Goal: Task Accomplishment & Management: Complete application form

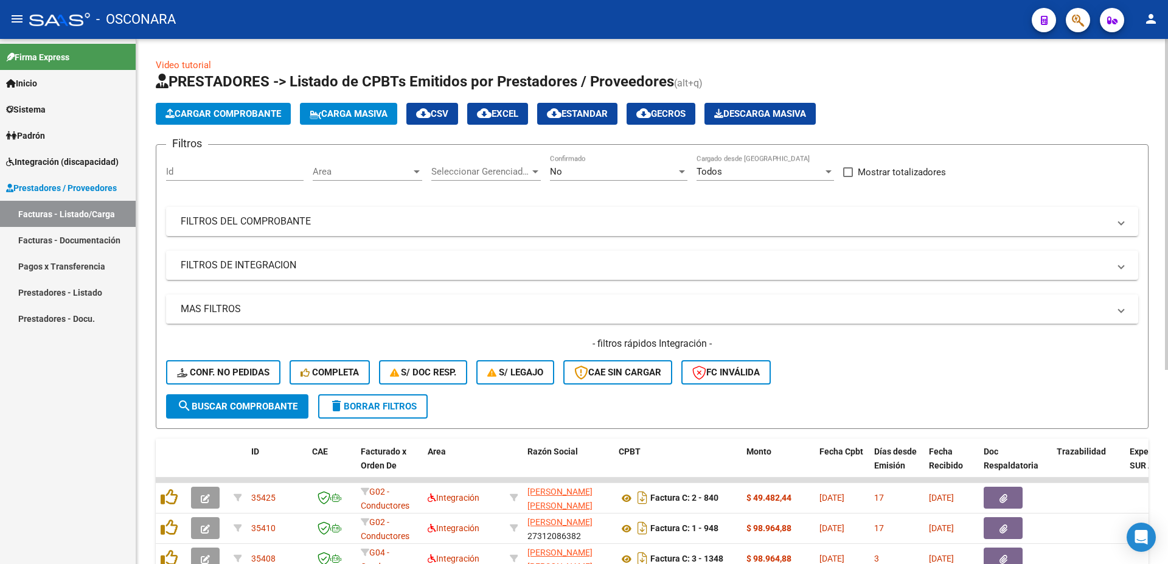
click at [248, 307] on mat-panel-title "MAS FILTROS" at bounding box center [645, 308] width 928 height 13
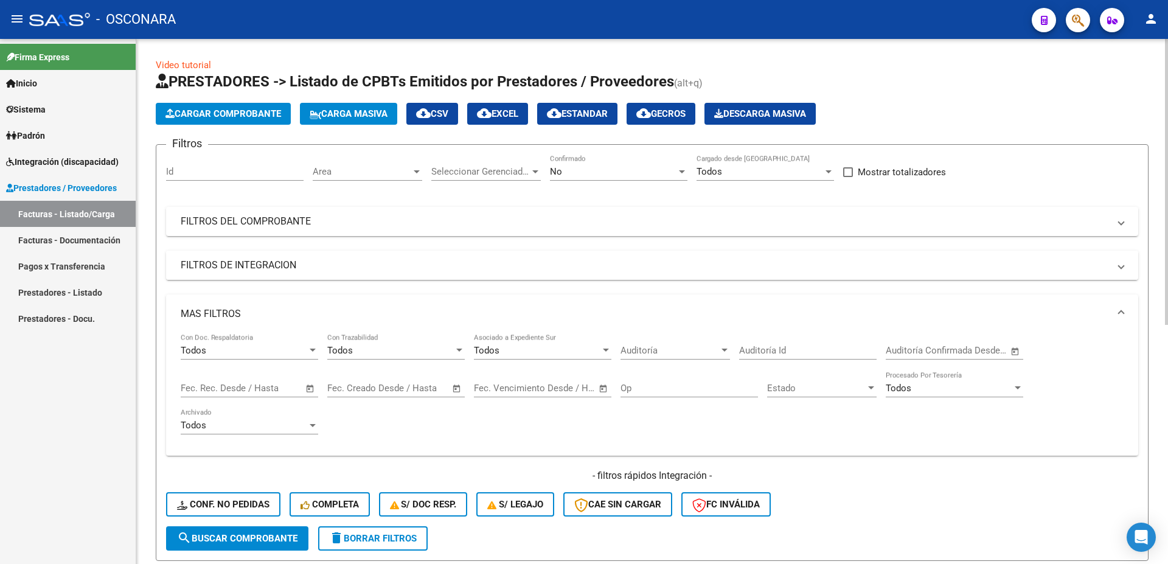
click at [268, 272] on mat-expansion-panel-header "FILTROS DE INTEGRACION" at bounding box center [652, 265] width 972 height 29
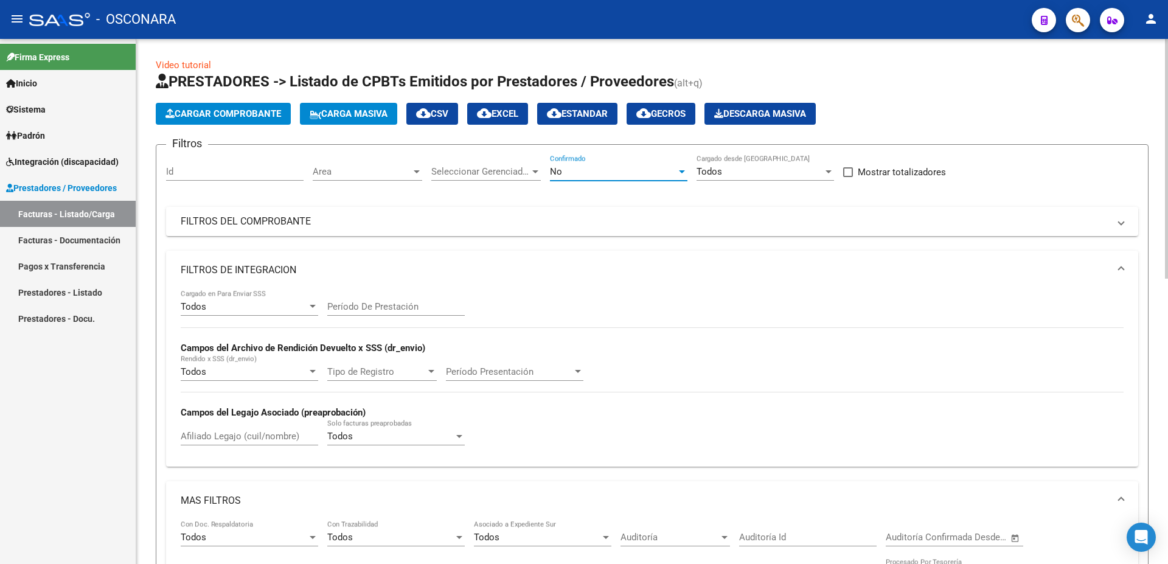
click at [612, 177] on div "No" at bounding box center [613, 171] width 127 height 11
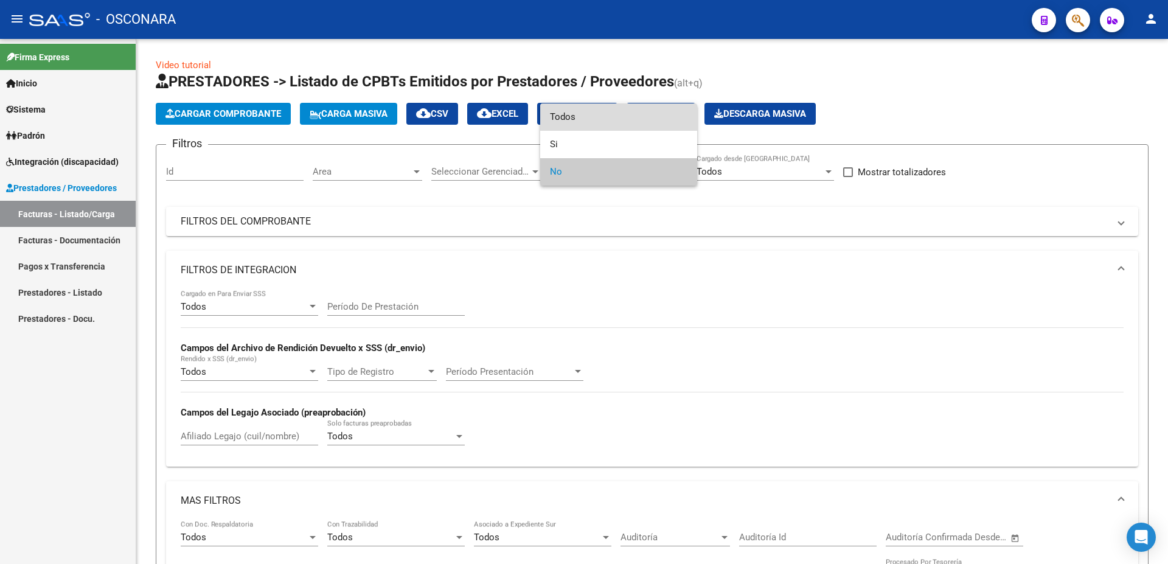
click at [592, 113] on span "Todos" at bounding box center [618, 116] width 137 height 27
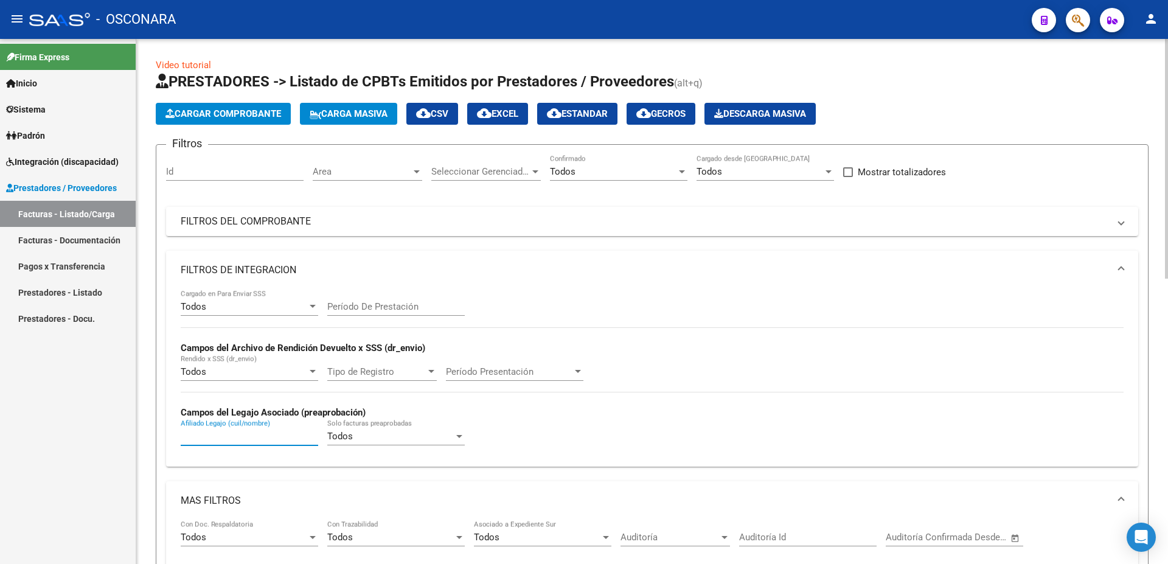
click at [216, 434] on input "Afiliado Legajo (cuil/nombre)" at bounding box center [249, 436] width 137 height 11
paste input "27552814563"
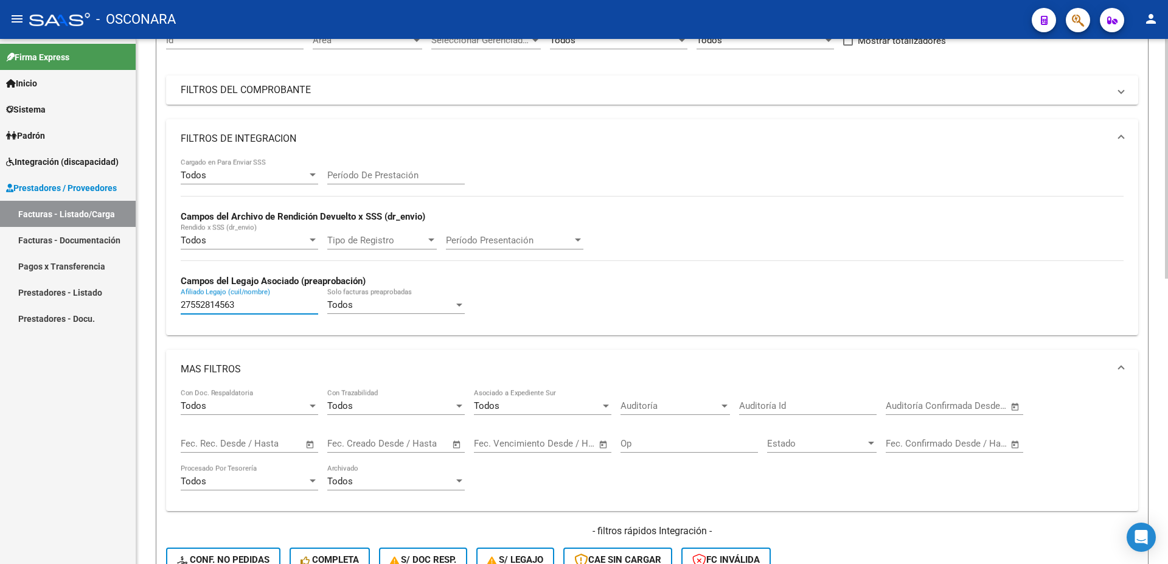
scroll to position [328, 0]
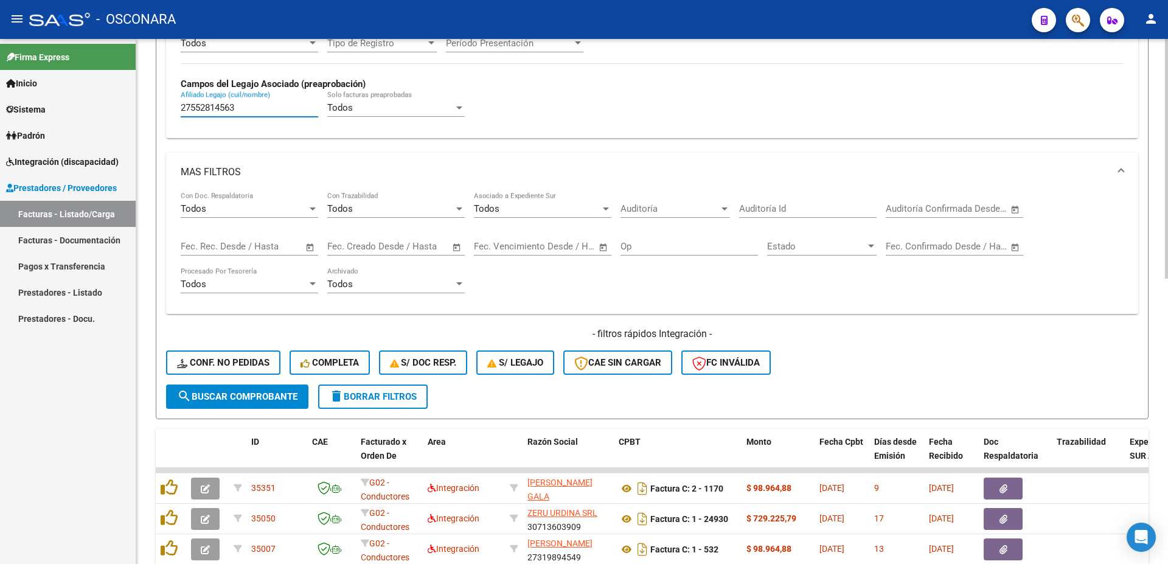
type input "27552814563"
click at [280, 407] on button "search Buscar Comprobante" at bounding box center [237, 396] width 142 height 24
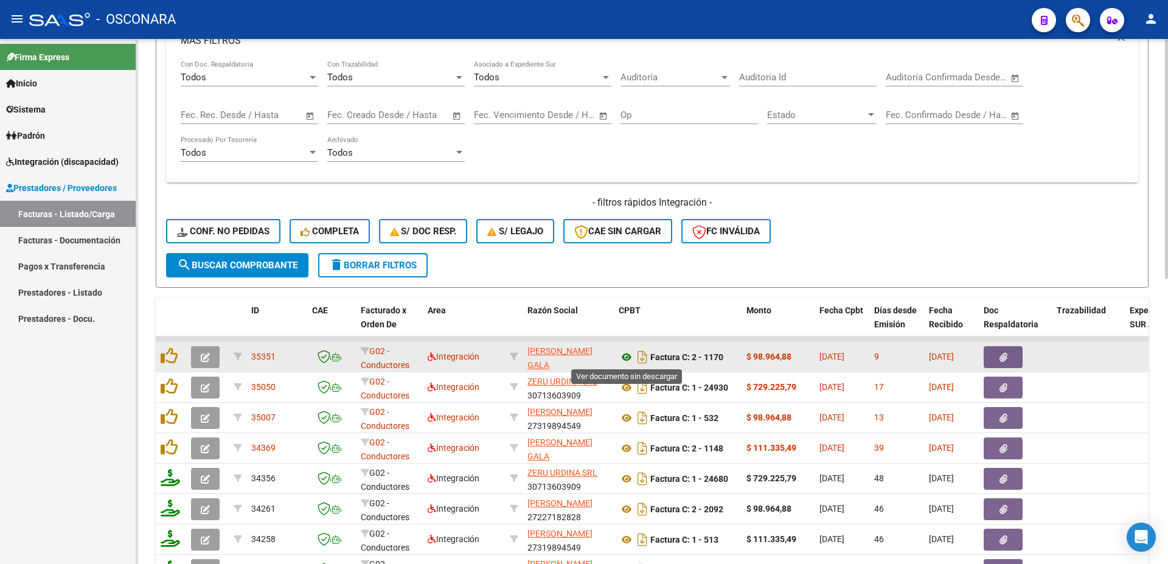
click at [625, 355] on icon at bounding box center [627, 357] width 16 height 15
click at [994, 358] on button "button" at bounding box center [1002, 357] width 39 height 22
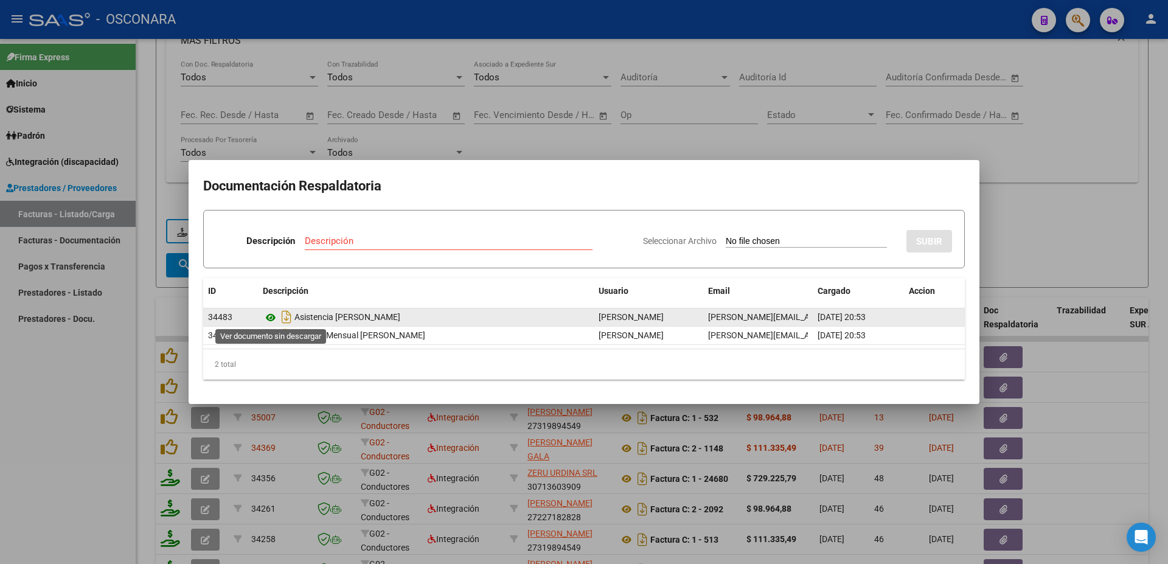
click at [266, 316] on icon at bounding box center [271, 317] width 16 height 15
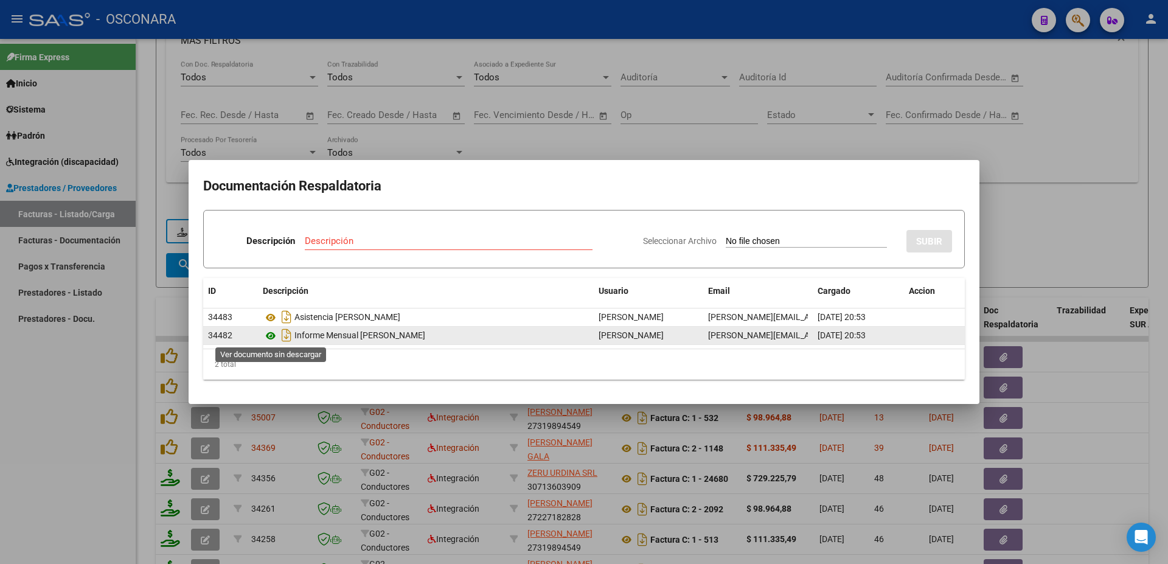
click at [271, 336] on icon at bounding box center [271, 335] width 16 height 15
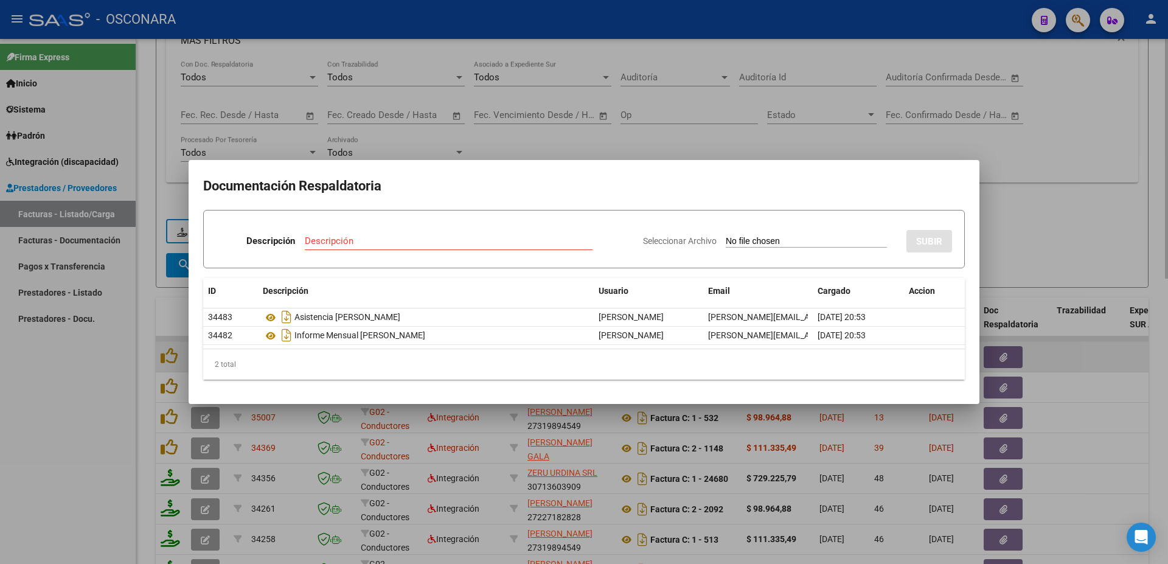
drag, startPoint x: 1143, startPoint y: 328, endPoint x: 1100, endPoint y: 354, distance: 50.7
click at [1145, 328] on div at bounding box center [584, 282] width 1168 height 564
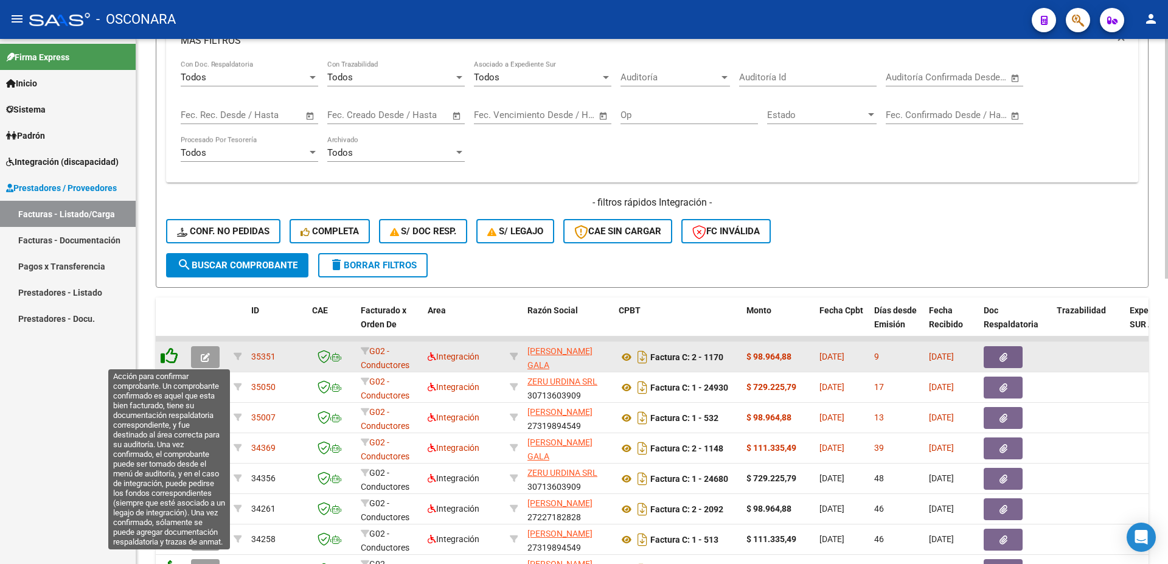
click at [172, 353] on icon at bounding box center [169, 355] width 17 height 17
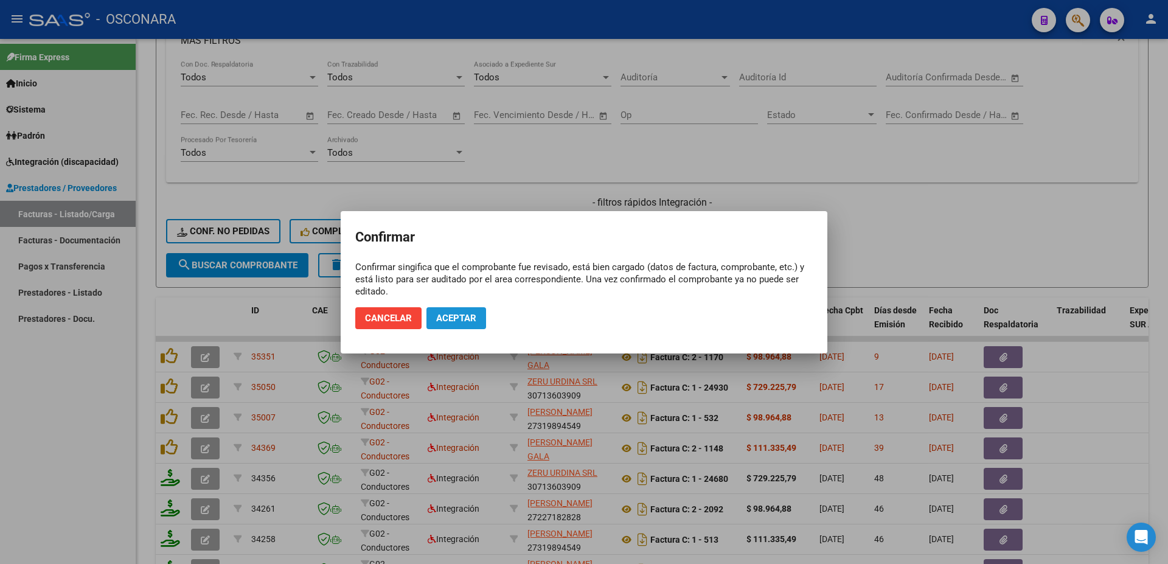
click at [463, 317] on span "Aceptar" at bounding box center [456, 318] width 40 height 11
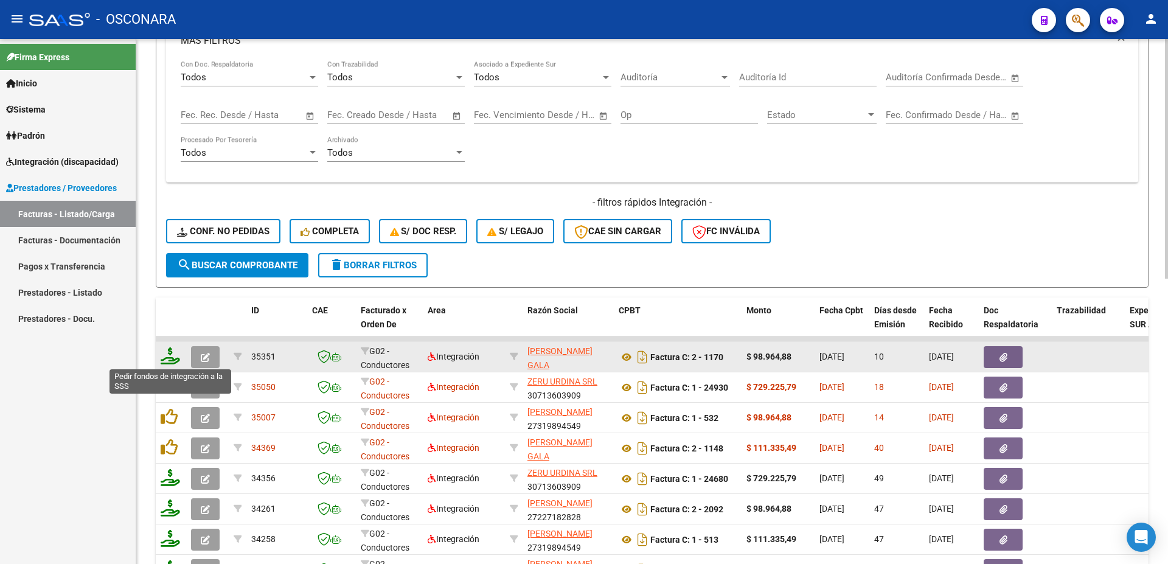
click at [174, 362] on icon at bounding box center [170, 355] width 19 height 17
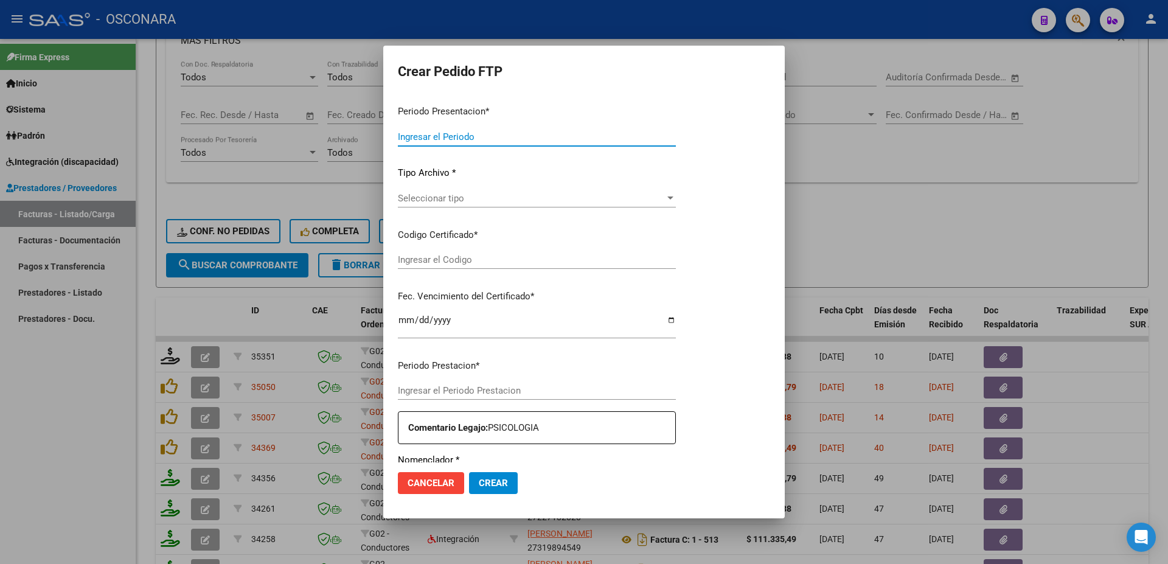
type input "202508"
type input "$ 98.964,88"
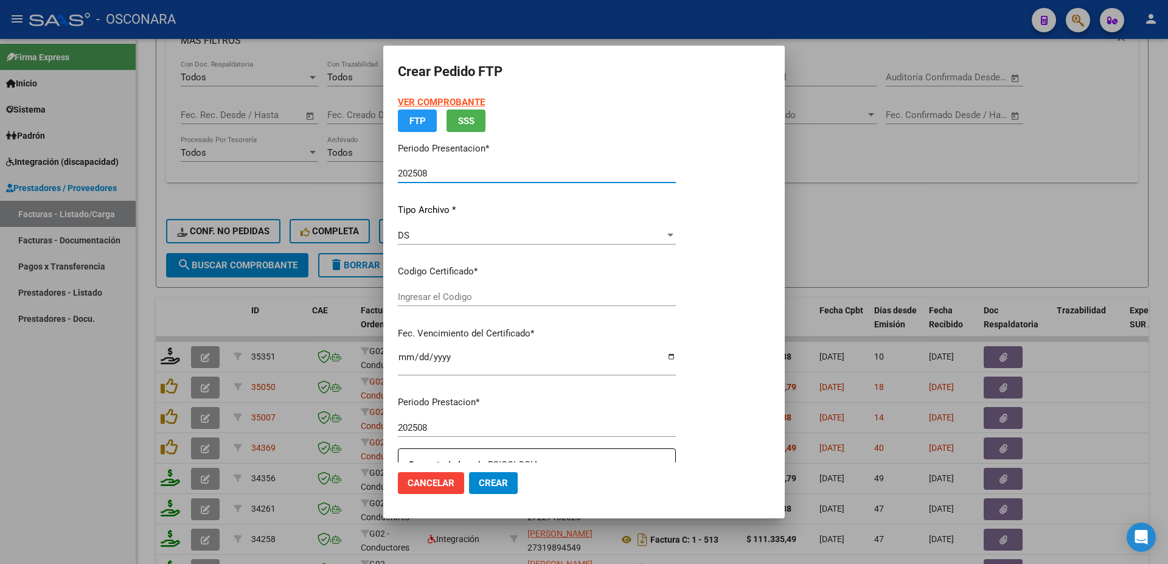
type input "ARG01000552814562021102620261026BS413"
type input "[DATE]"
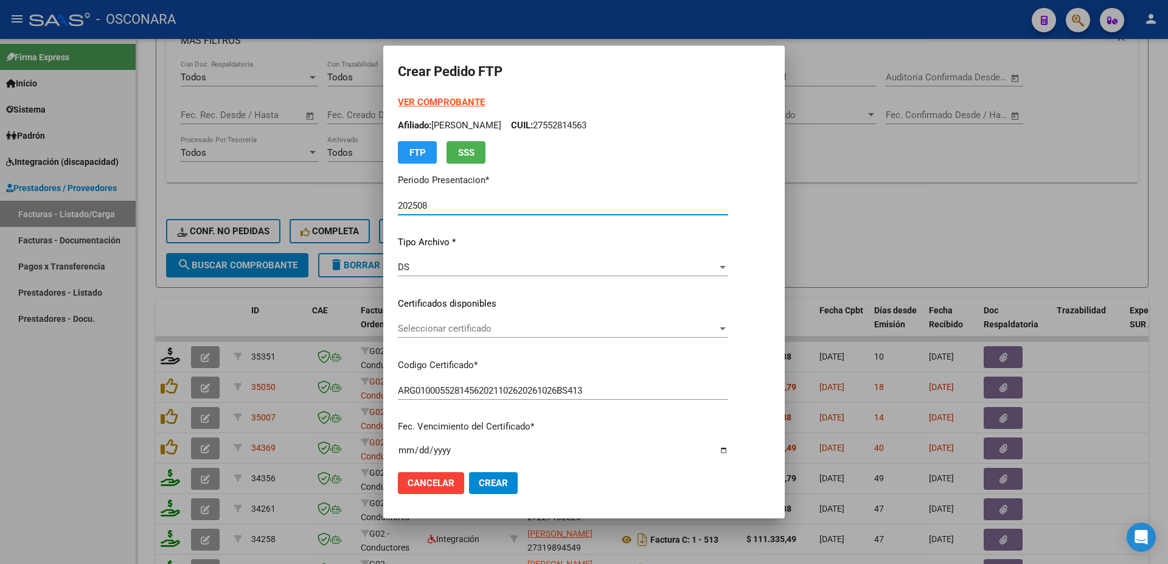
click at [520, 331] on span "Seleccionar certificado" at bounding box center [557, 328] width 319 height 11
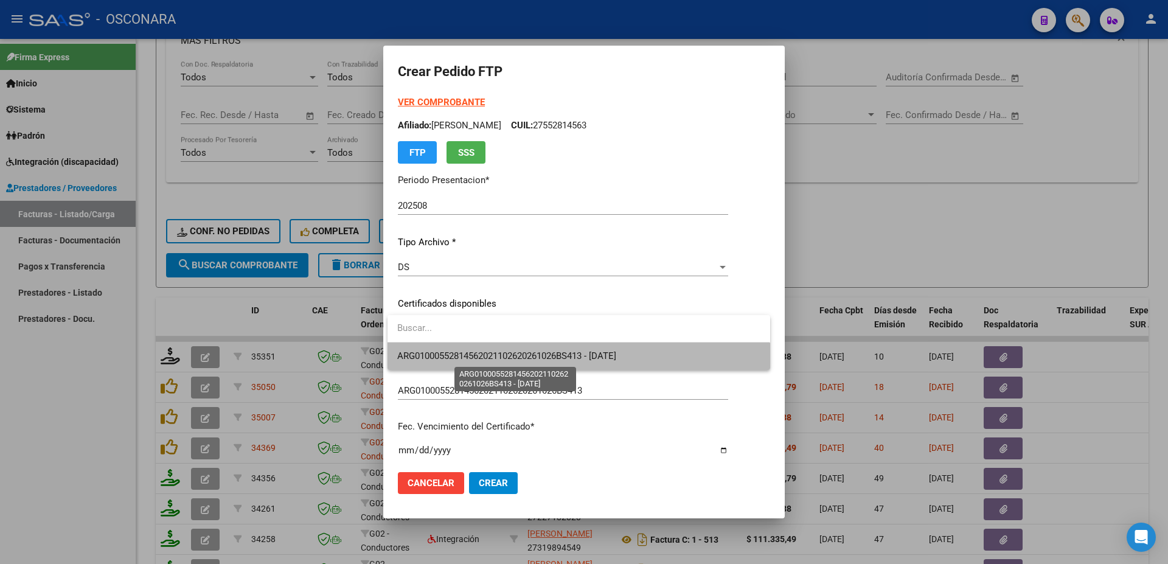
click at [550, 360] on span "ARG01000552814562021102620261026BS413 - [DATE]" at bounding box center [506, 355] width 219 height 11
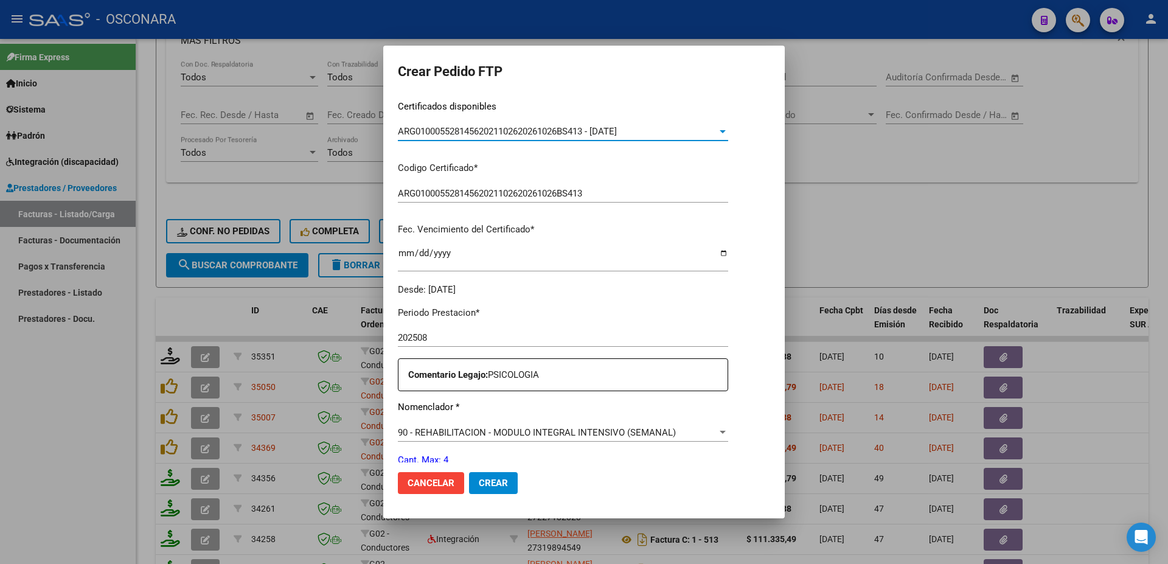
scroll to position [394, 0]
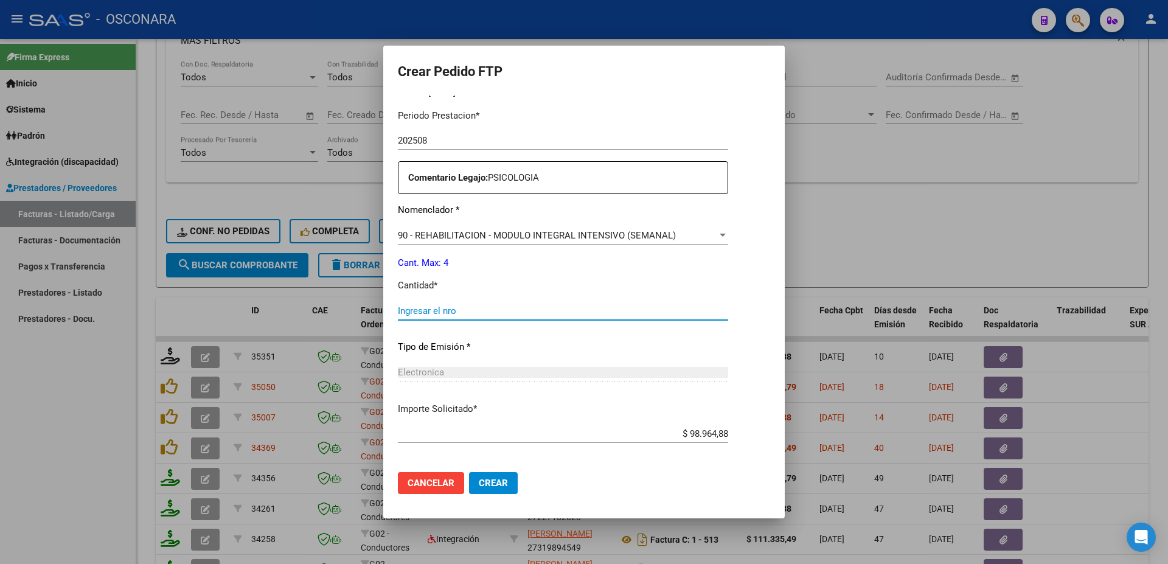
click at [428, 305] on input "Ingresar el nro" at bounding box center [563, 310] width 330 height 11
type input "4"
click at [483, 488] on span "Crear" at bounding box center [493, 482] width 29 height 11
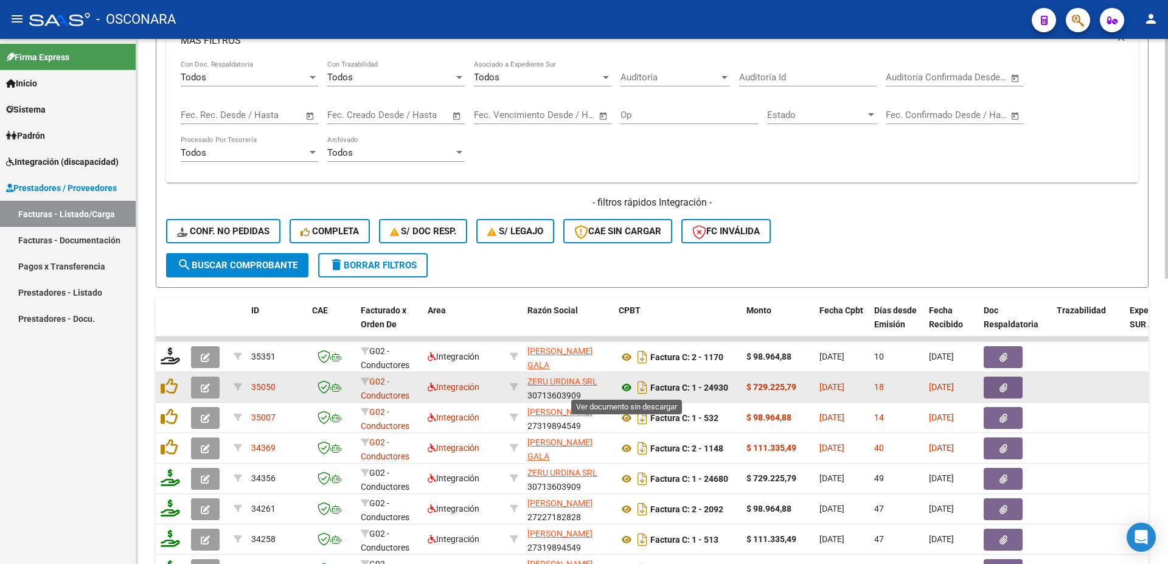
click at [622, 387] on icon at bounding box center [627, 387] width 16 height 15
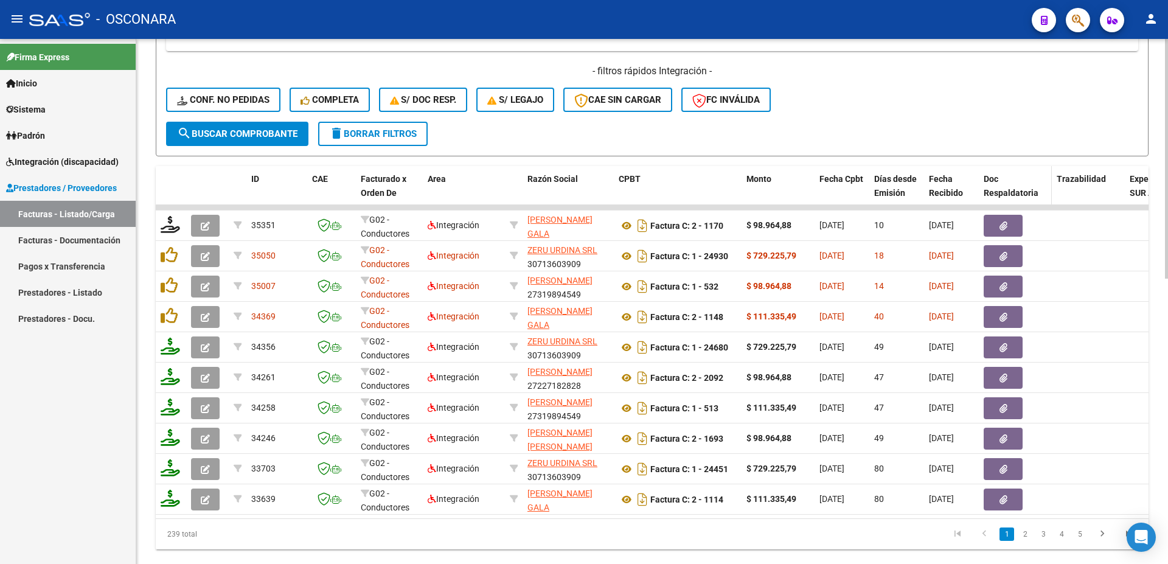
scroll to position [460, 0]
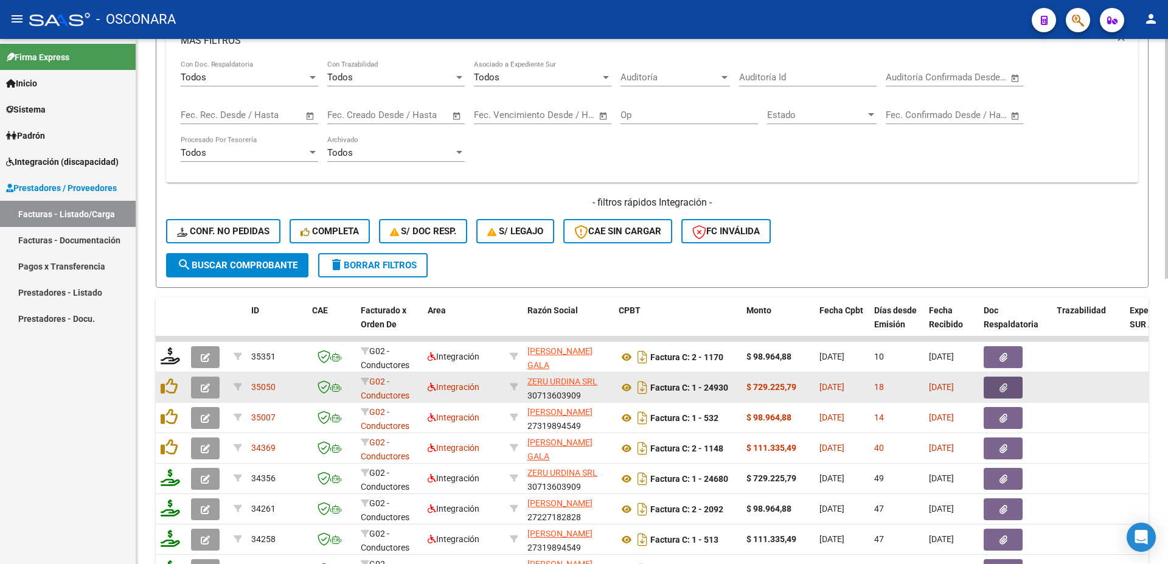
click at [999, 390] on button "button" at bounding box center [1002, 387] width 39 height 22
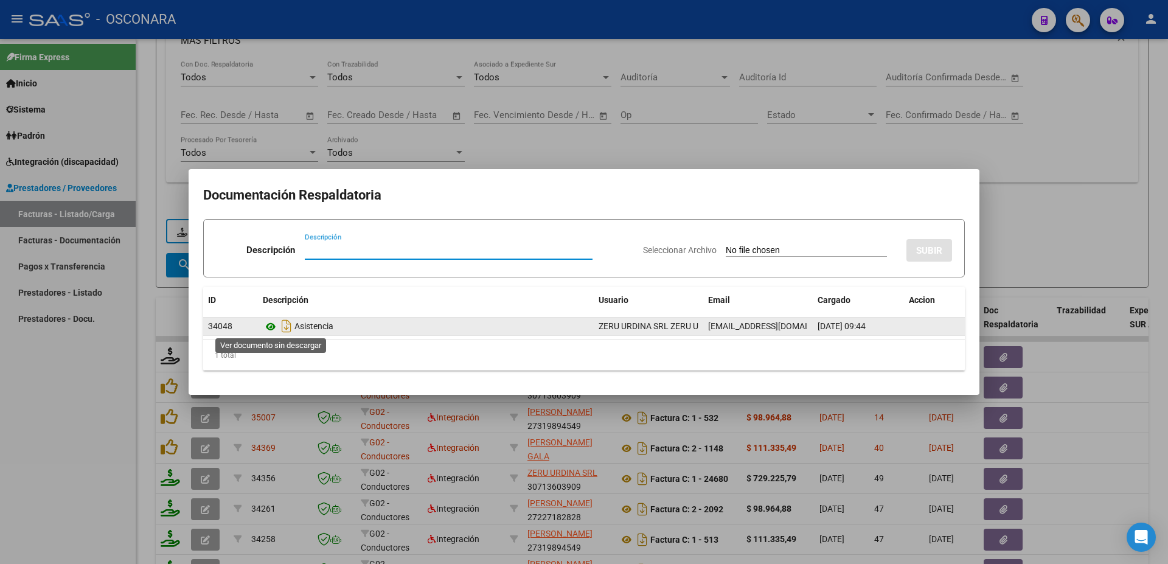
click at [266, 326] on icon at bounding box center [271, 326] width 16 height 15
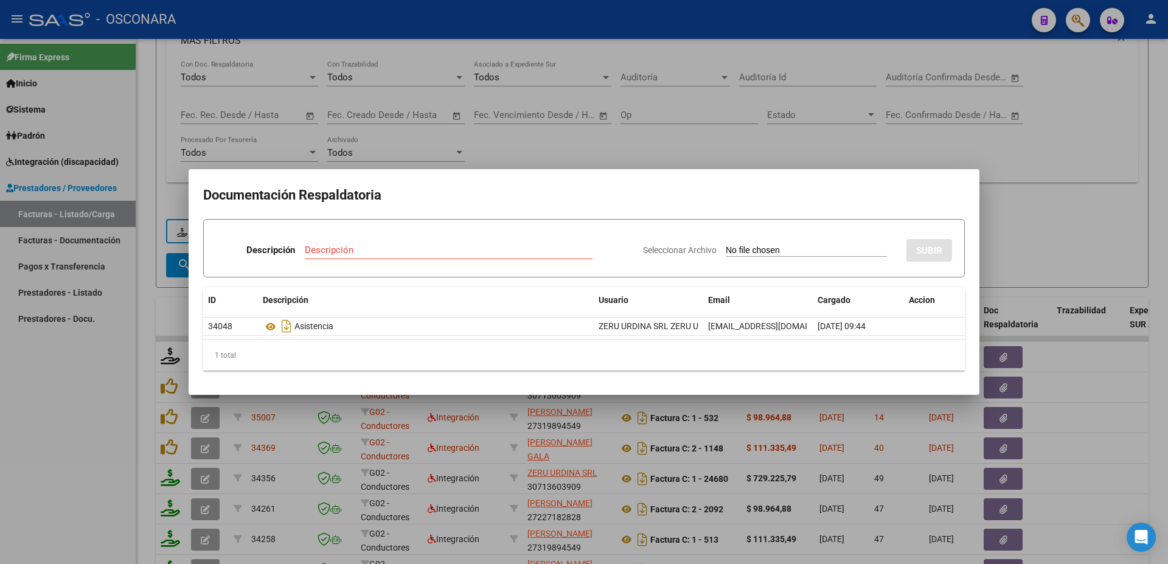
click at [1083, 223] on div at bounding box center [584, 282] width 1168 height 564
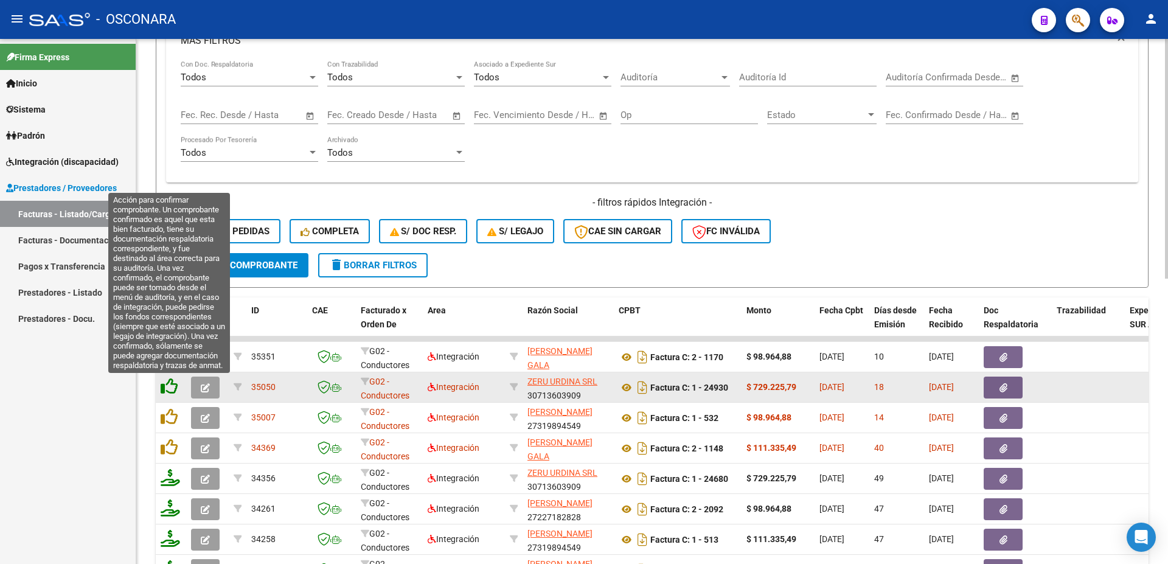
click at [169, 386] on icon at bounding box center [169, 386] width 17 height 17
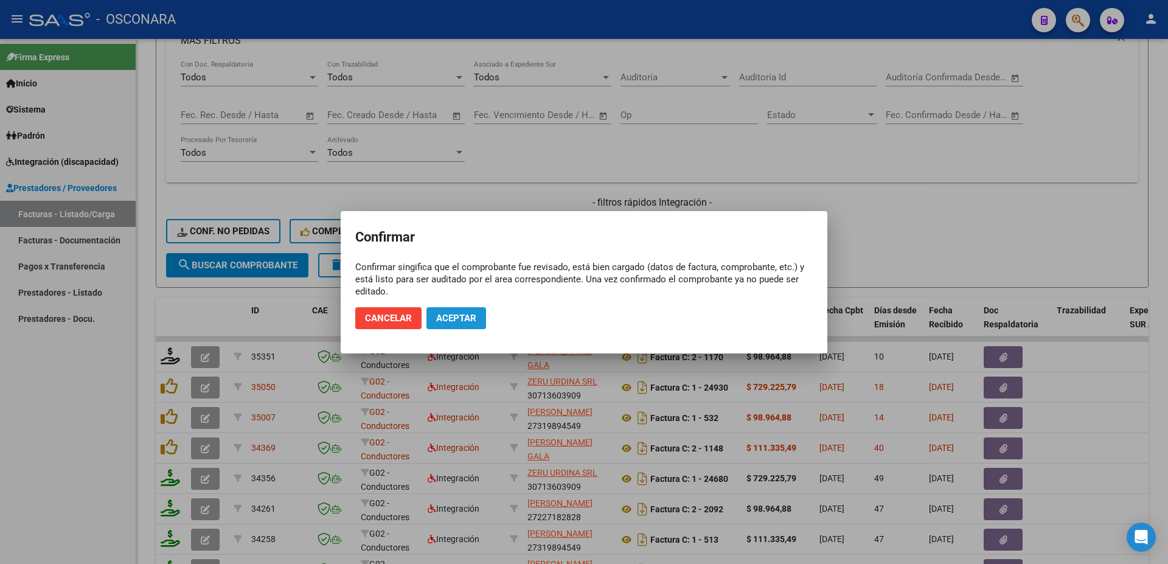
click at [463, 323] on span "Aceptar" at bounding box center [456, 318] width 40 height 11
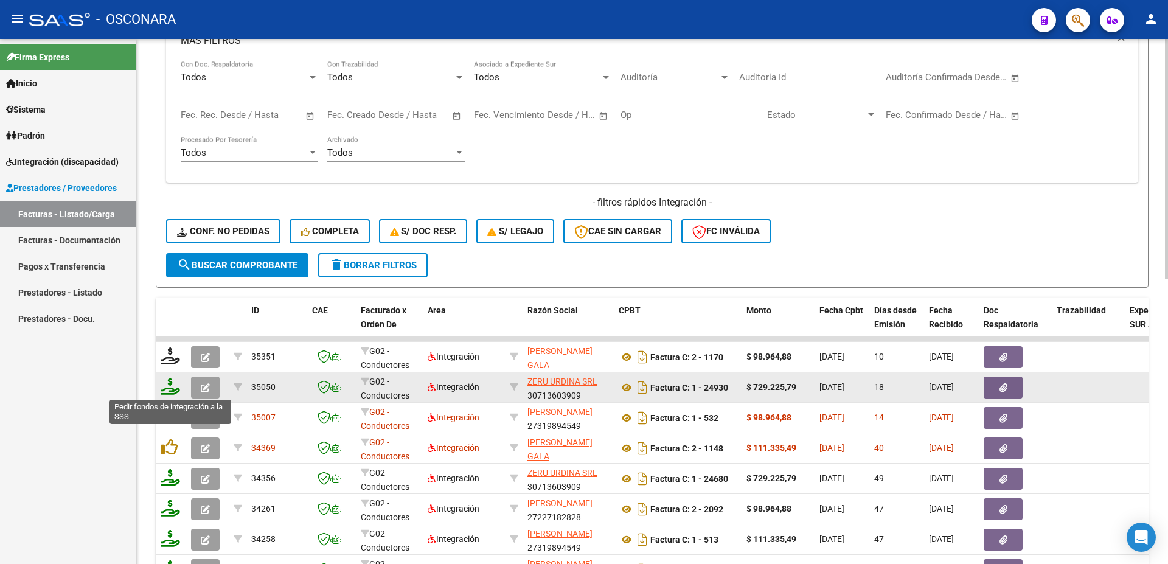
click at [167, 393] on icon at bounding box center [170, 386] width 19 height 17
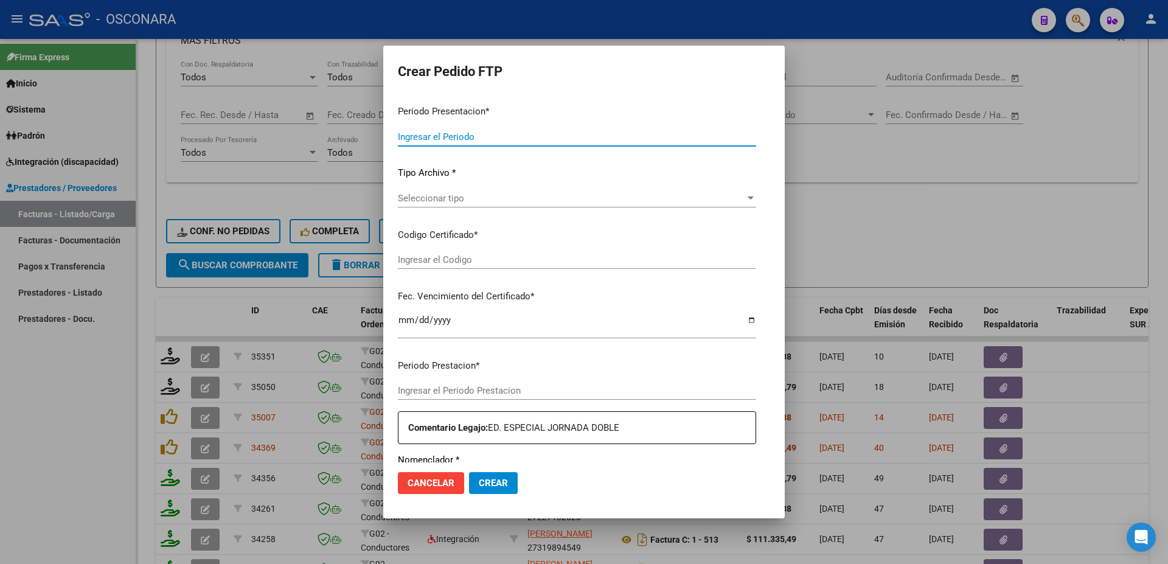
type input "202508"
type input "$ 729.225,79"
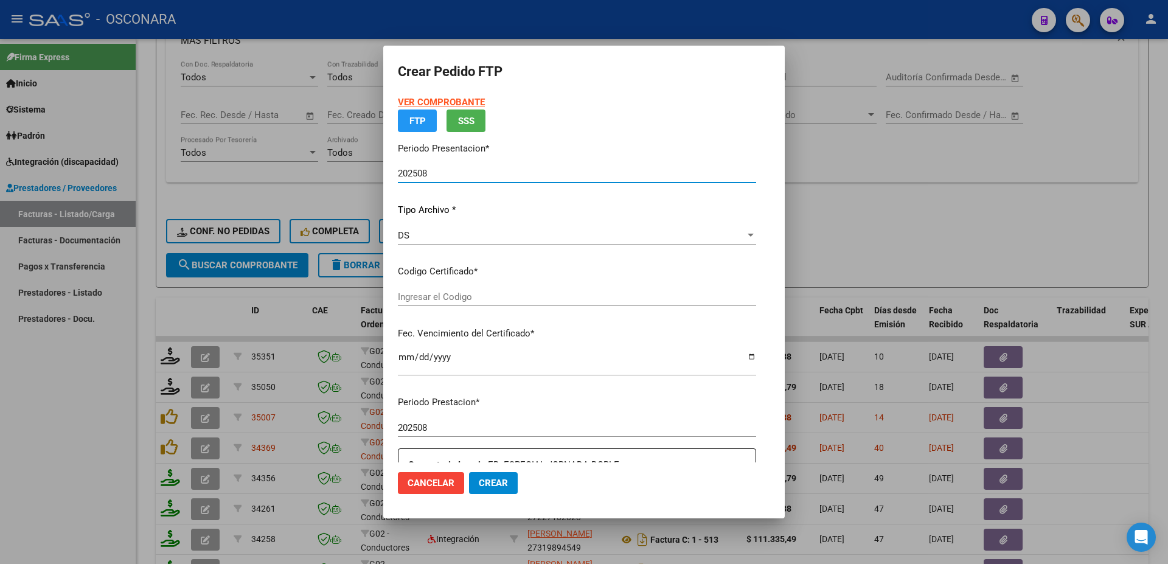
type input "ARG01000552814562021102620261026BS413"
type input "[DATE]"
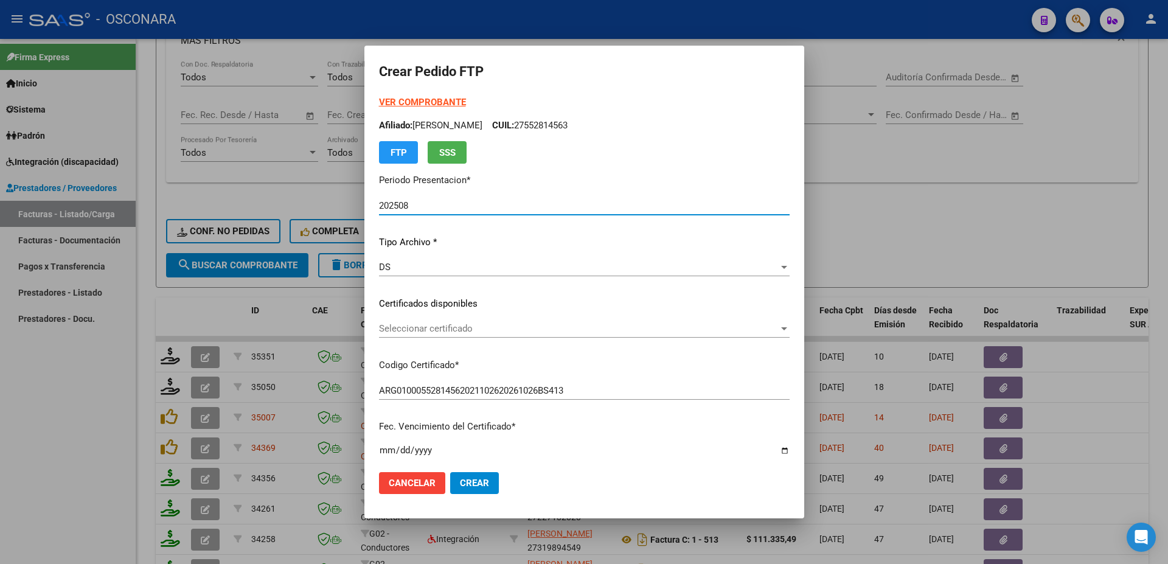
click at [494, 341] on div "Seleccionar certificado Seleccionar certificado" at bounding box center [584, 334] width 411 height 30
click at [510, 337] on div "Seleccionar certificado Seleccionar certificado" at bounding box center [584, 328] width 411 height 18
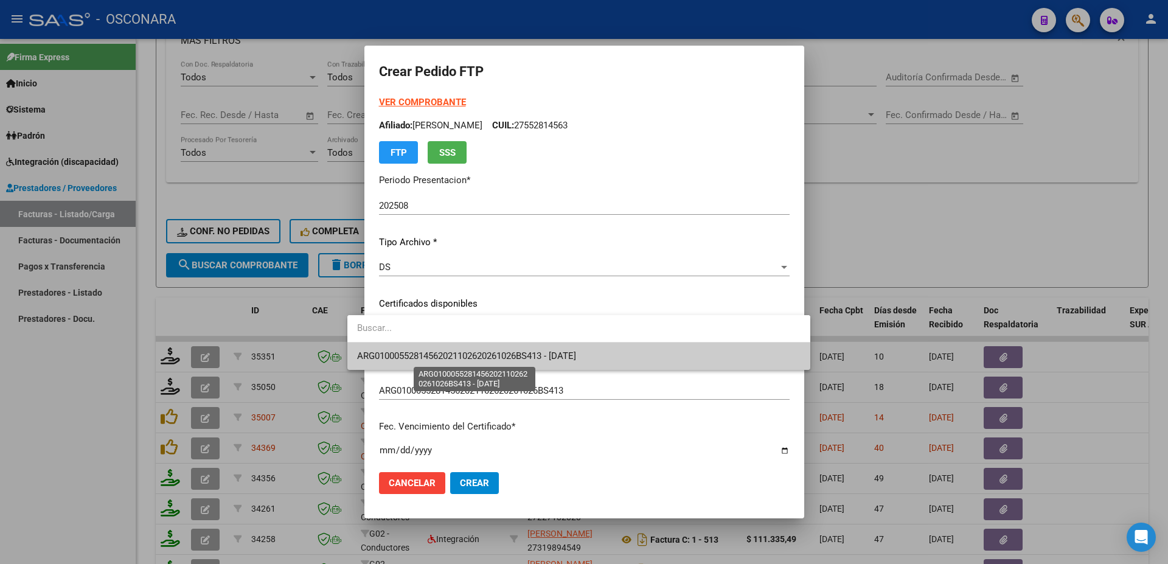
click at [486, 354] on span "ARG01000552814562021102620261026BS413 - [DATE]" at bounding box center [466, 355] width 219 height 11
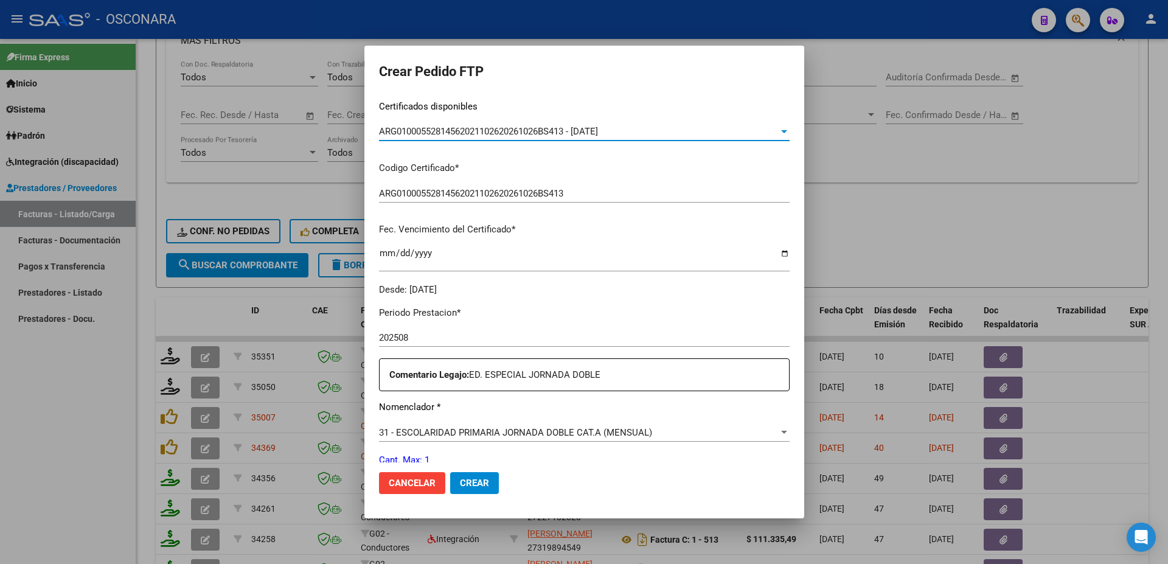
scroll to position [394, 0]
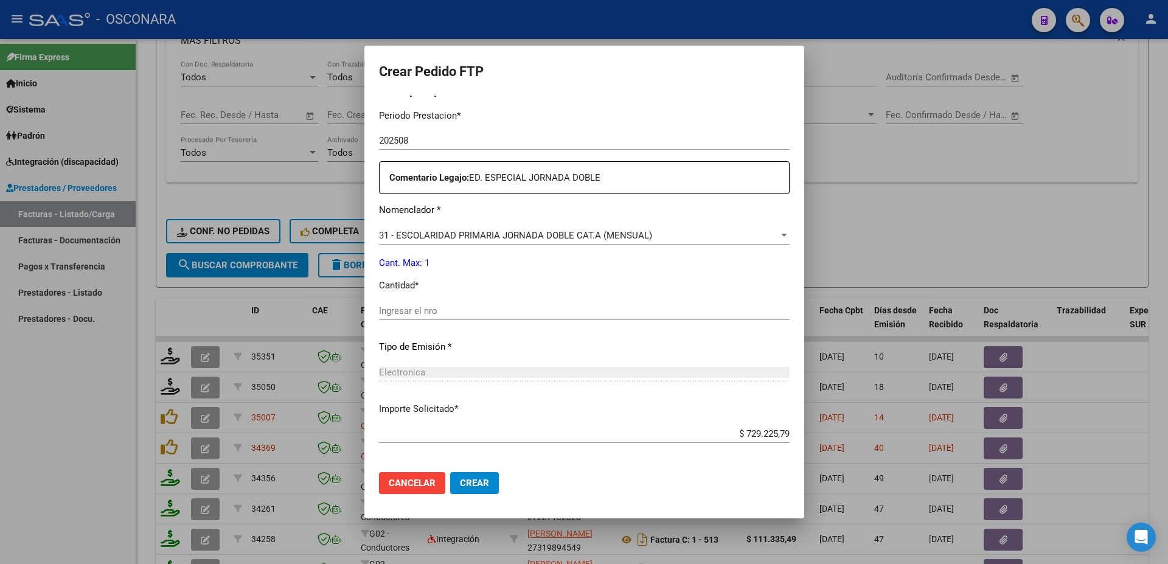
click at [379, 307] on input "Ingresar el nro" at bounding box center [584, 310] width 411 height 11
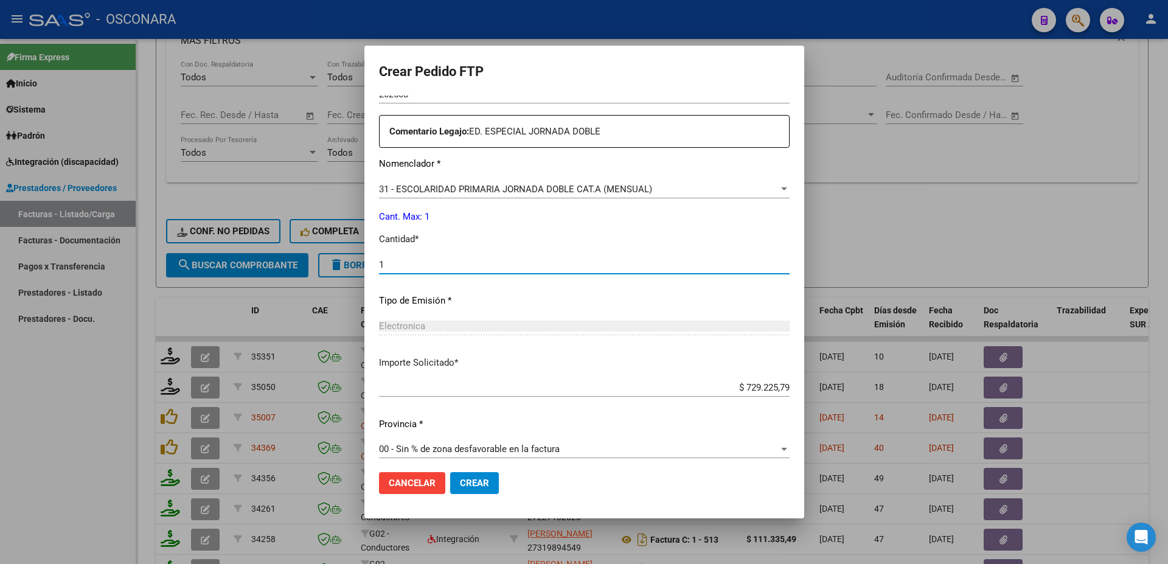
type input "1"
click at [453, 495] on mat-dialog-actions "Cancelar Crear" at bounding box center [584, 482] width 411 height 41
drag, startPoint x: 453, startPoint y: 495, endPoint x: 662, endPoint y: 335, distance: 263.4
click at [698, 485] on mat-dialog-actions "Cancelar Crear" at bounding box center [584, 482] width 411 height 41
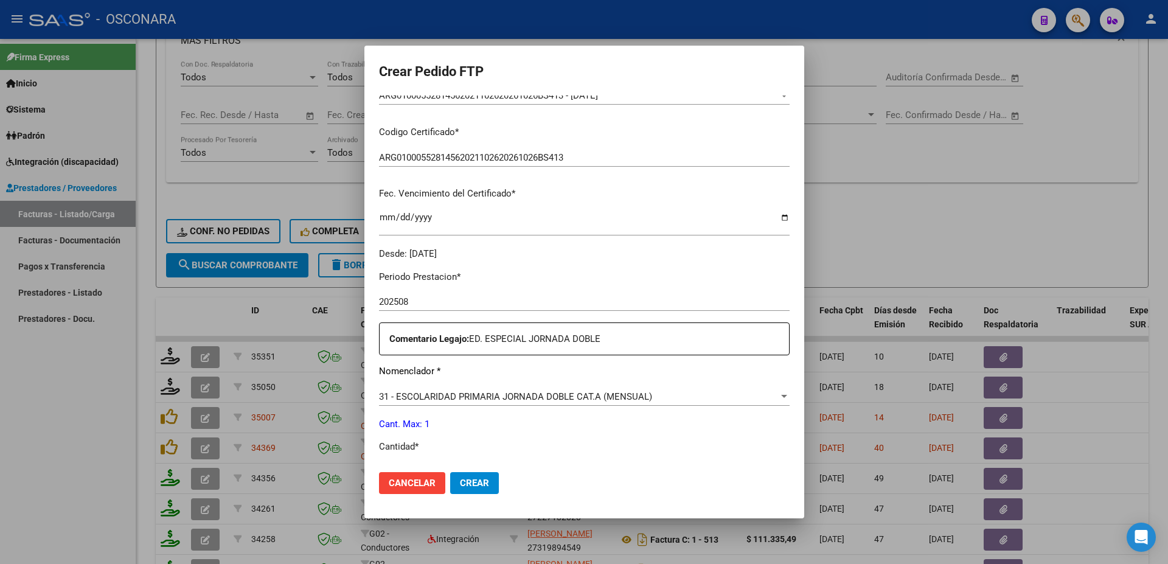
scroll to position [188, 0]
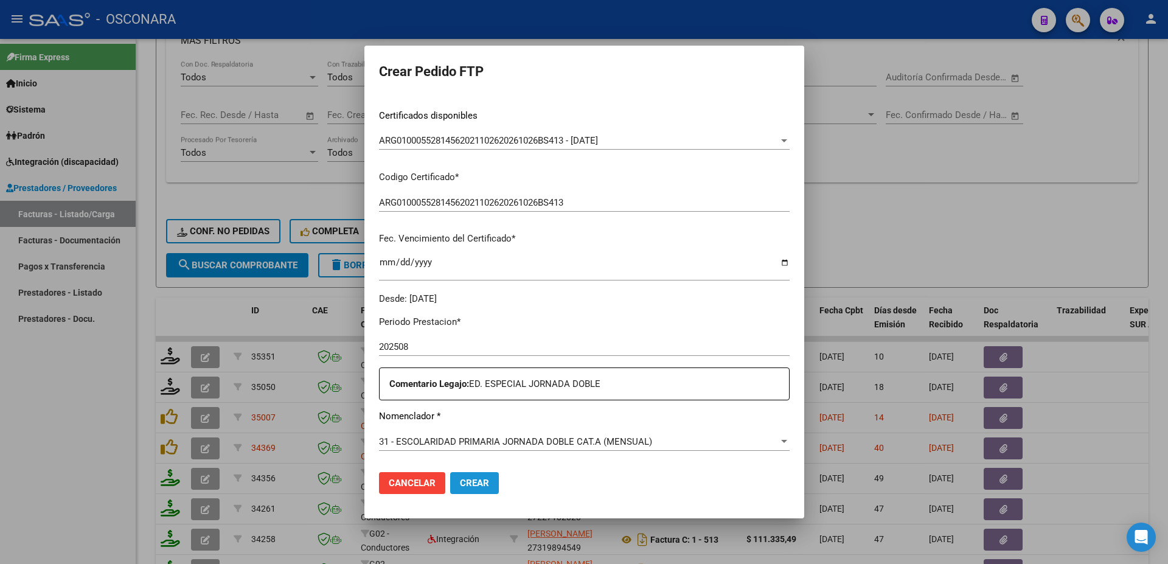
click at [460, 478] on span "Crear" at bounding box center [474, 482] width 29 height 11
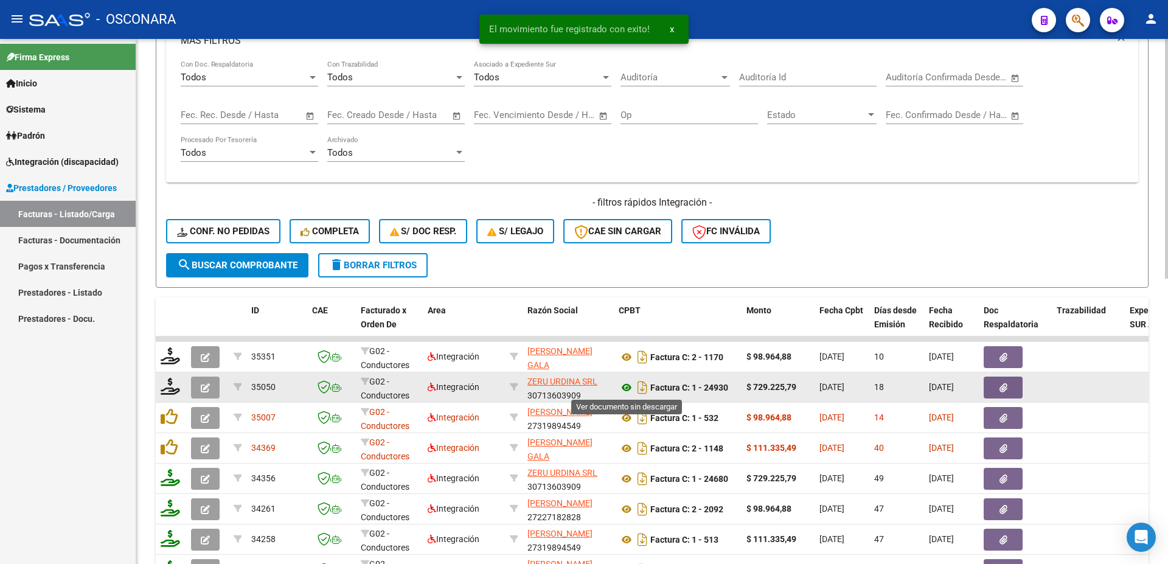
click at [625, 386] on icon at bounding box center [627, 387] width 16 height 15
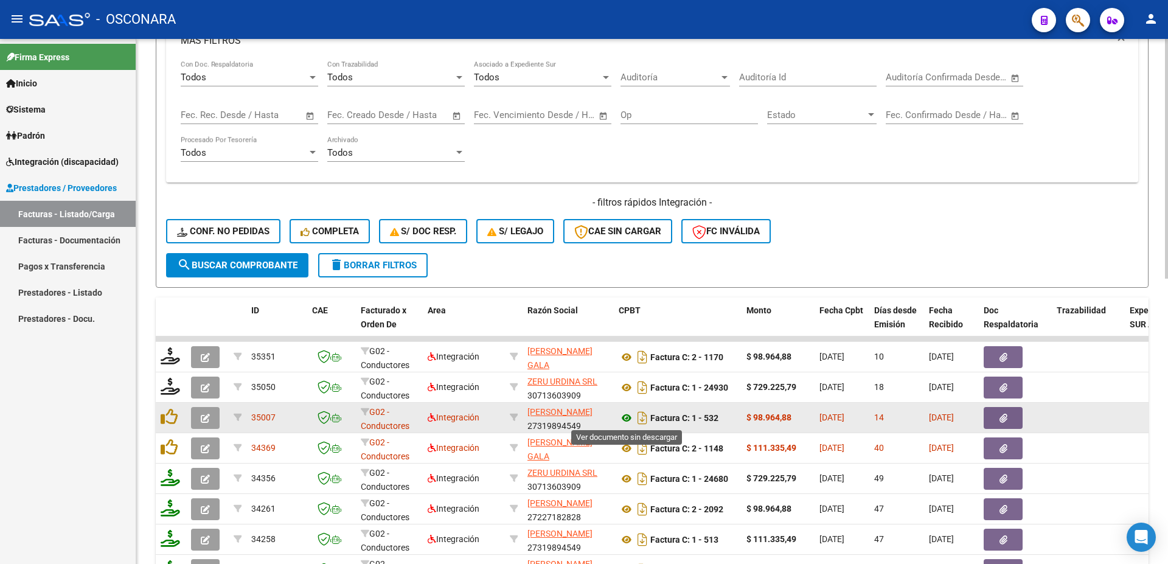
click at [625, 416] on icon at bounding box center [627, 418] width 16 height 15
click at [1004, 425] on button "button" at bounding box center [1002, 418] width 39 height 22
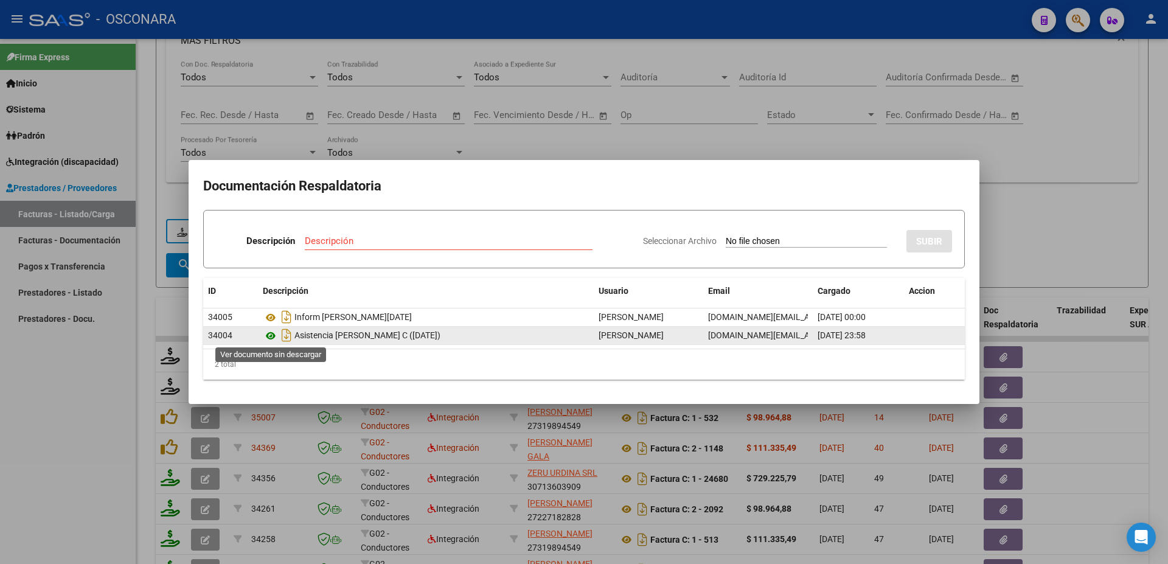
click at [267, 336] on icon at bounding box center [271, 335] width 16 height 15
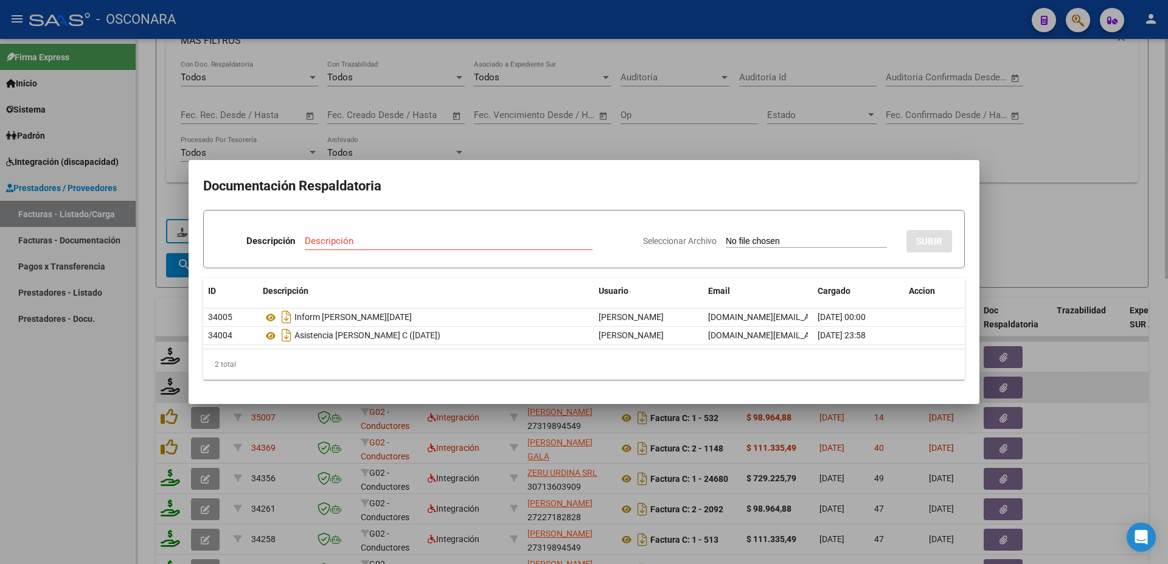
click at [1117, 386] on div at bounding box center [584, 282] width 1168 height 564
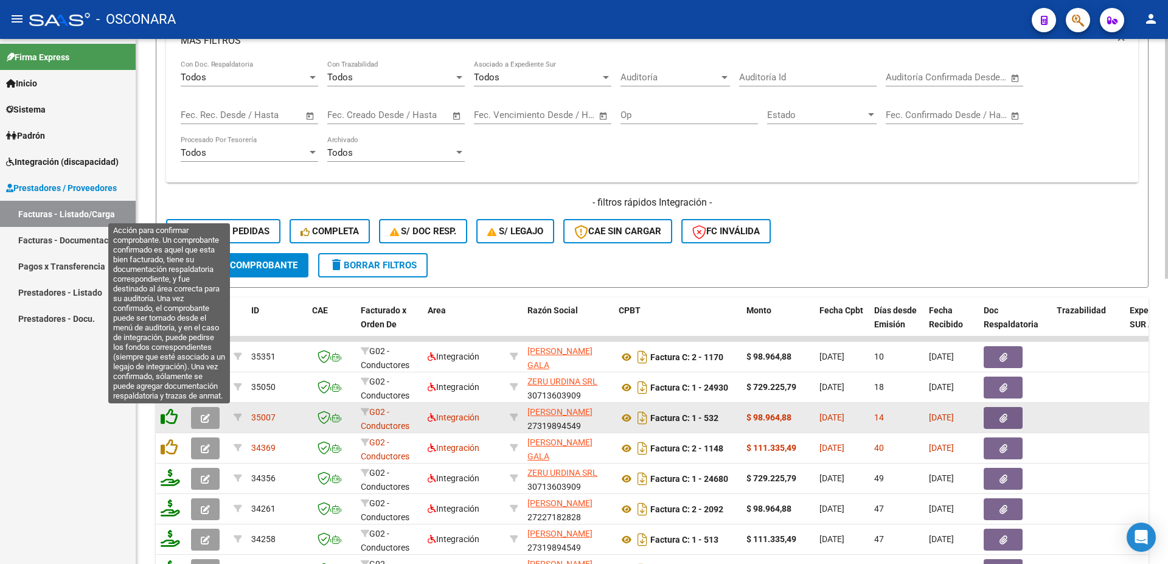
click at [174, 421] on icon at bounding box center [169, 416] width 17 height 17
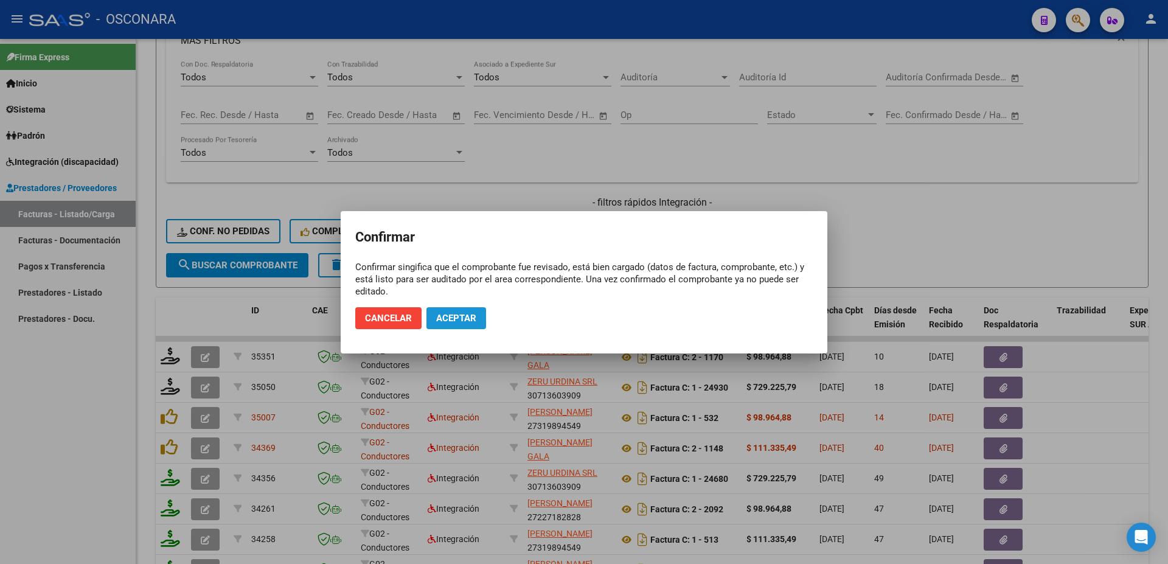
click at [473, 314] on span "Aceptar" at bounding box center [456, 318] width 40 height 11
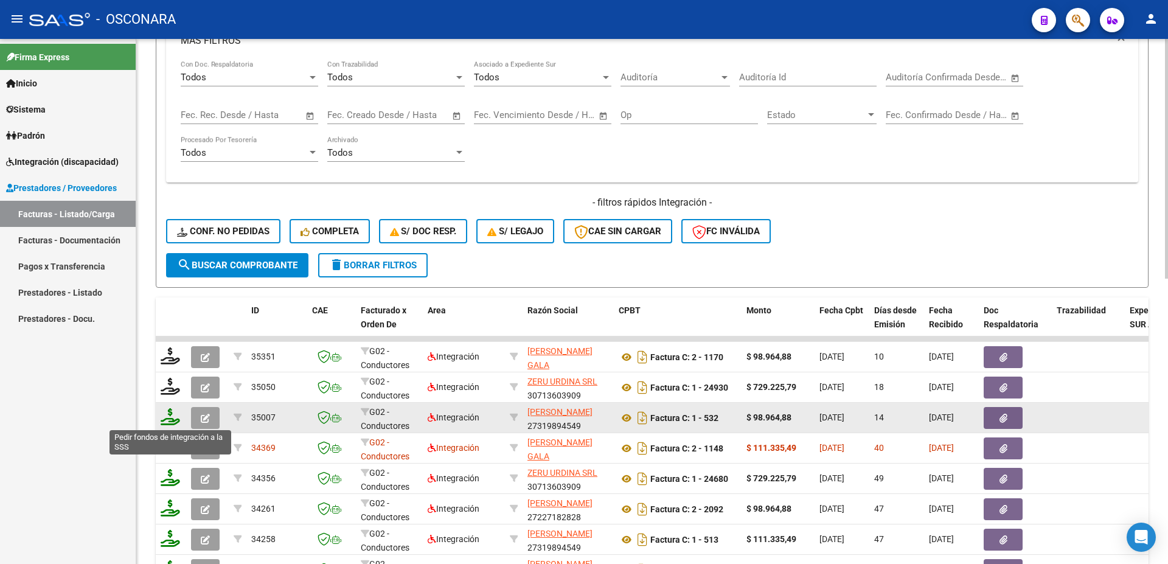
click at [164, 425] on icon at bounding box center [170, 416] width 19 height 17
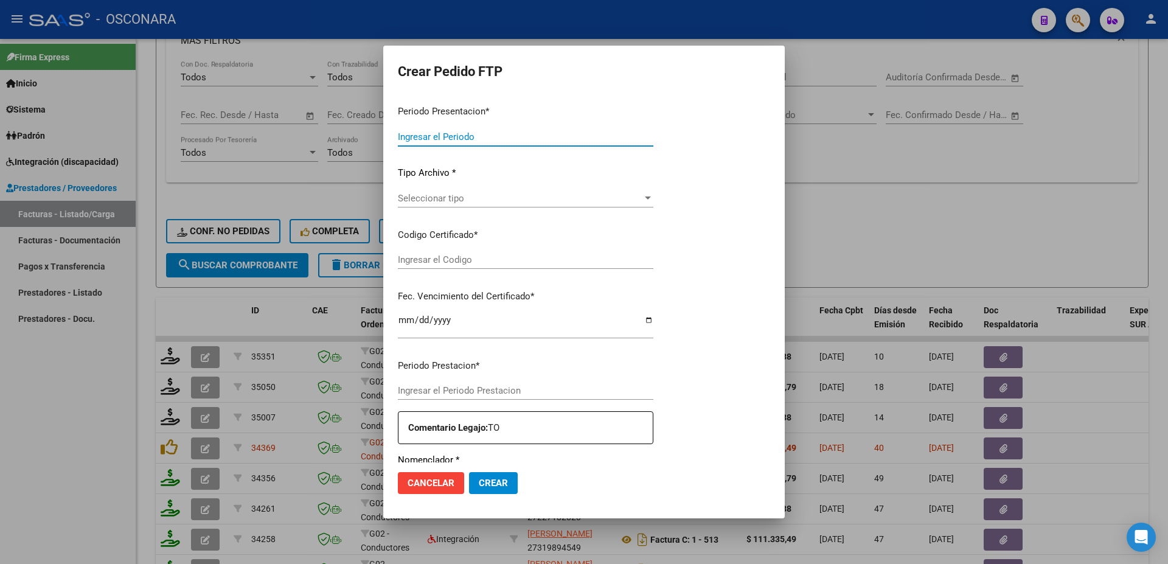
type input "202508"
type input "$ 98.964,88"
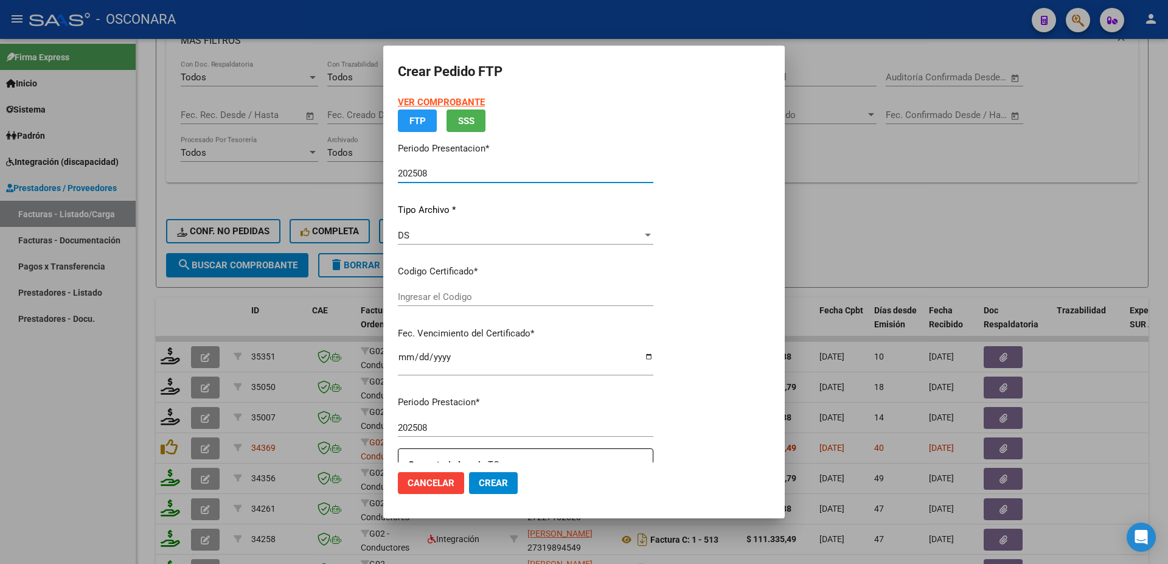
type input "ARG01000552814562021102620261026BS413"
type input "[DATE]"
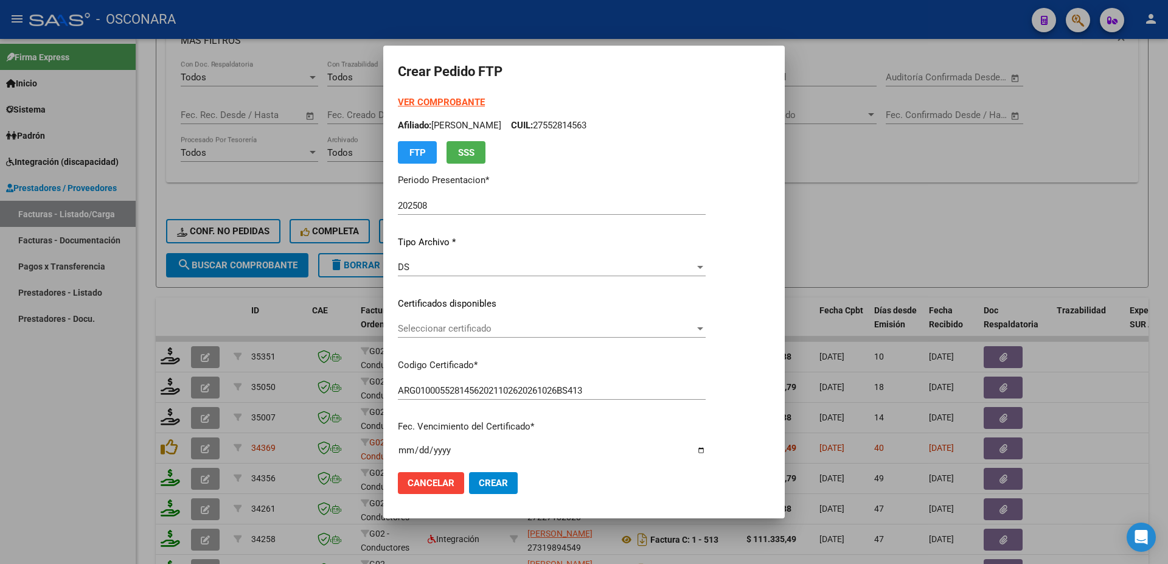
click at [521, 342] on div "Seleccionar certificado Seleccionar certificado" at bounding box center [552, 334] width 308 height 30
click at [527, 338] on div "Seleccionar certificado Seleccionar certificado" at bounding box center [552, 328] width 308 height 18
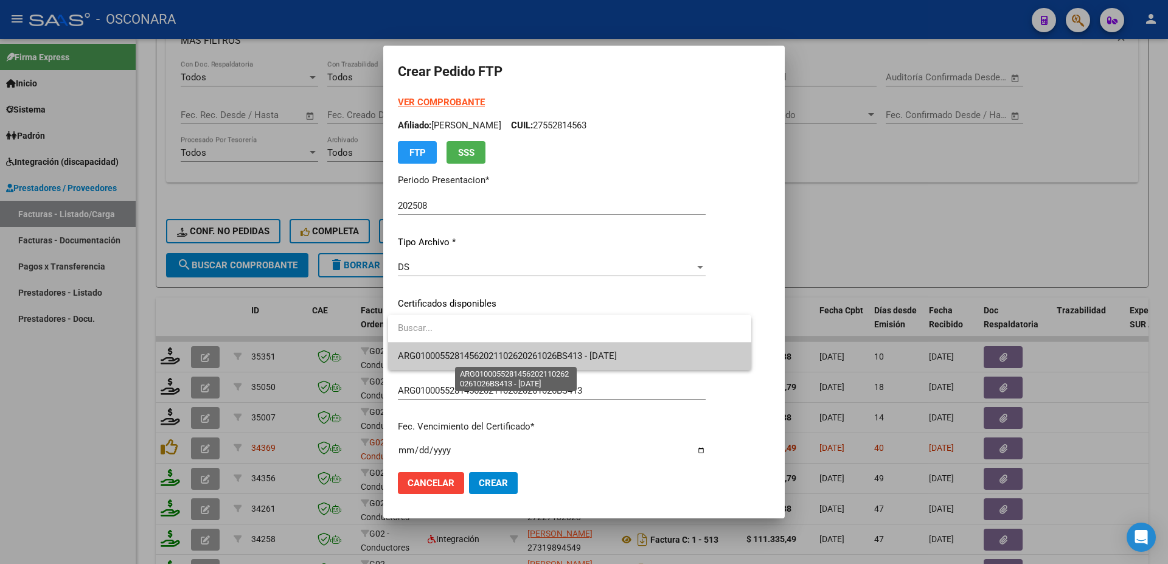
click at [530, 356] on span "ARG01000552814562021102620261026BS413 - [DATE]" at bounding box center [507, 355] width 219 height 11
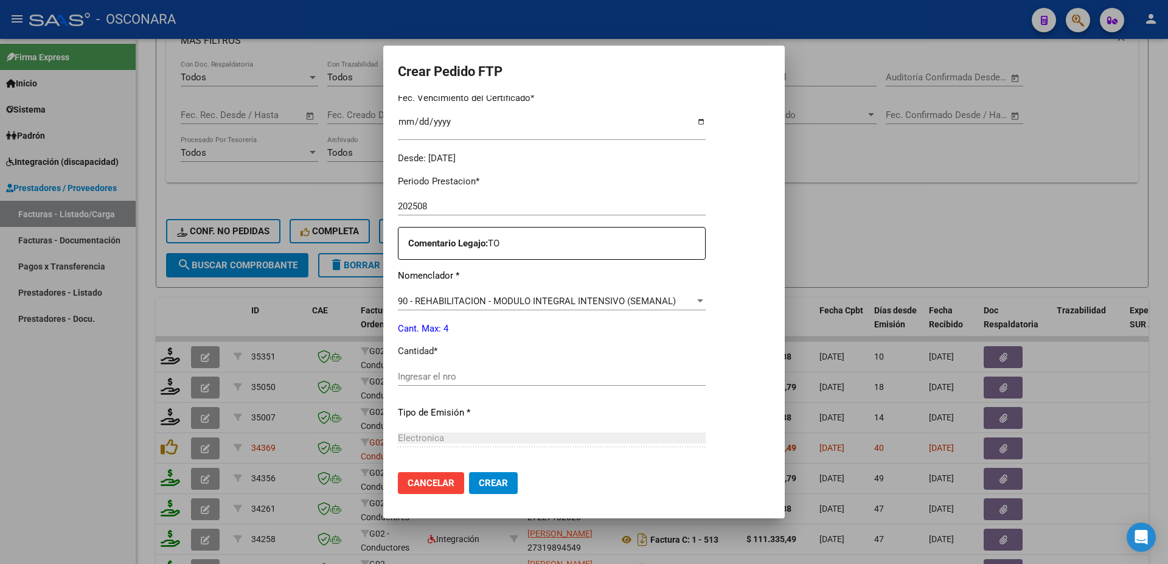
scroll to position [440, 0]
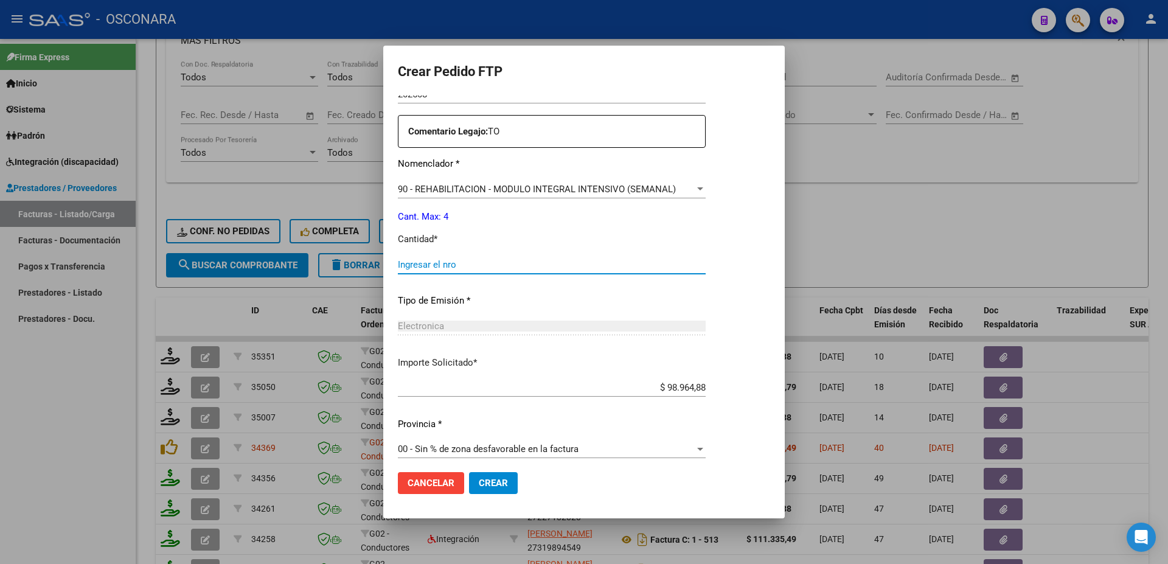
click at [421, 262] on input "Ingresar el nro" at bounding box center [552, 264] width 308 height 11
type input "4"
click at [502, 488] on button "Crear" at bounding box center [493, 483] width 49 height 22
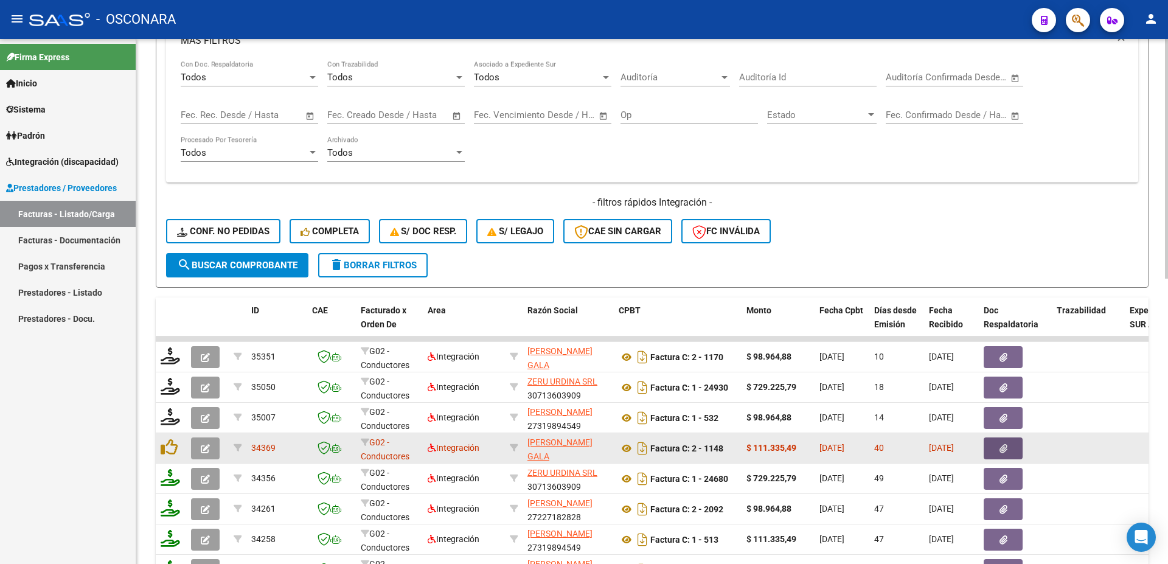
click at [993, 451] on button "button" at bounding box center [1002, 448] width 39 height 22
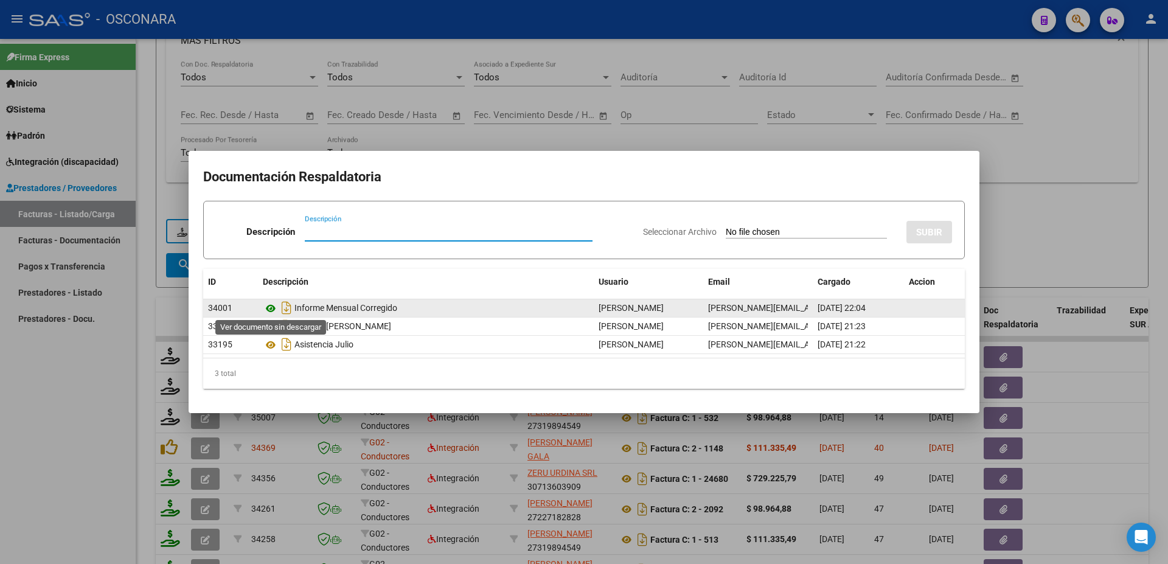
click at [266, 307] on icon at bounding box center [271, 308] width 16 height 15
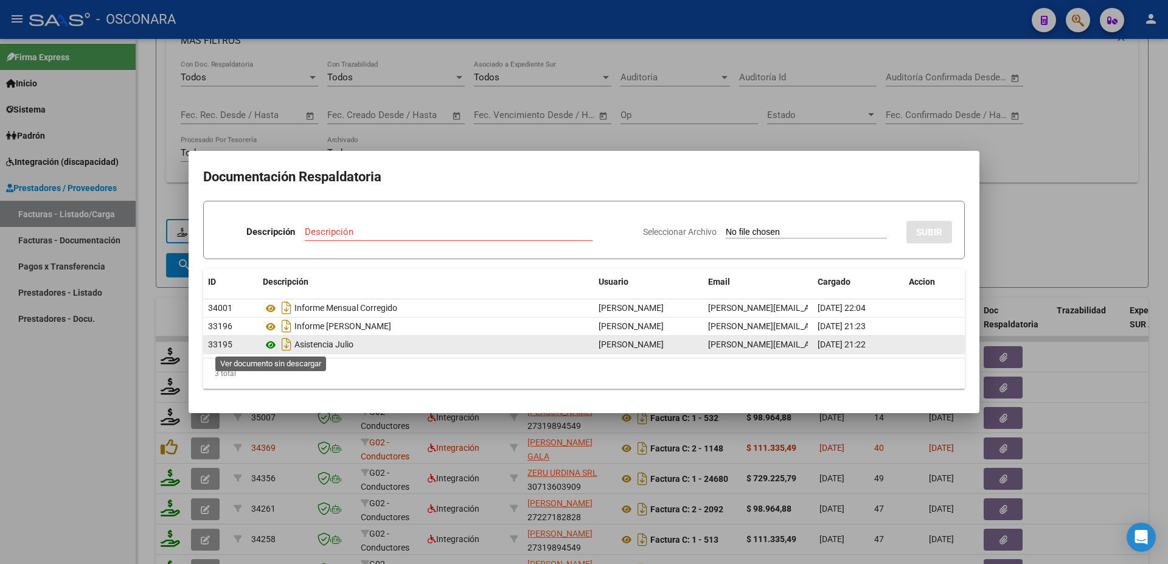
click at [269, 340] on icon at bounding box center [271, 345] width 16 height 15
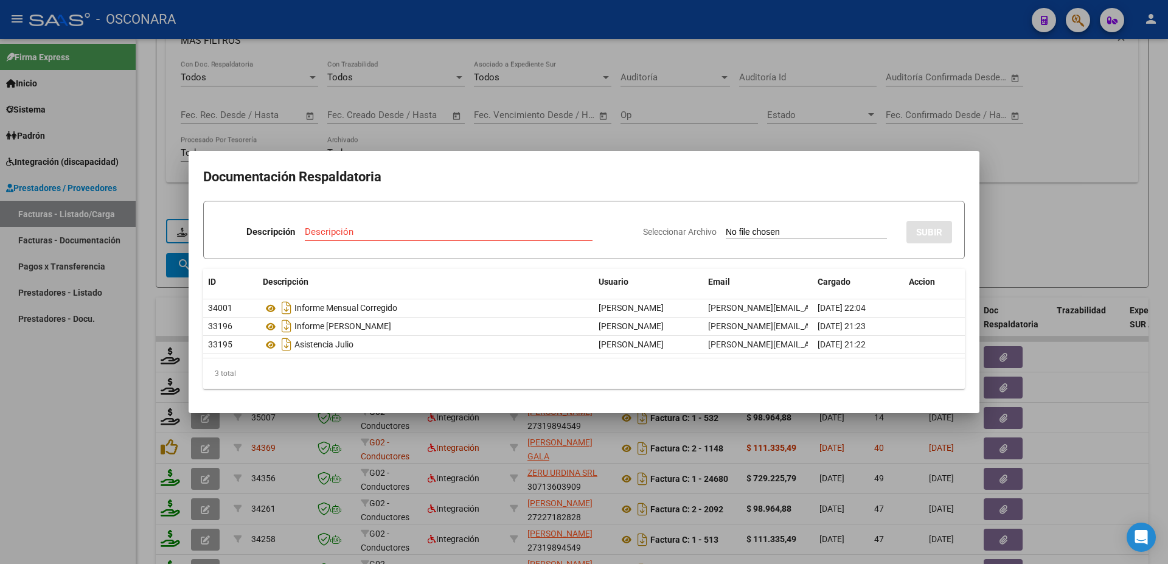
click at [1078, 237] on div at bounding box center [584, 282] width 1168 height 564
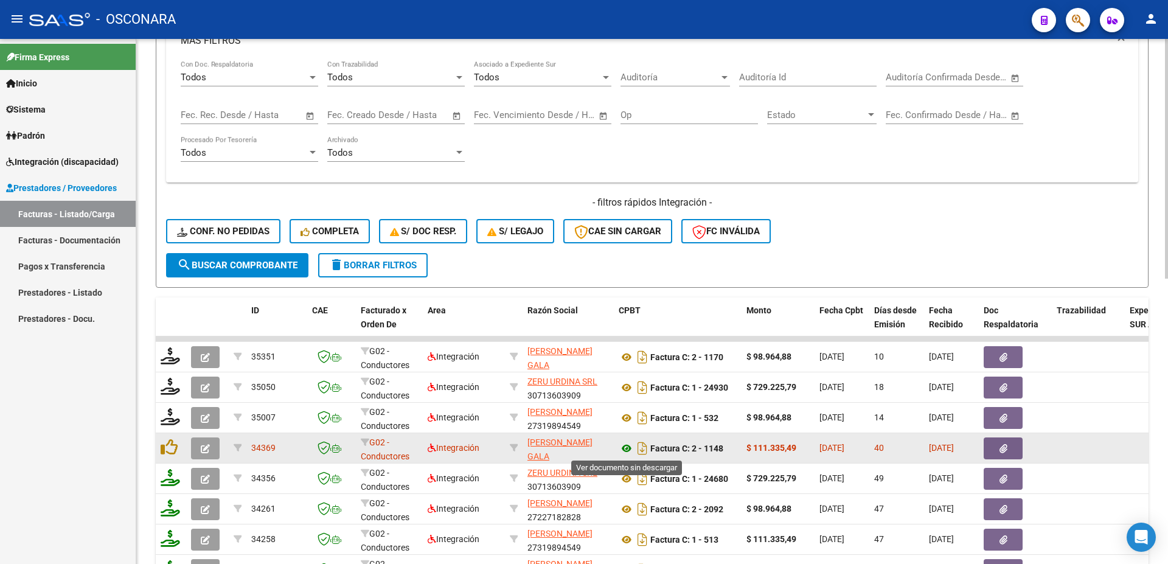
click at [628, 446] on icon at bounding box center [627, 448] width 16 height 15
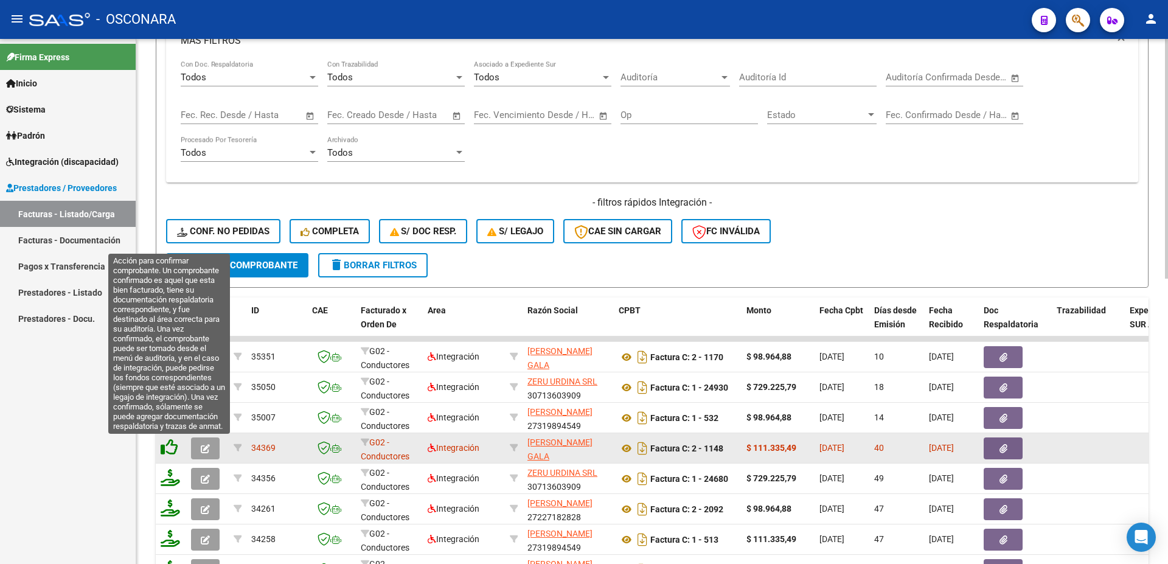
click at [163, 452] on datatable-body-cell at bounding box center [171, 448] width 30 height 30
click at [168, 450] on icon at bounding box center [169, 447] width 17 height 17
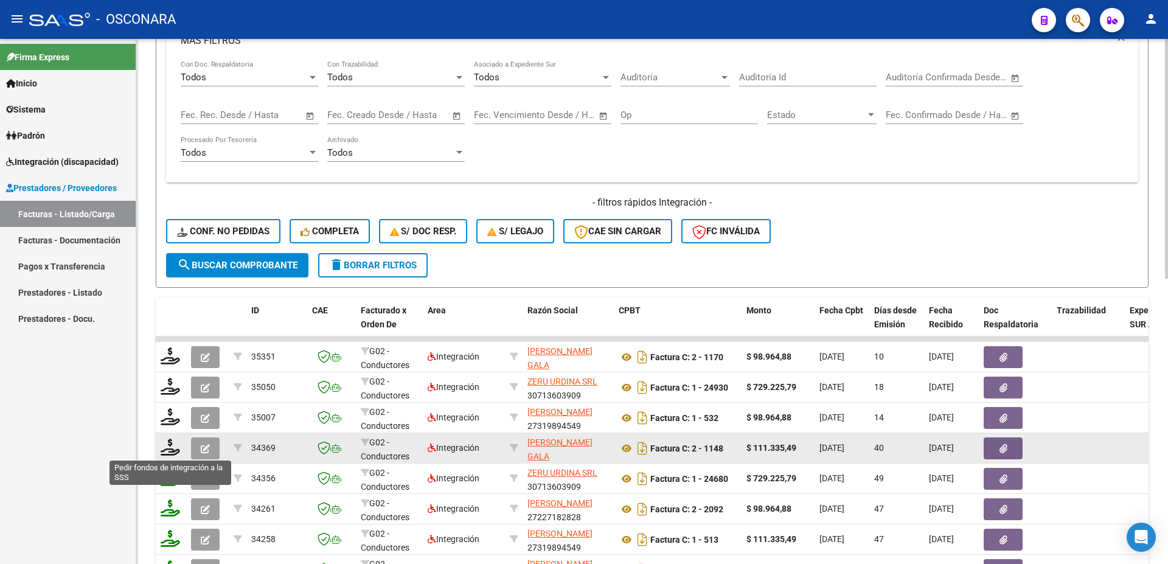
click at [168, 450] on icon at bounding box center [170, 447] width 19 height 17
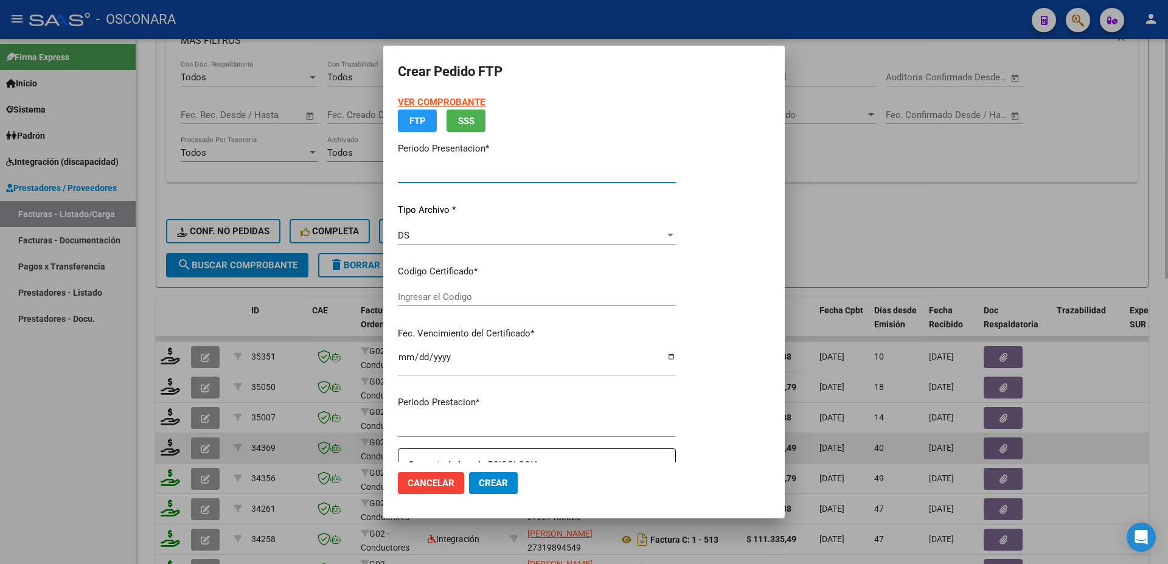
type input "202508"
type input "202507"
type input "$ 111.335,49"
type input "ARG01000552814562021102620261026BS413"
type input "[DATE]"
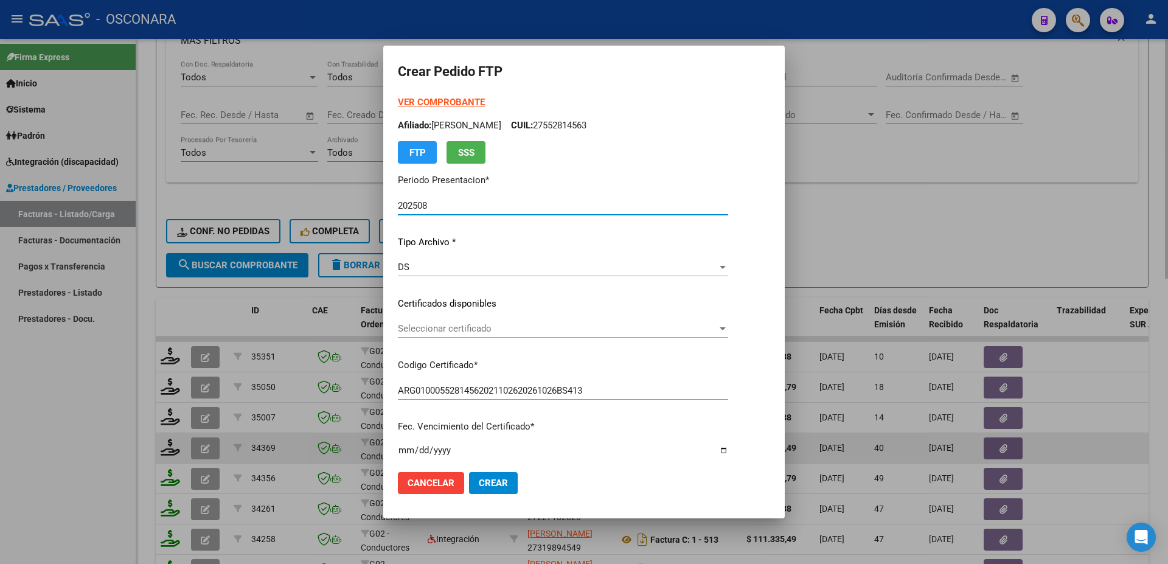
click at [518, 328] on span "Seleccionar certificado" at bounding box center [557, 328] width 319 height 11
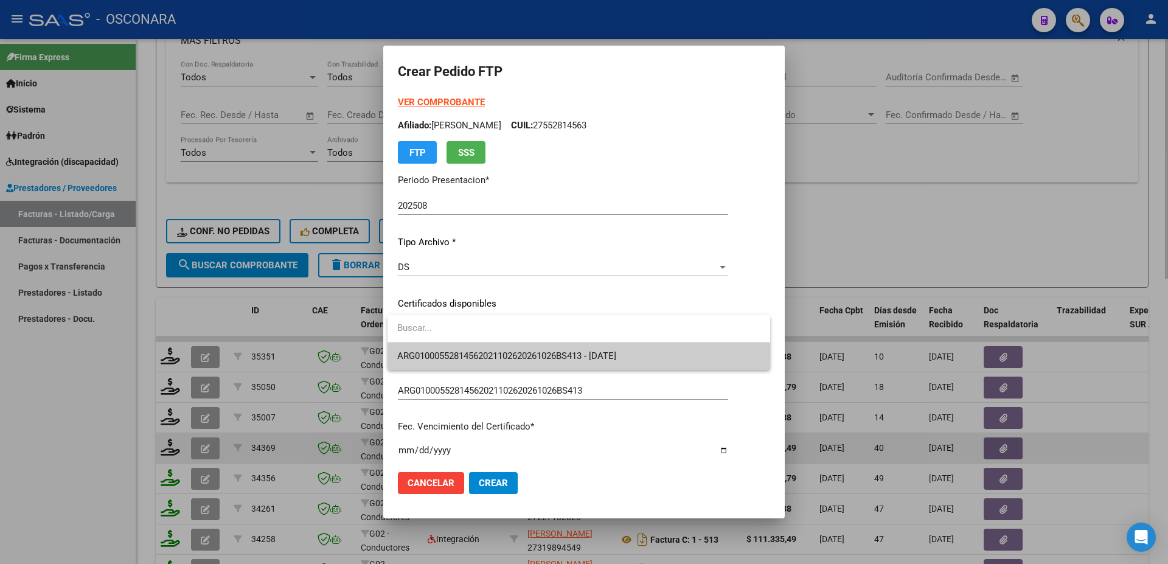
click at [542, 347] on span "ARG01000552814562021102620261026BS413 - [DATE]" at bounding box center [578, 355] width 362 height 27
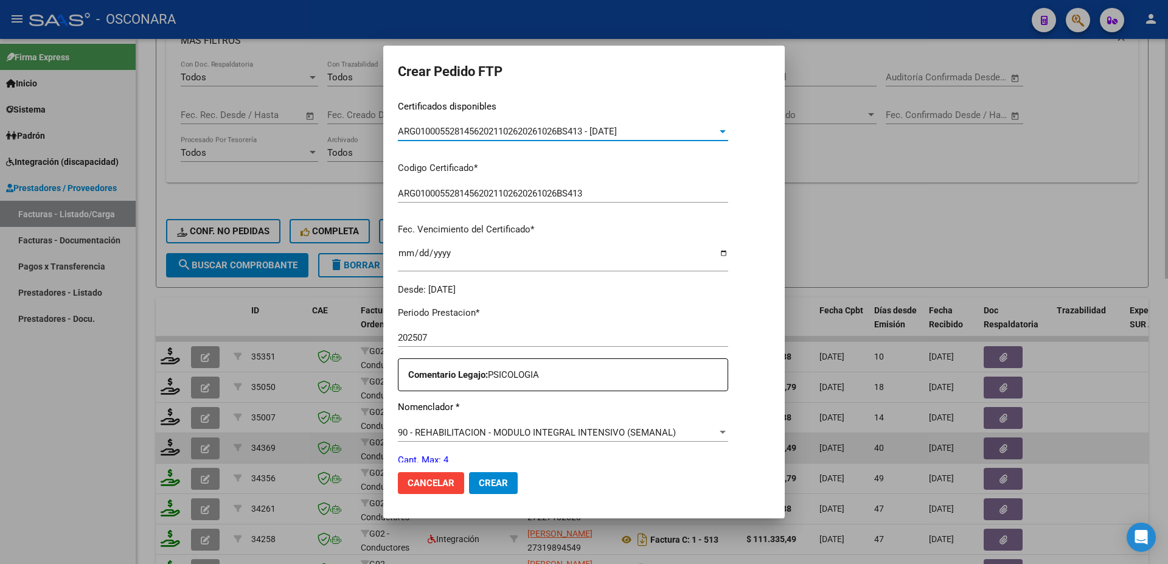
scroll to position [394, 0]
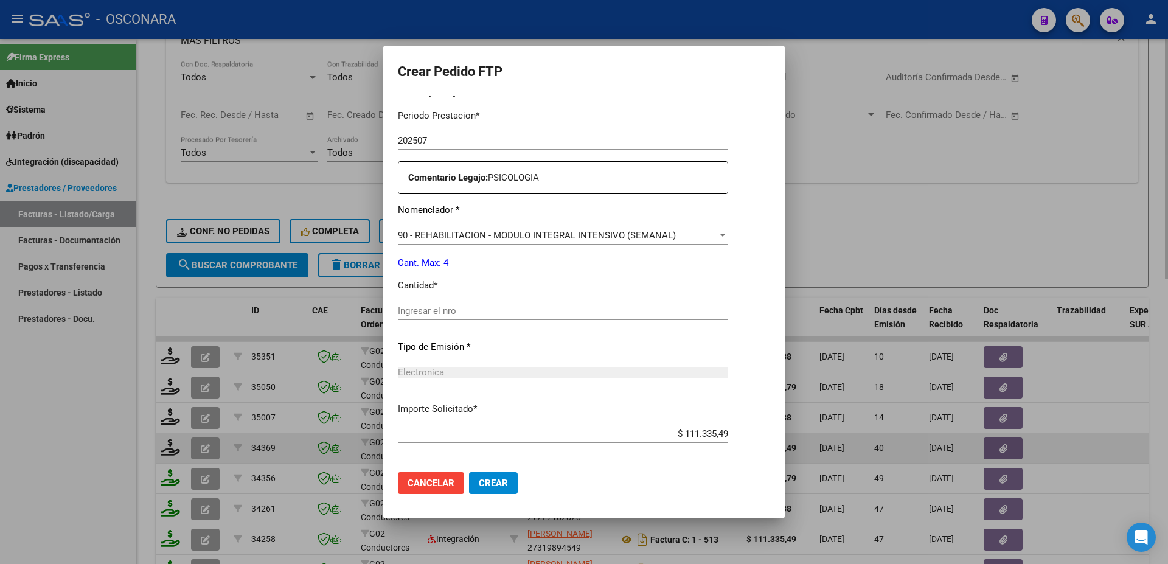
click at [457, 305] on input "Ingresar el nro" at bounding box center [563, 310] width 330 height 11
type input "4"
click at [499, 485] on span "Crear" at bounding box center [493, 482] width 29 height 11
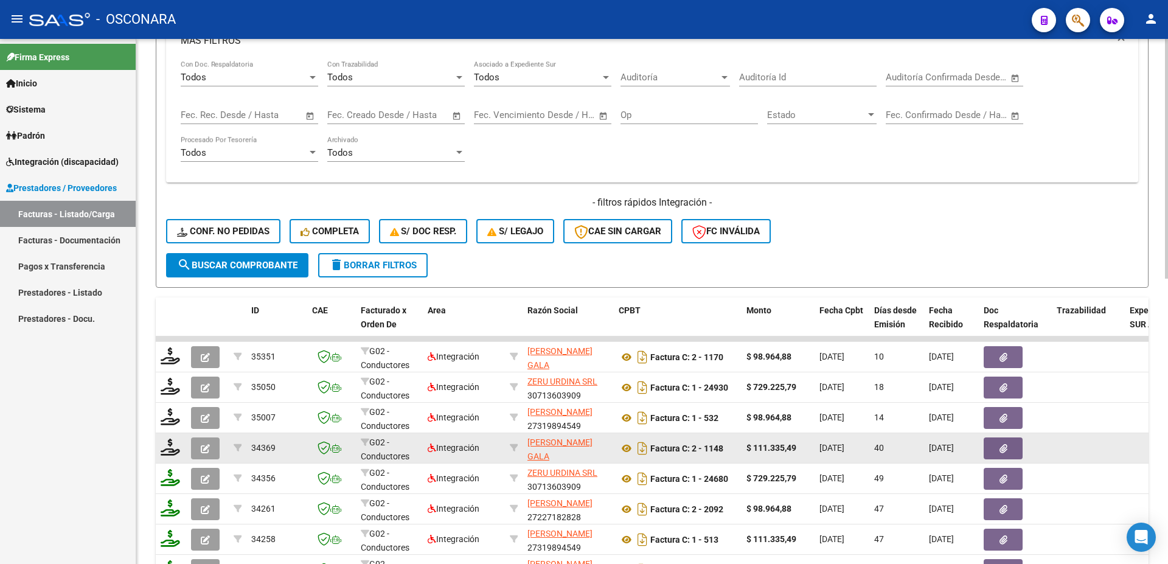
scroll to position [328, 0]
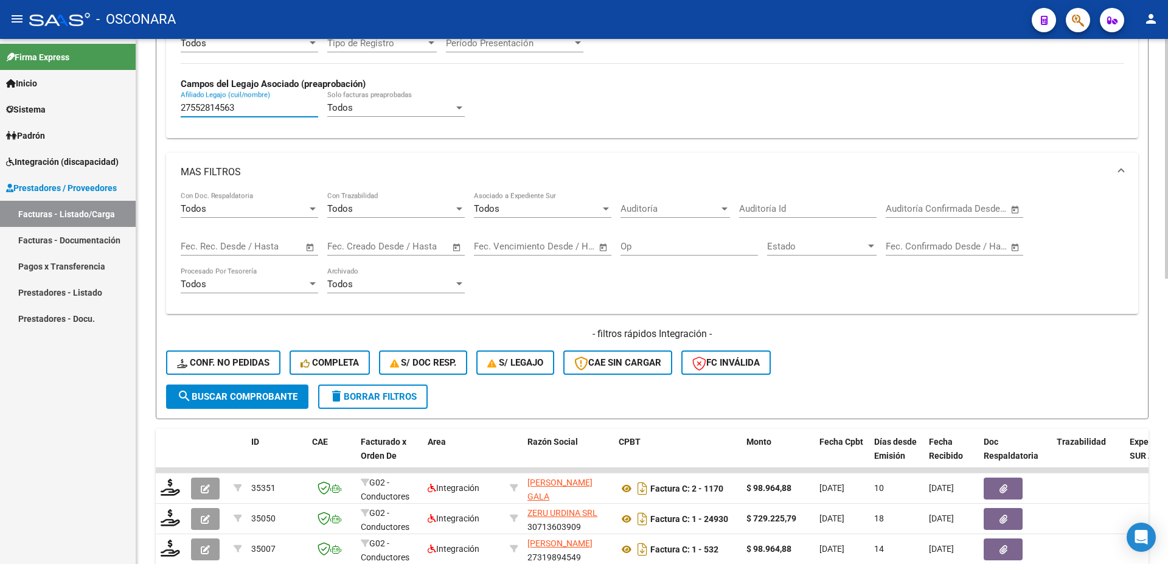
drag, startPoint x: 240, startPoint y: 109, endPoint x: 0, endPoint y: 96, distance: 240.6
click at [181, 102] on input "27552814563" at bounding box center [249, 107] width 137 height 11
paste input "14532139"
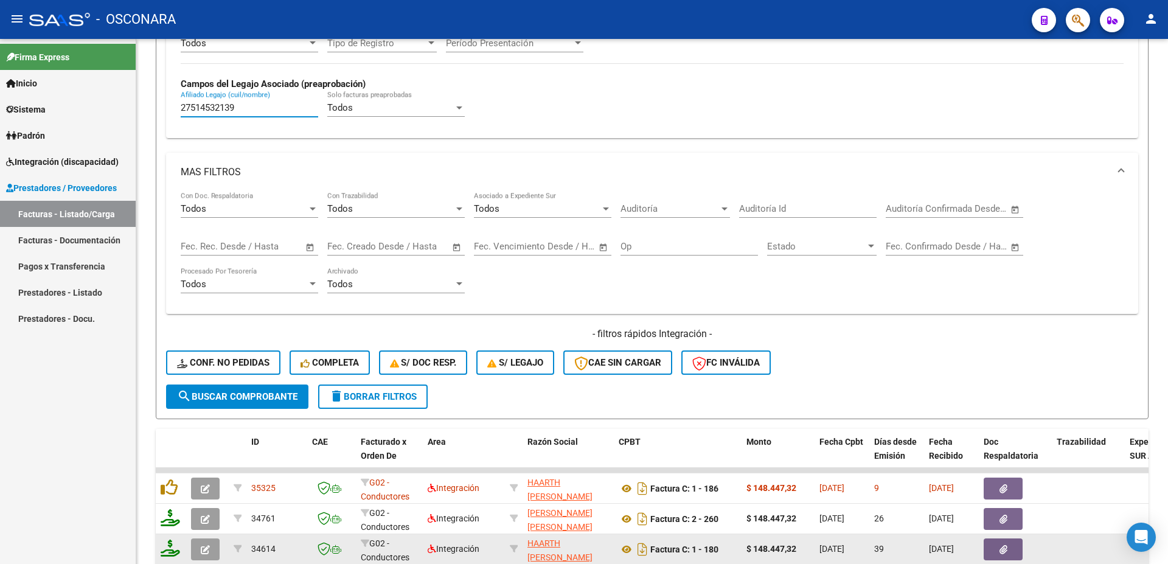
scroll to position [460, 0]
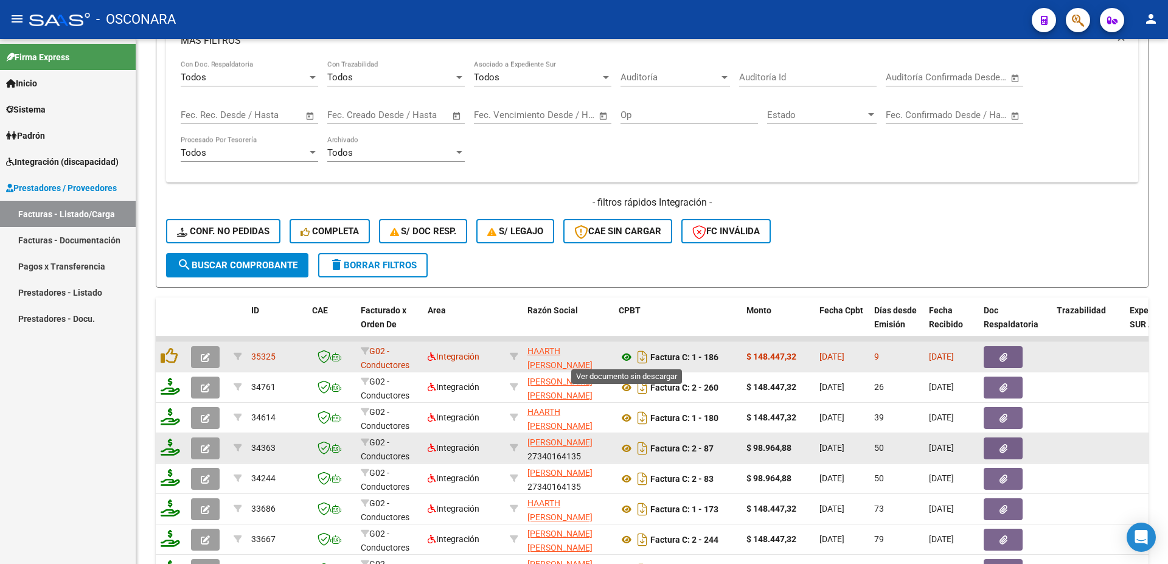
type input "27514532139"
click at [628, 360] on icon at bounding box center [627, 357] width 16 height 15
click at [1011, 361] on button "button" at bounding box center [1002, 357] width 39 height 22
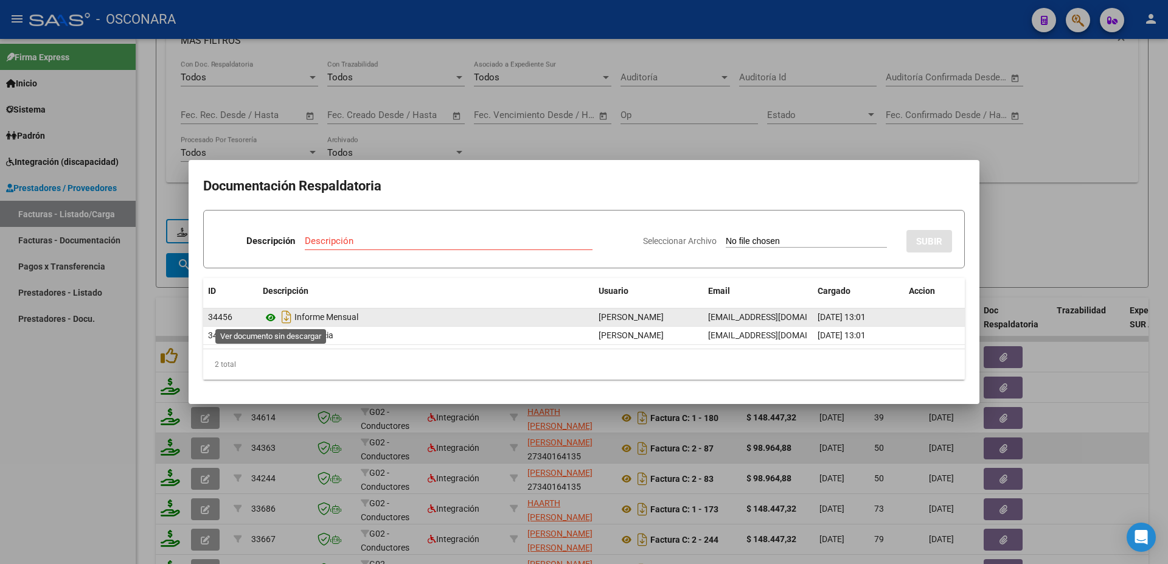
click at [267, 319] on icon at bounding box center [271, 317] width 16 height 15
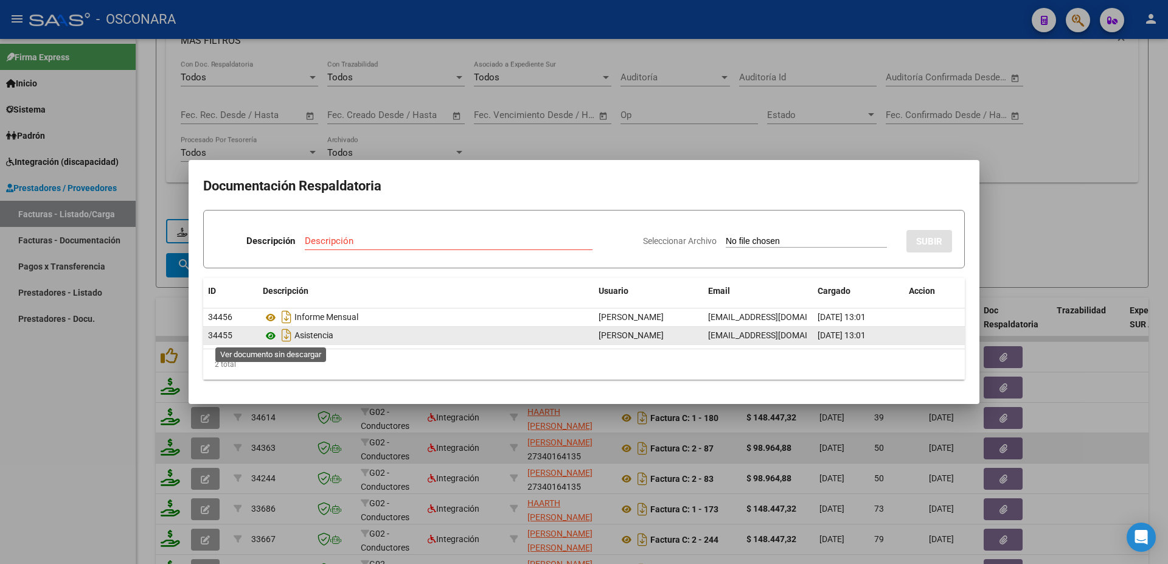
click at [268, 336] on icon at bounding box center [271, 335] width 16 height 15
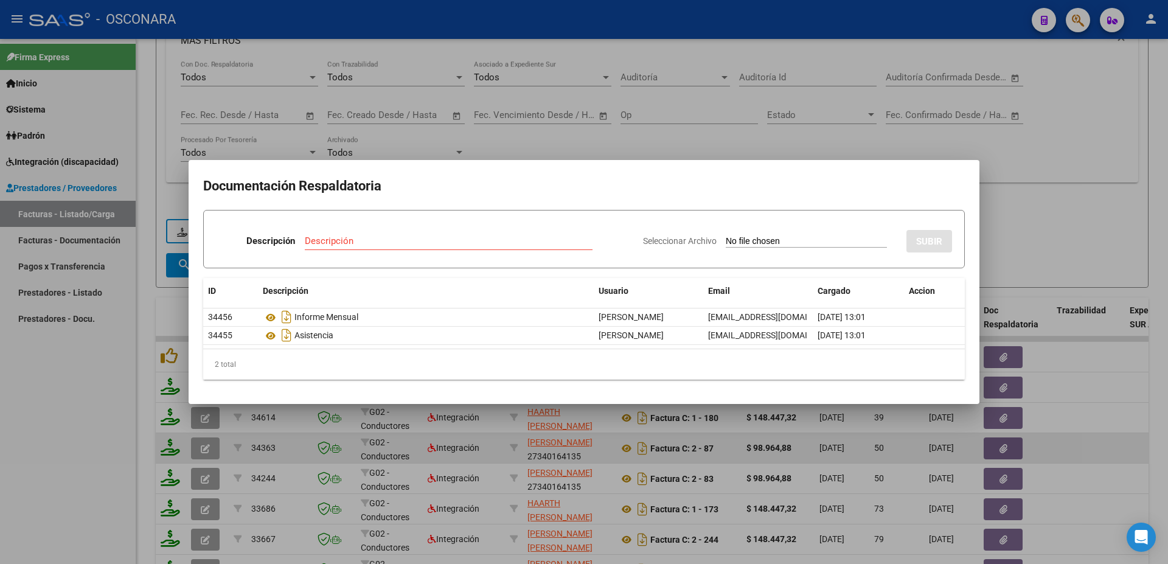
click at [1052, 166] on div at bounding box center [584, 282] width 1168 height 564
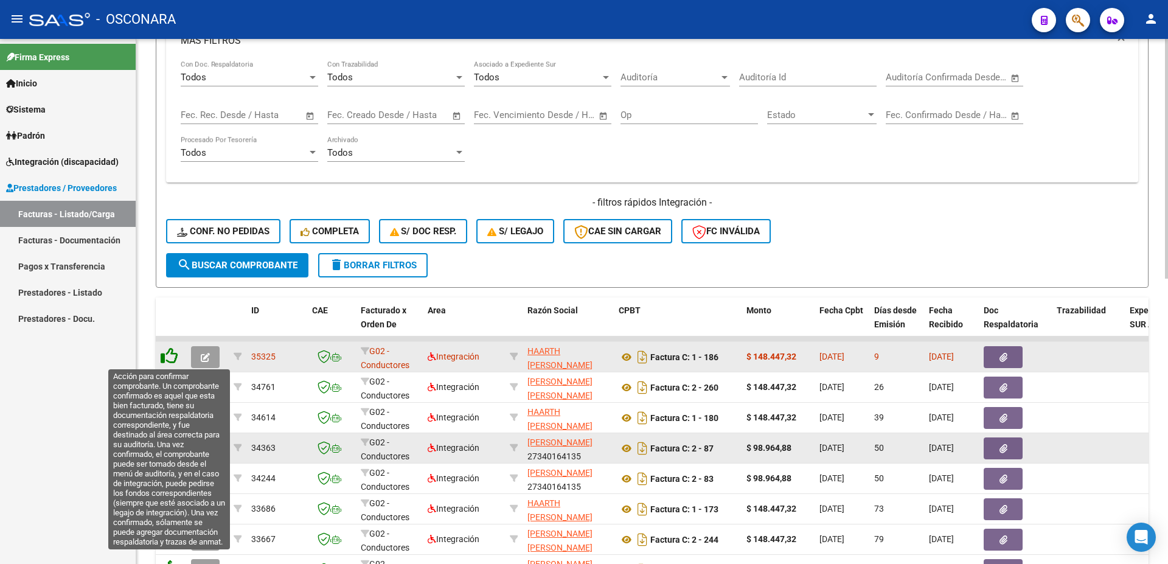
click at [171, 359] on icon at bounding box center [169, 355] width 17 height 17
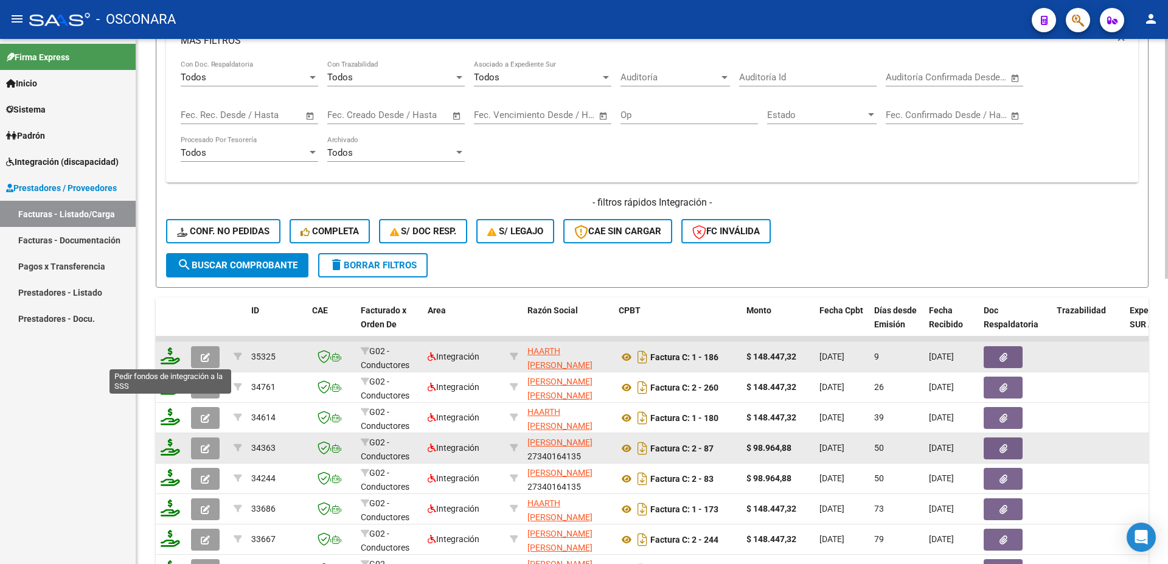
click at [169, 358] on icon at bounding box center [170, 355] width 19 height 17
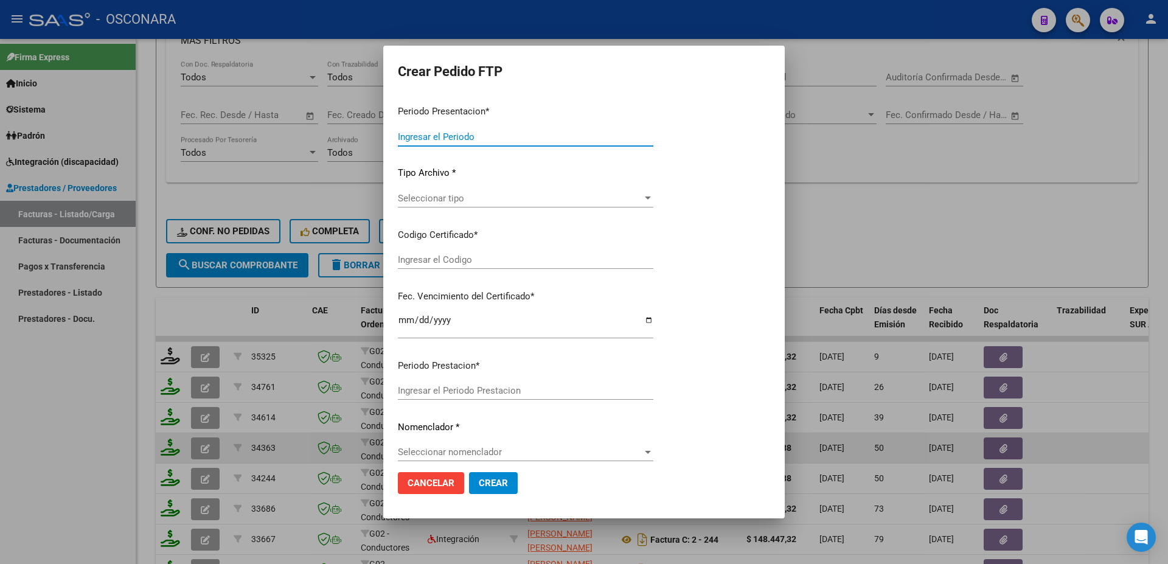
type input "202508"
type input "$ 148.447,32"
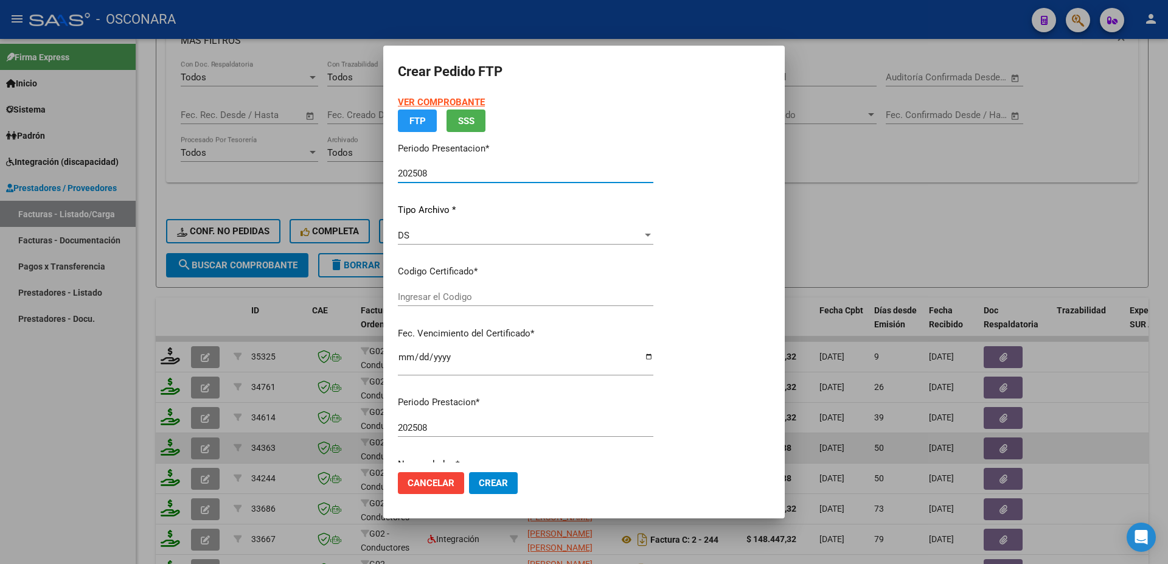
type input "01000514532132022102020281020"
type input "[DATE]"
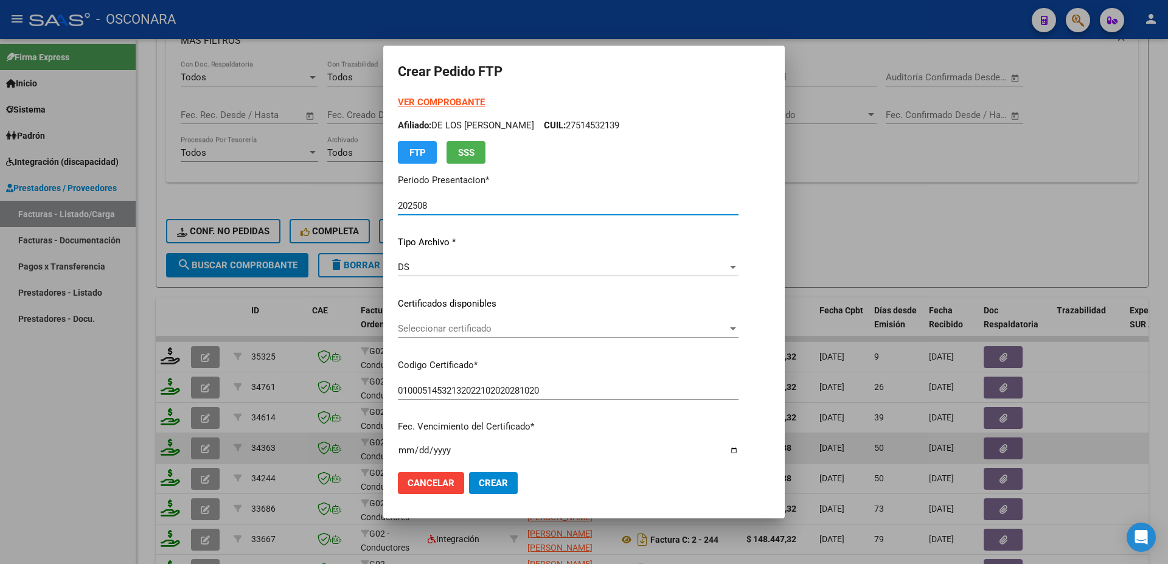
click at [497, 330] on span "Seleccionar certificado" at bounding box center [563, 328] width 330 height 11
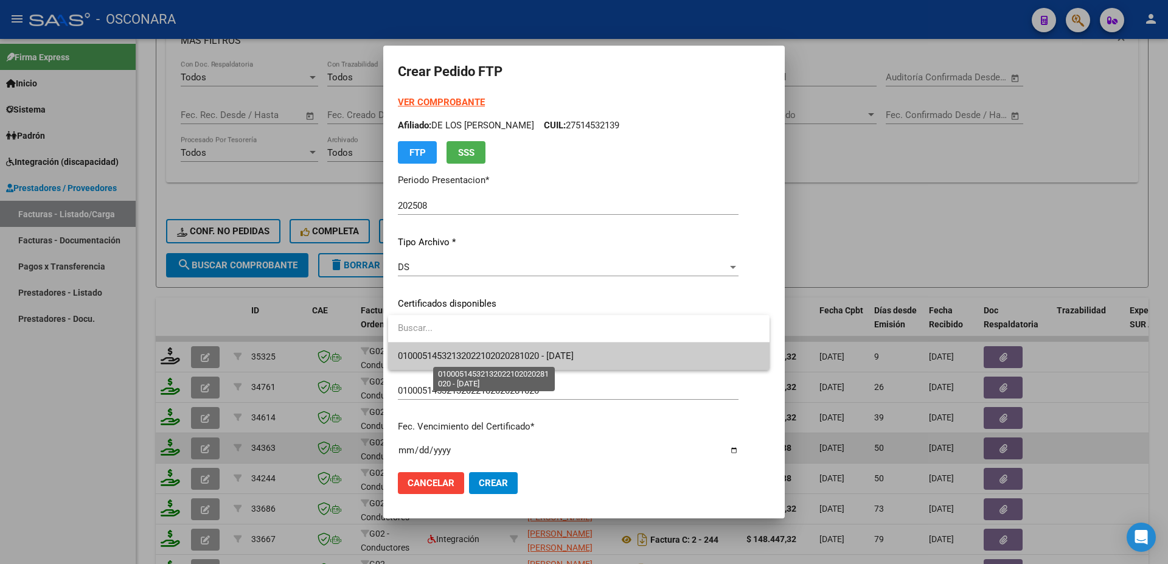
click at [518, 354] on span "01000514532132022102020281020 - [DATE]" at bounding box center [486, 355] width 176 height 11
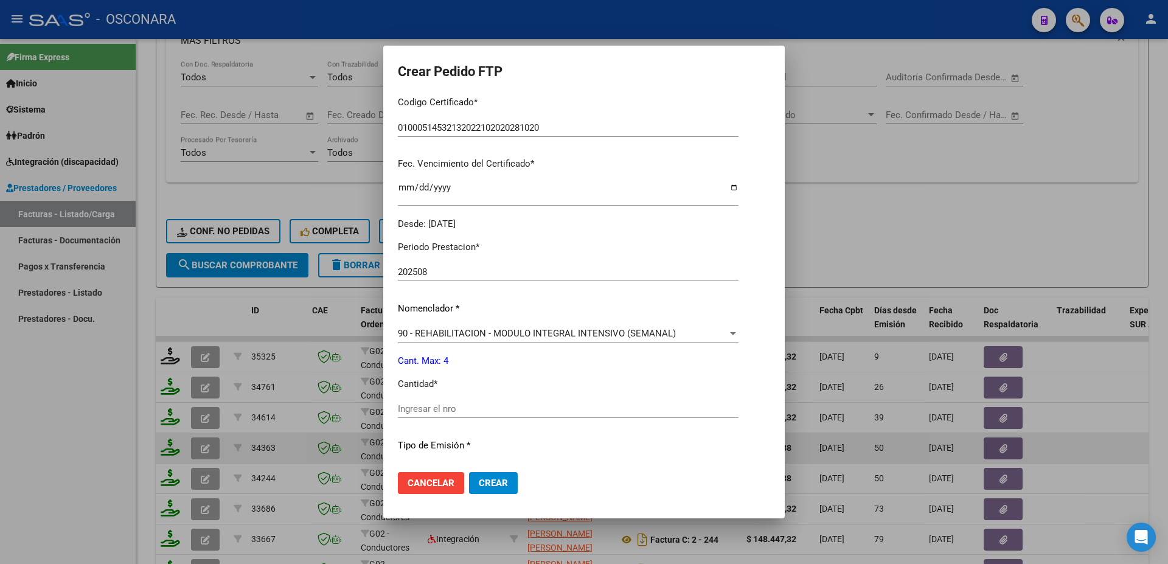
scroll to position [407, 0]
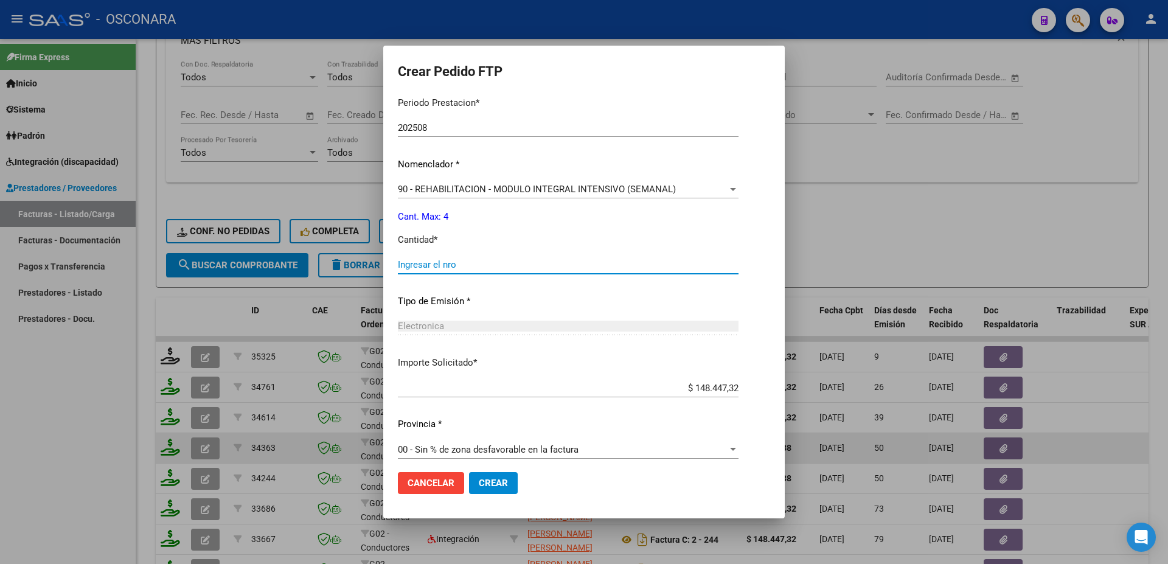
click at [420, 259] on input "Ingresar el nro" at bounding box center [568, 264] width 341 height 11
type input "4"
click at [494, 487] on span "Crear" at bounding box center [493, 482] width 29 height 11
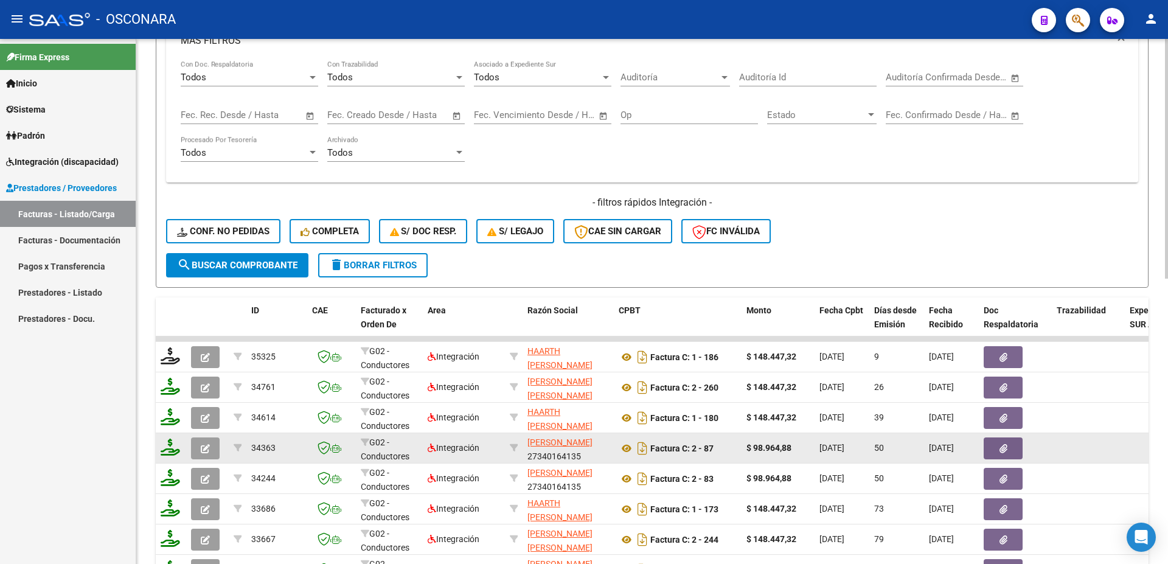
scroll to position [328, 0]
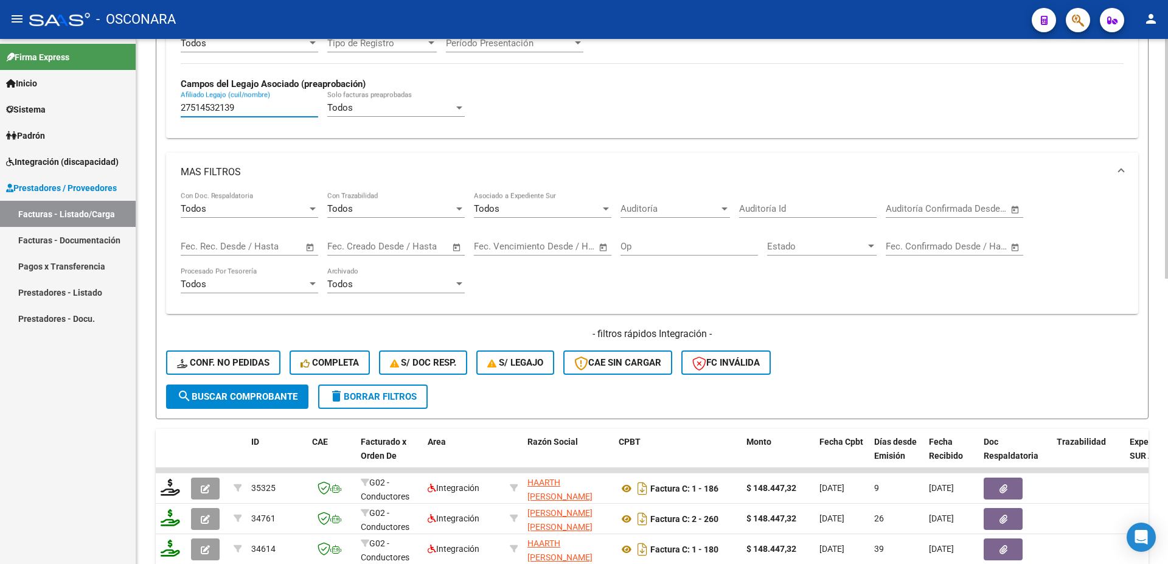
drag, startPoint x: 238, startPoint y: 106, endPoint x: 0, endPoint y: 52, distance: 244.0
click at [181, 102] on input "27514532139" at bounding box center [249, 107] width 137 height 11
paste input "0452260795"
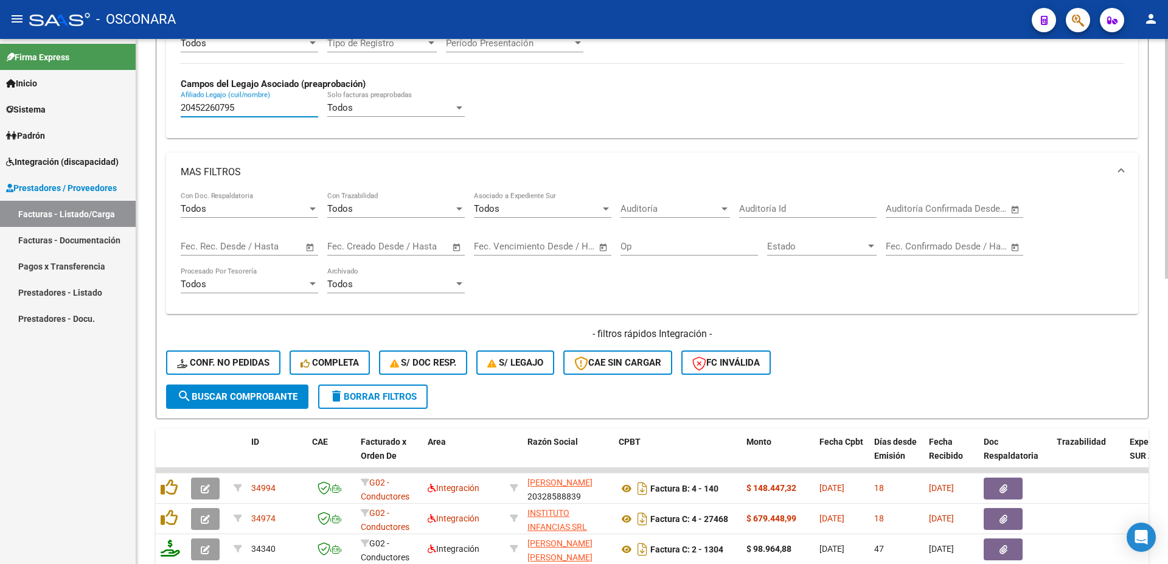
scroll to position [394, 0]
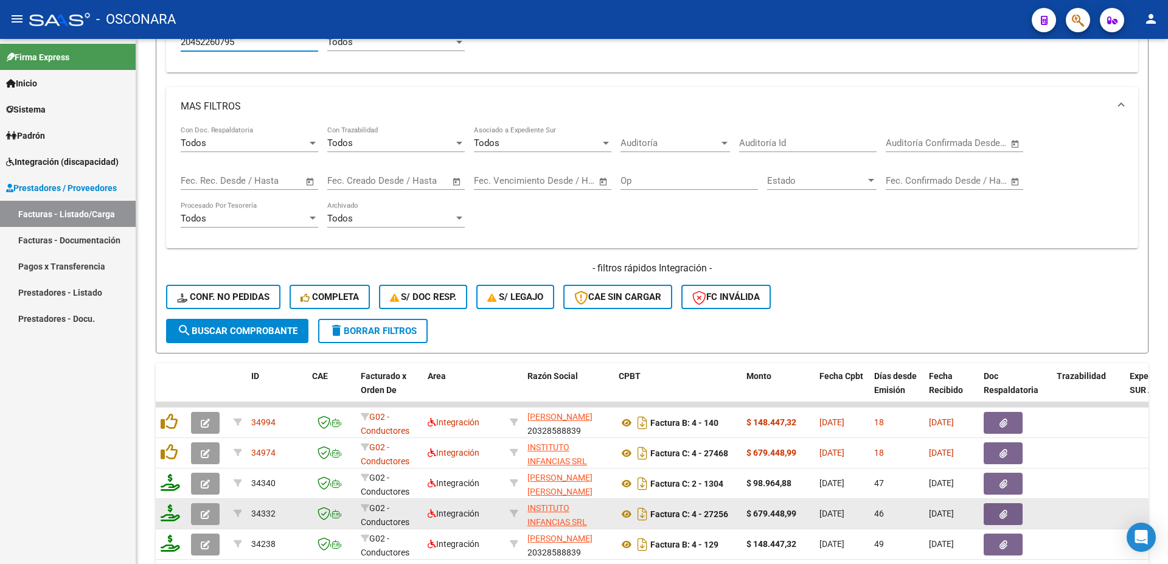
type input "20452260795"
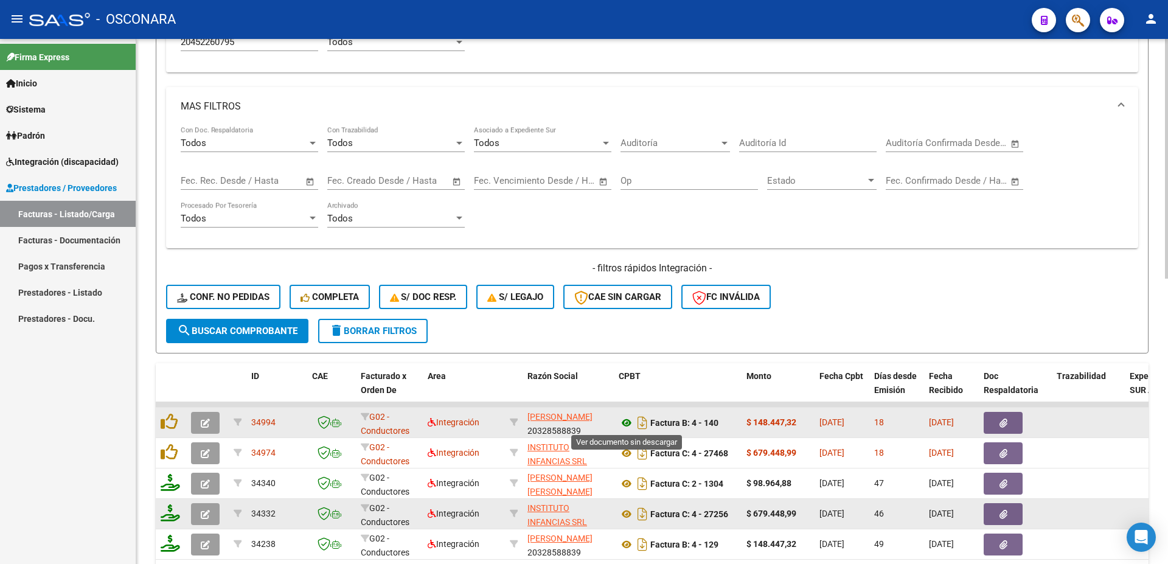
click at [625, 423] on icon at bounding box center [627, 422] width 16 height 15
click at [990, 418] on button "button" at bounding box center [1002, 423] width 39 height 22
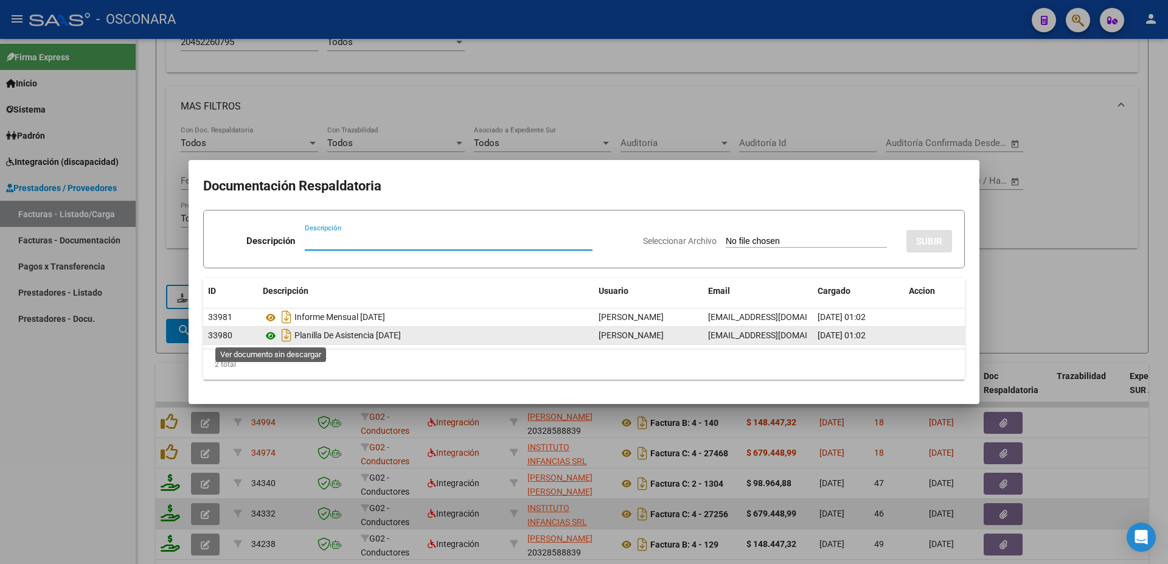
click at [268, 336] on icon at bounding box center [271, 335] width 16 height 15
click at [268, 335] on icon at bounding box center [271, 335] width 16 height 15
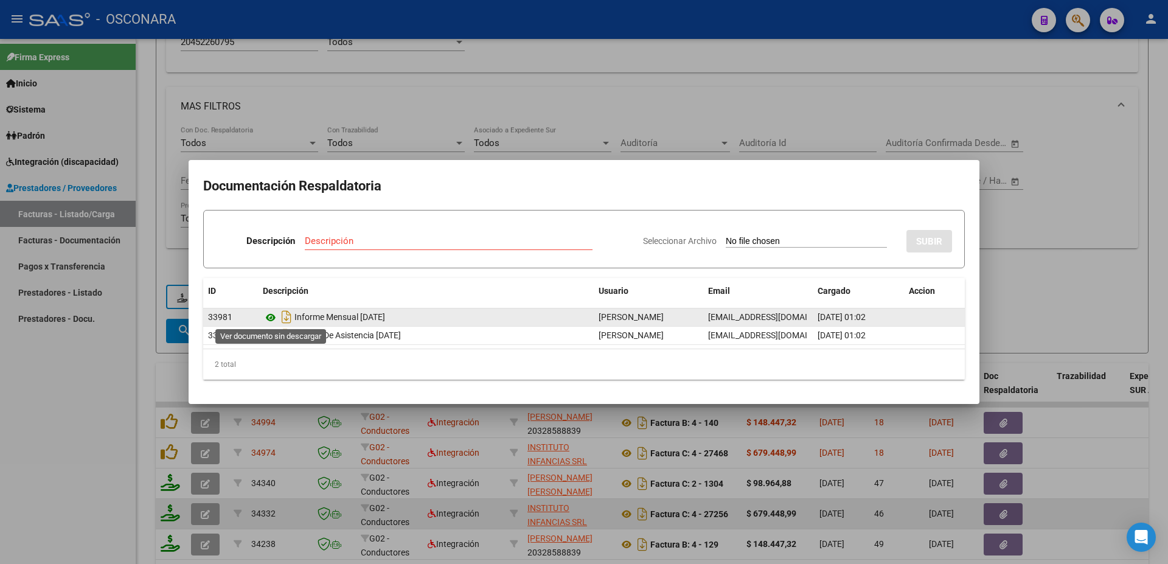
click at [270, 320] on icon at bounding box center [271, 317] width 16 height 15
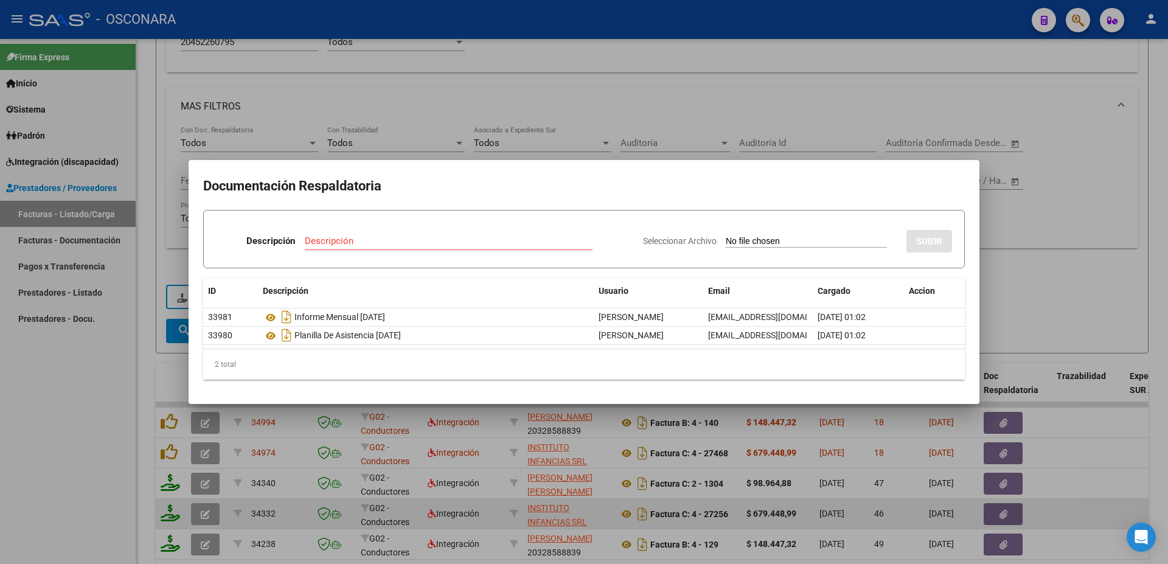
click at [1072, 301] on div at bounding box center [584, 282] width 1168 height 564
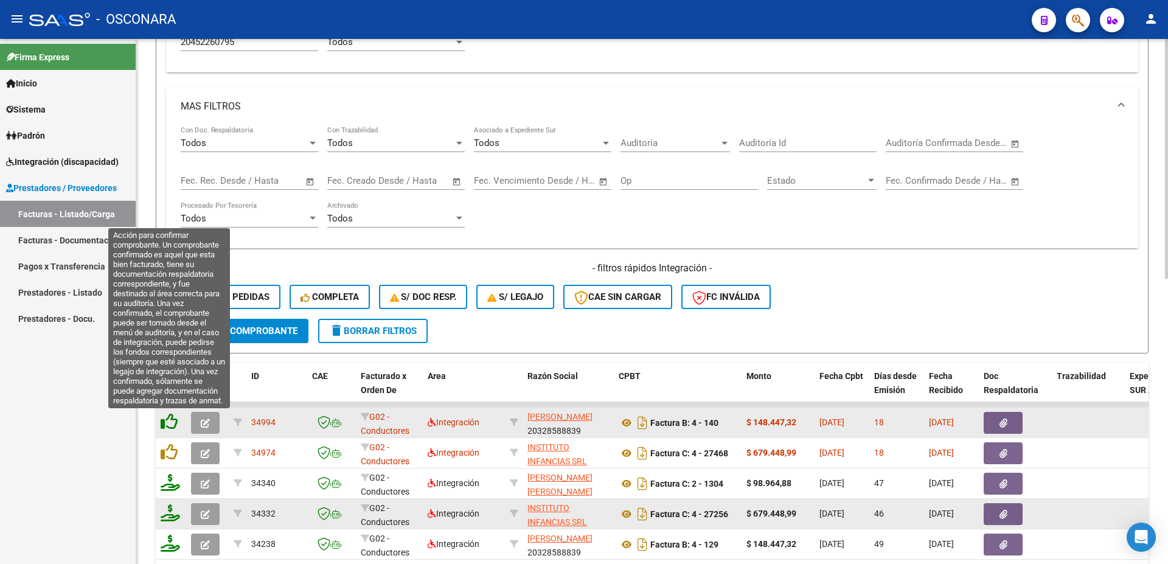
click at [166, 419] on icon at bounding box center [169, 421] width 17 height 17
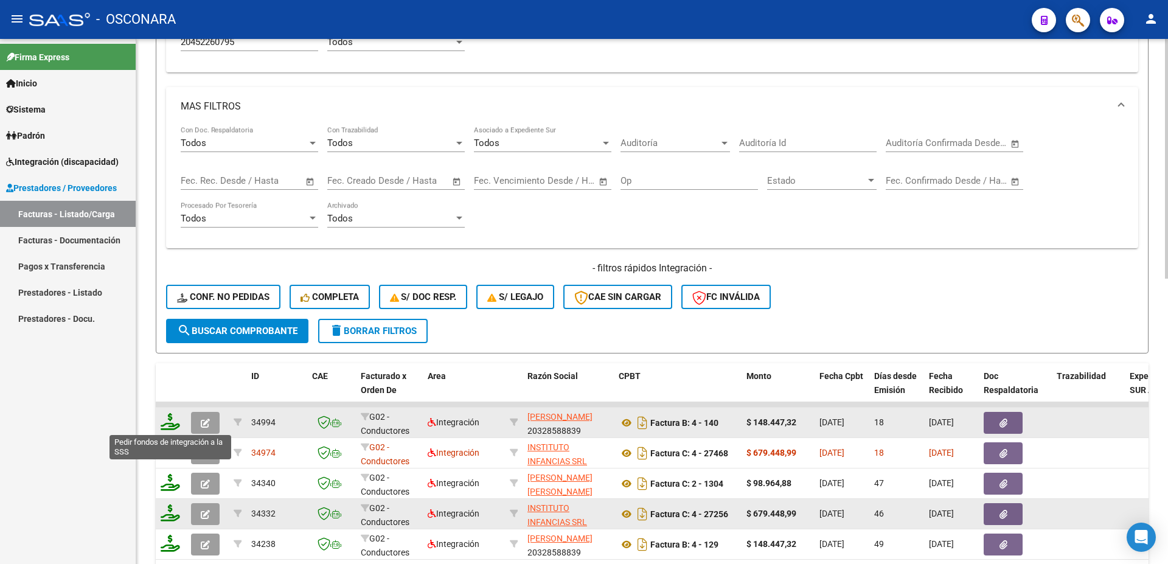
click at [172, 427] on icon at bounding box center [170, 421] width 19 height 17
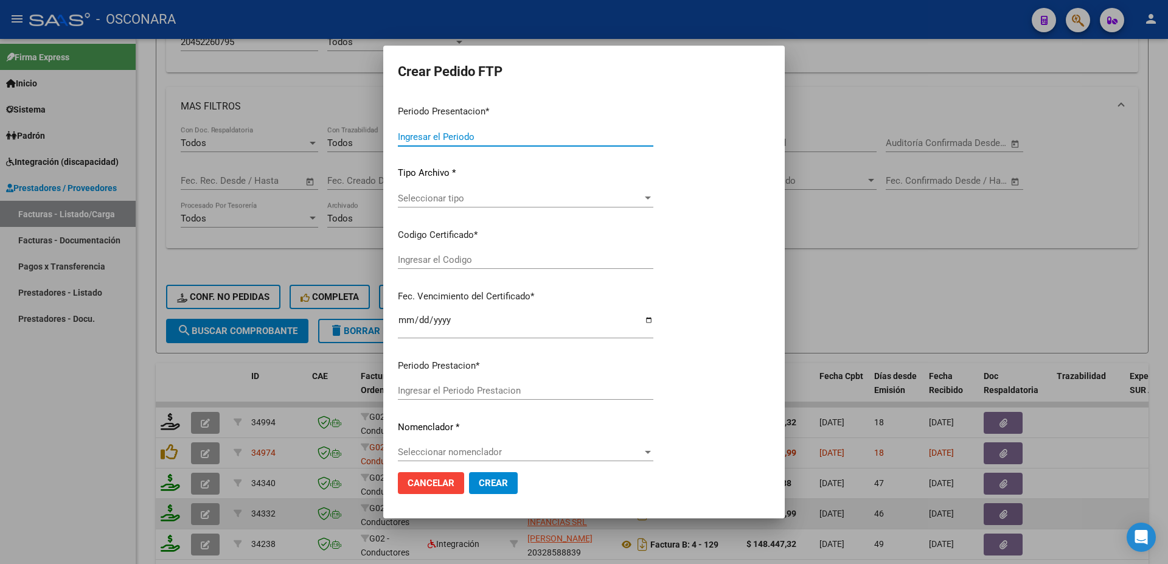
type input "202508"
type input "$ 148.447,32"
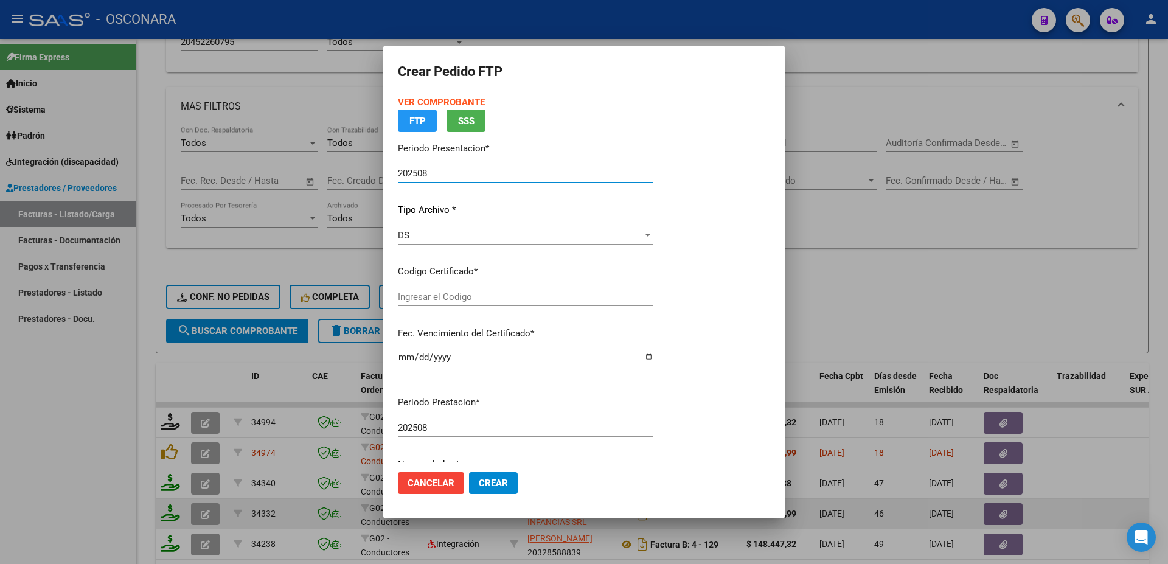
type input "ARG0200045226079220212262203212226CBA536"
type input "[DATE]"
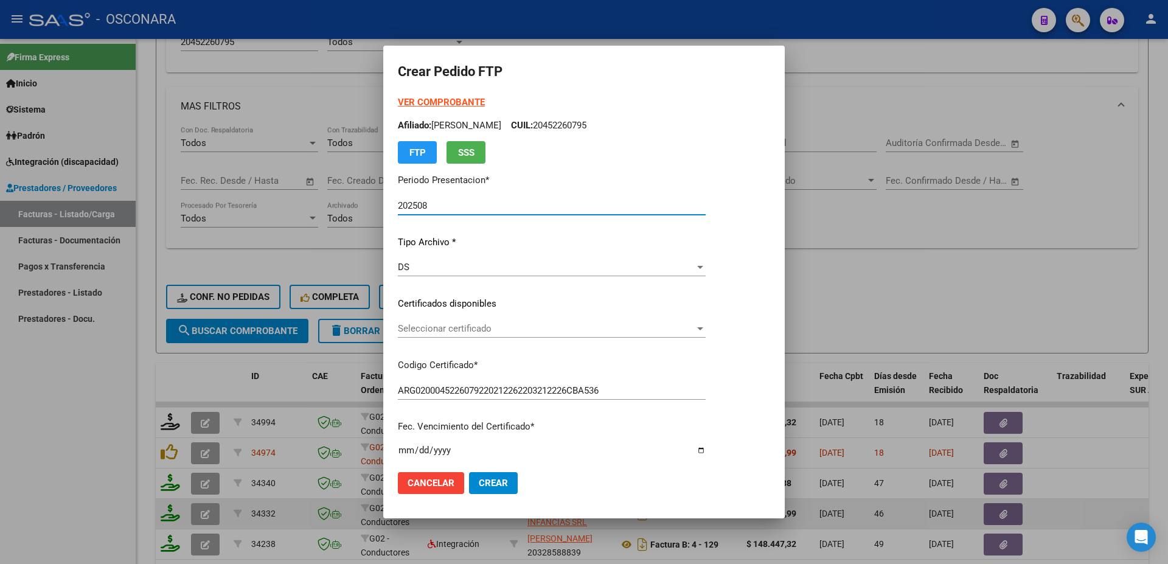
click at [501, 331] on span "Seleccionar certificado" at bounding box center [546, 328] width 297 height 11
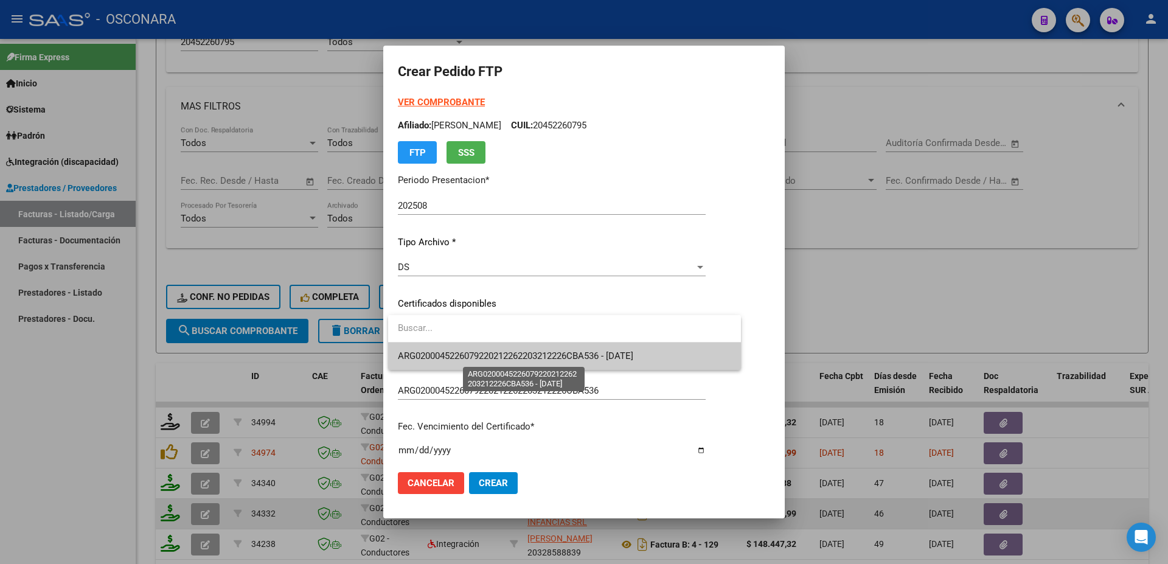
click at [536, 352] on span "ARG0200045226079220212262203212226CBA536 - [DATE]" at bounding box center [515, 355] width 235 height 11
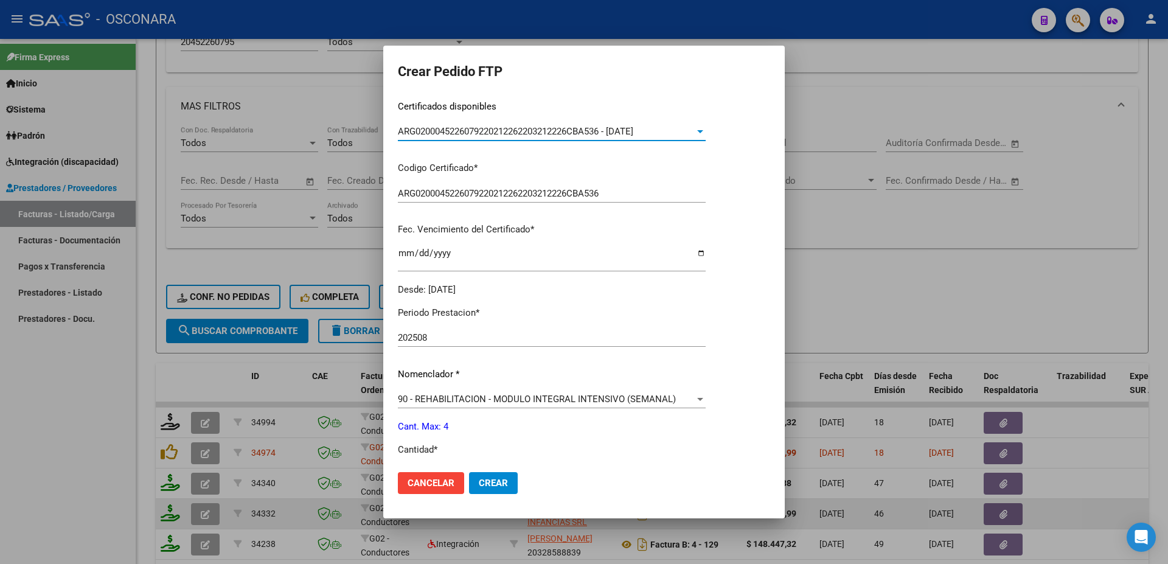
scroll to position [407, 0]
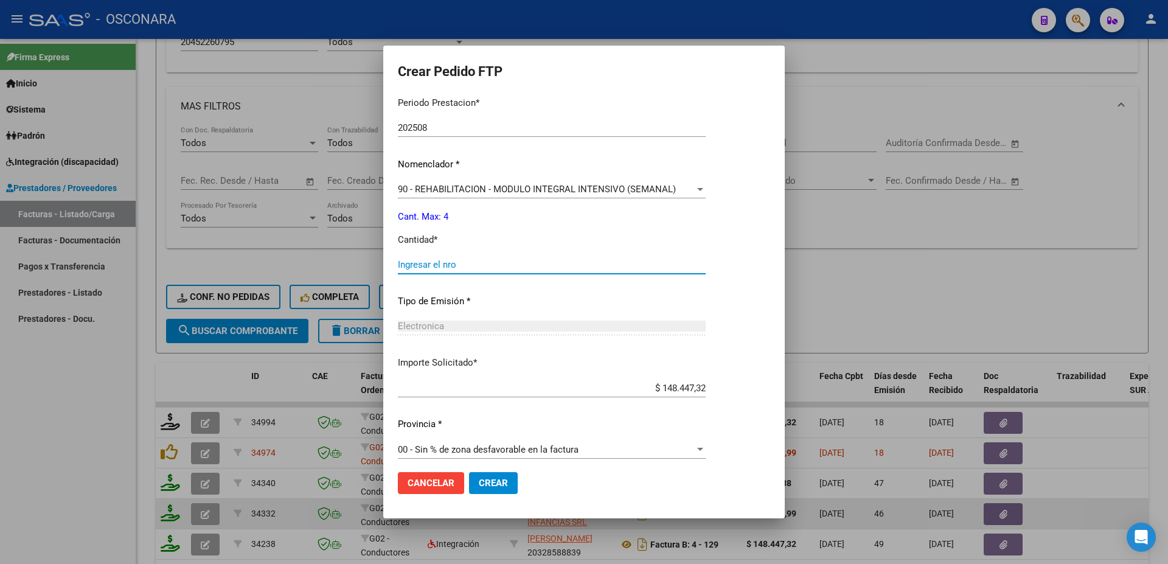
click at [426, 262] on input "Ingresar el nro" at bounding box center [552, 264] width 308 height 11
type input "4"
click at [488, 481] on span "Crear" at bounding box center [493, 482] width 29 height 11
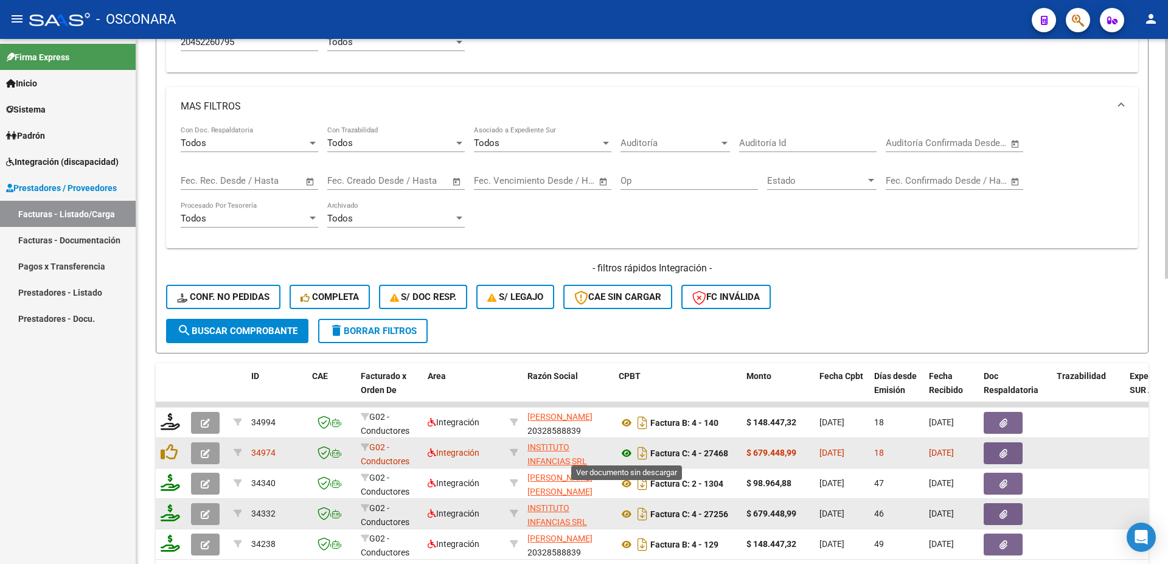
click at [625, 452] on icon at bounding box center [627, 453] width 16 height 15
click at [1007, 445] on button "button" at bounding box center [1002, 453] width 39 height 22
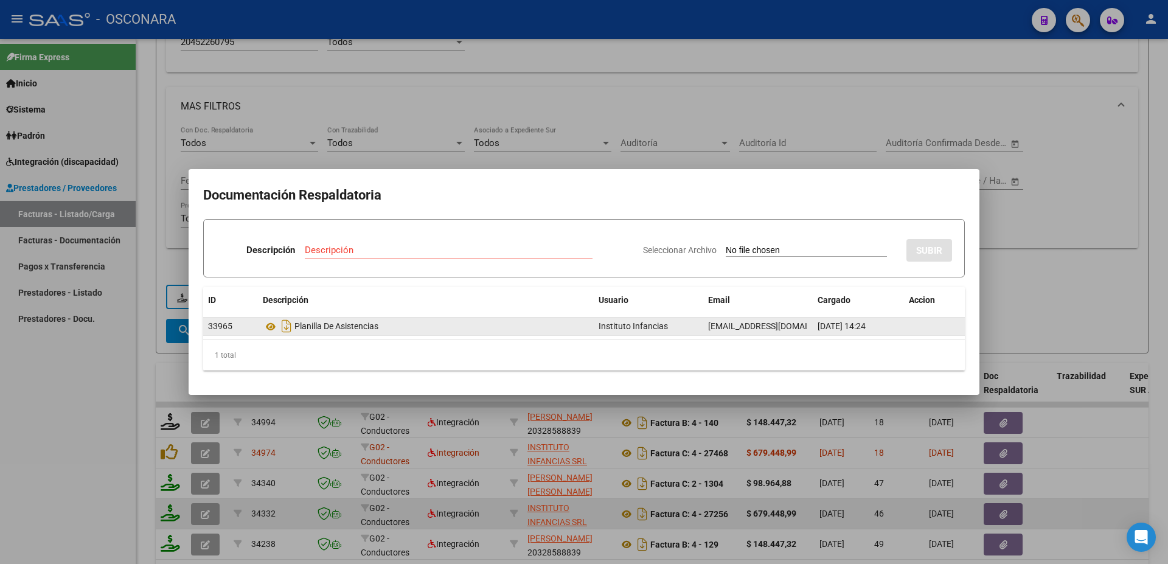
click at [276, 335] on div "Planilla De Asistencias" at bounding box center [426, 325] width 326 height 19
click at [275, 331] on icon at bounding box center [271, 326] width 16 height 15
click at [1060, 272] on div at bounding box center [584, 282] width 1168 height 564
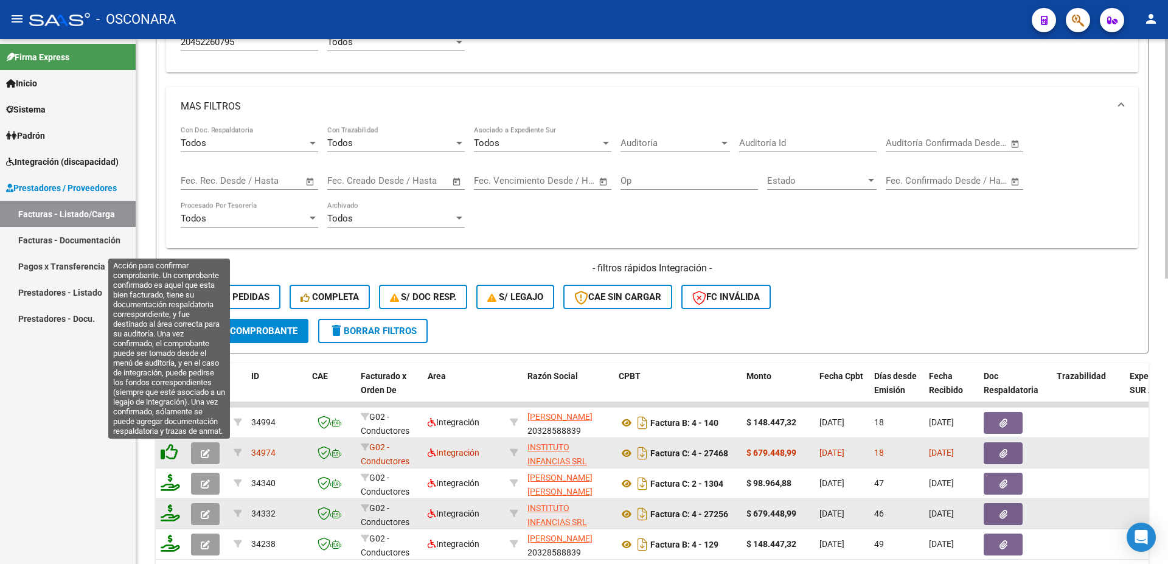
click at [174, 460] on icon at bounding box center [169, 451] width 17 height 17
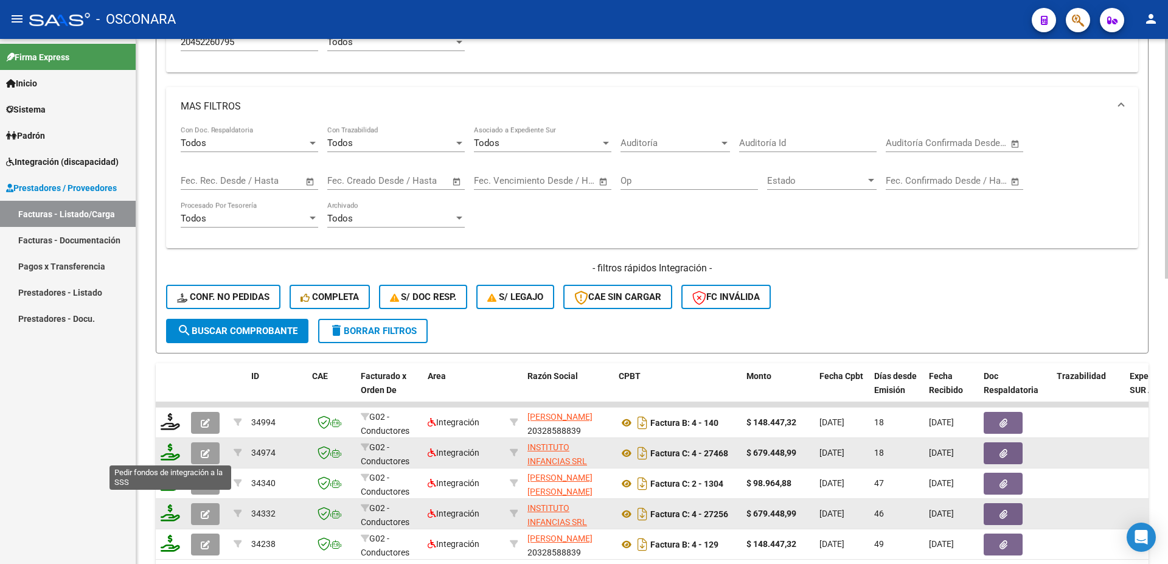
click at [173, 452] on icon at bounding box center [170, 451] width 19 height 17
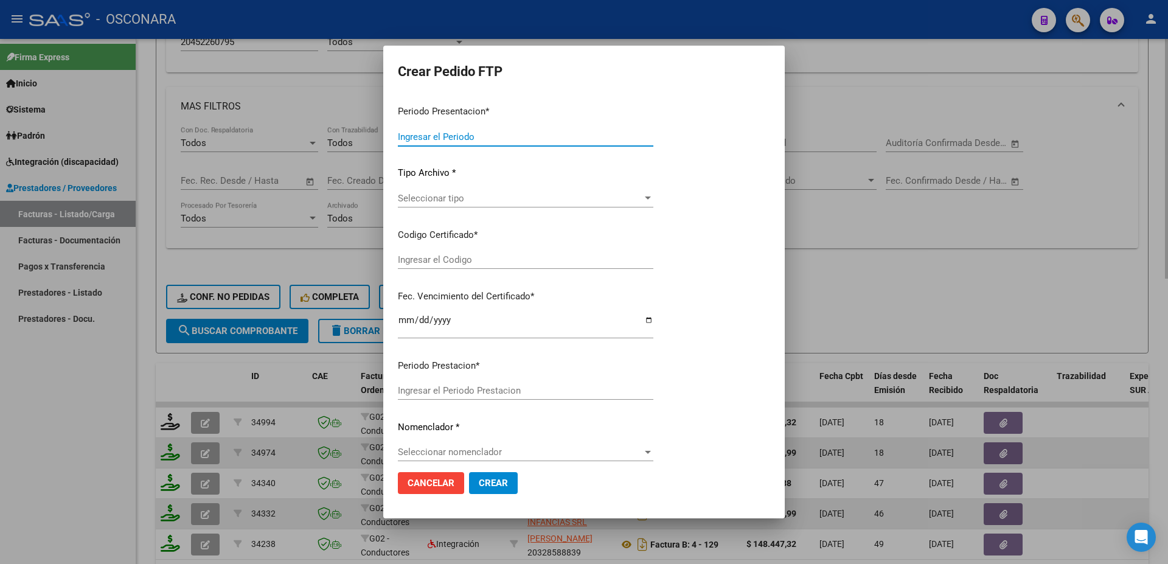
type input "202508"
type input "$ 679.448,99"
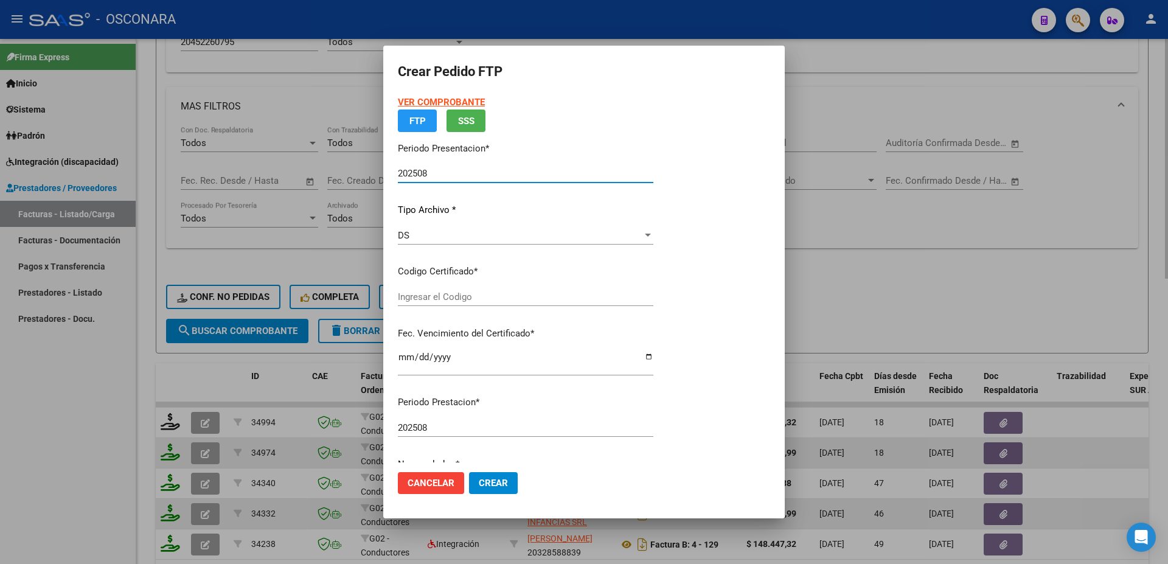
type input "ARG0200045226079220212262203212226CBA536"
type input "[DATE]"
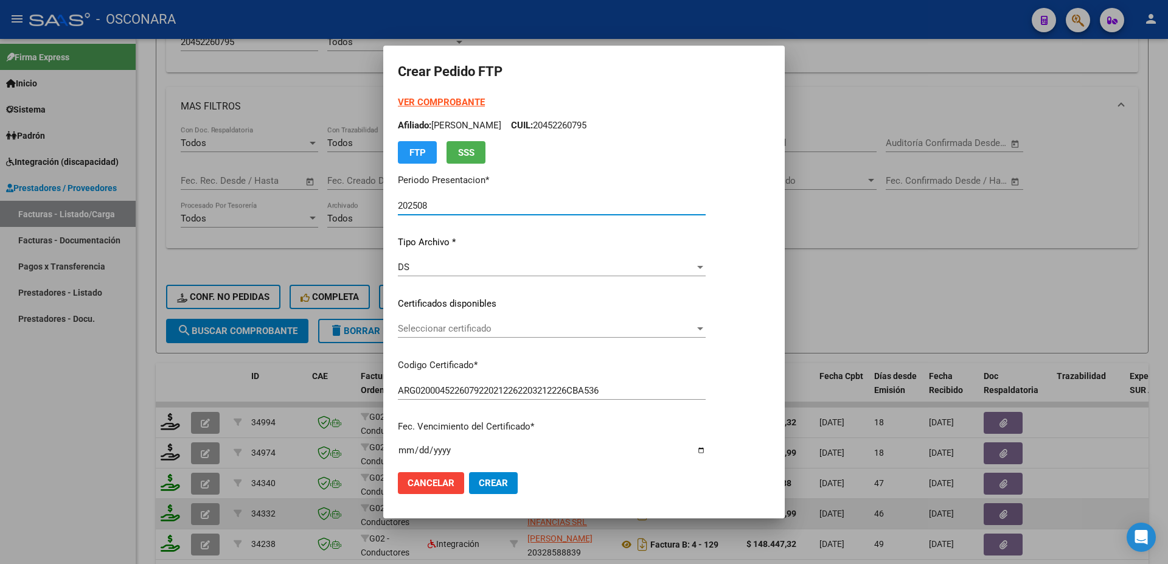
click at [499, 330] on span "Seleccionar certificado" at bounding box center [546, 328] width 297 height 11
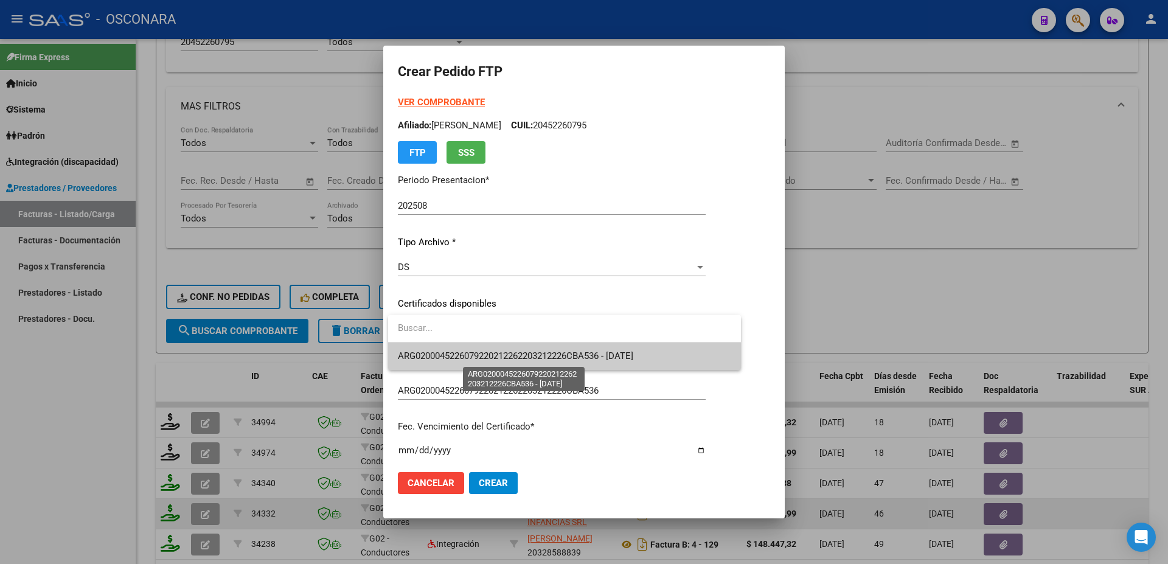
click at [505, 355] on span "ARG0200045226079220212262203212226CBA536 - [DATE]" at bounding box center [515, 355] width 235 height 11
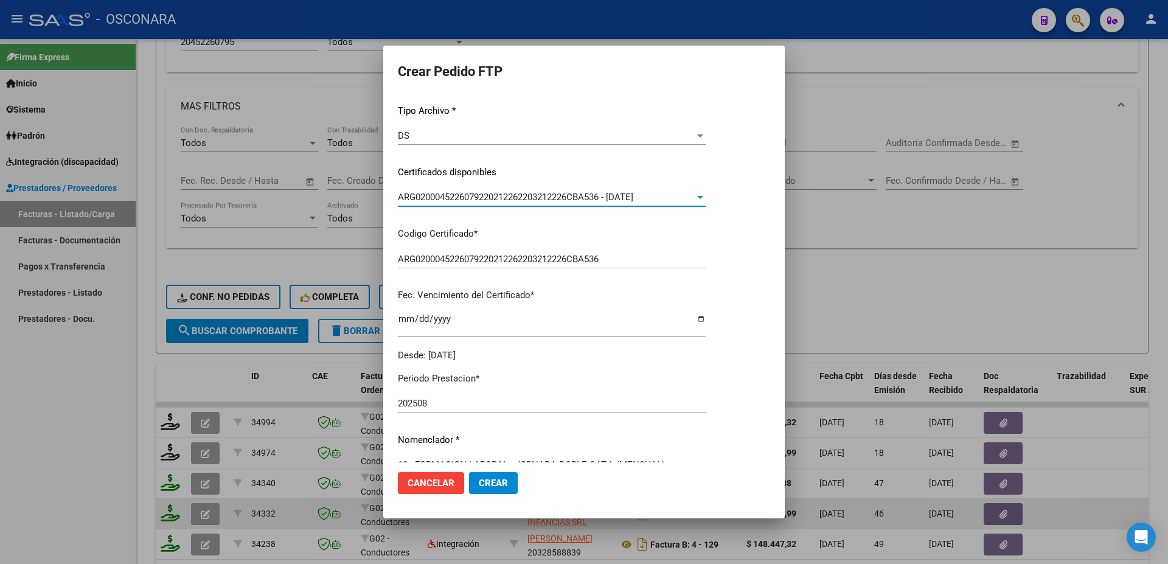
scroll to position [328, 0]
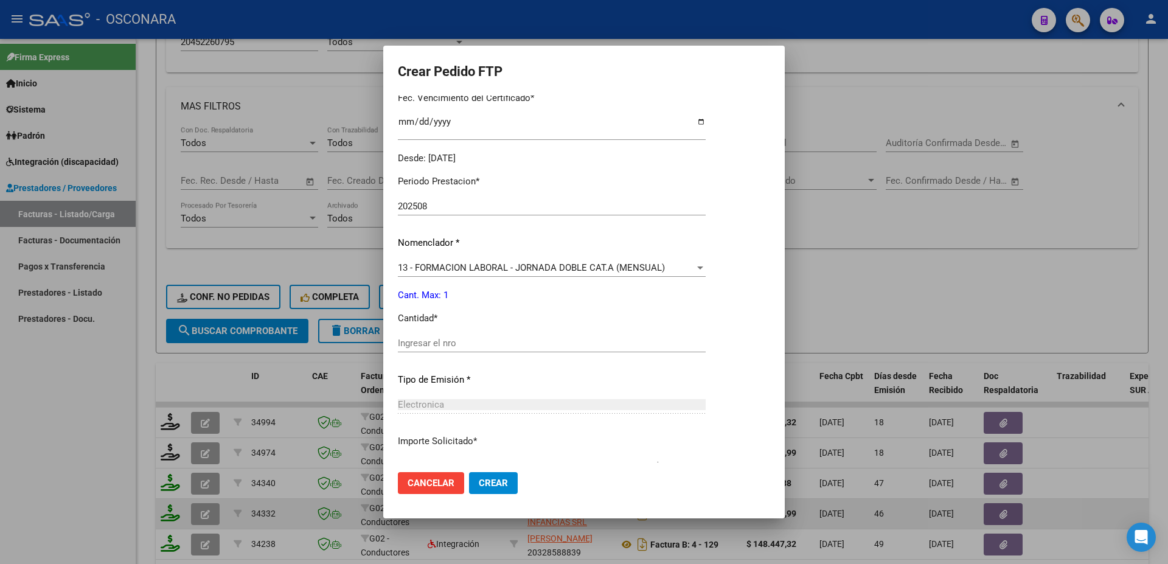
click at [417, 338] on input "Ingresar el nro" at bounding box center [552, 343] width 308 height 11
type input "1"
click at [482, 488] on span "Crear" at bounding box center [493, 482] width 29 height 11
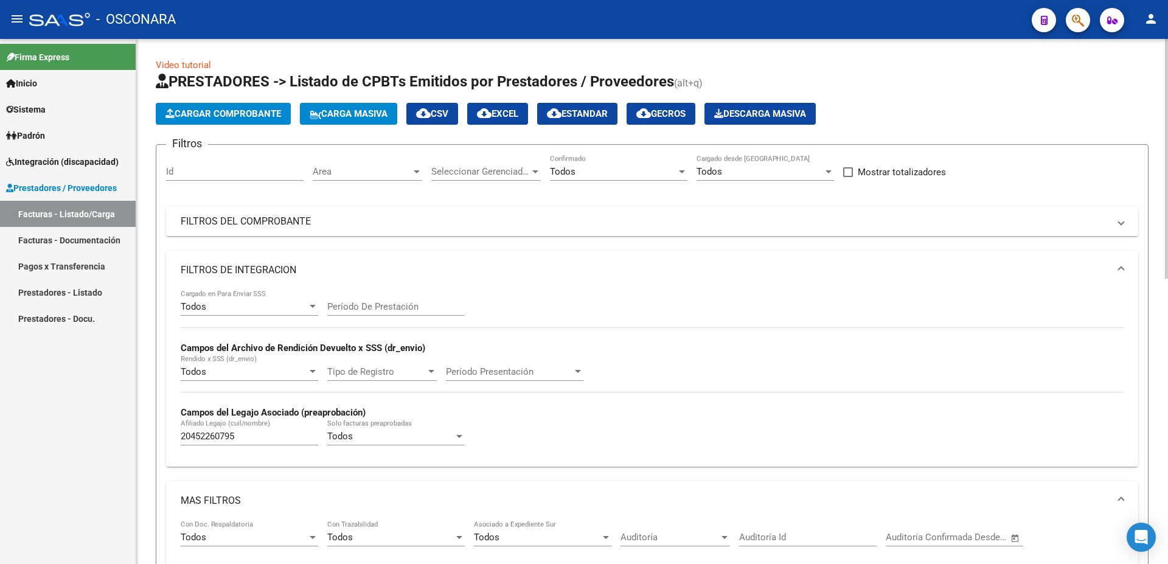
scroll to position [131, 0]
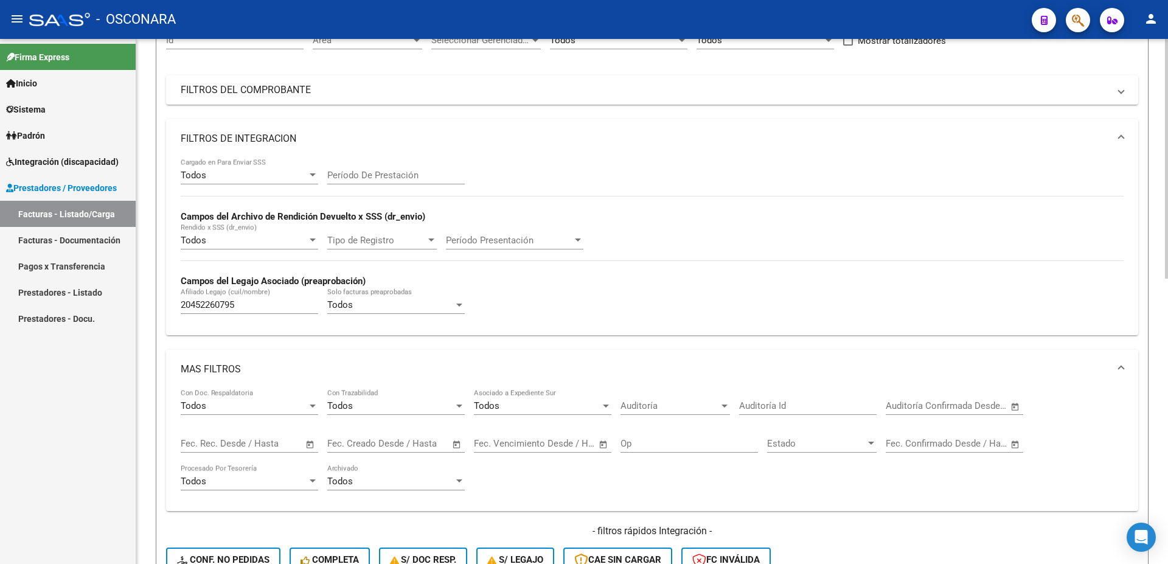
drag, startPoint x: 241, startPoint y: 299, endPoint x: 130, endPoint y: 279, distance: 112.6
click at [166, 279] on mat-expansion-panel "FILTROS DE INTEGRACION Todos Cargado en Para Enviar SSS Período De Prestación C…" at bounding box center [652, 227] width 972 height 216
drag, startPoint x: 198, startPoint y: 281, endPoint x: 239, endPoint y: 299, distance: 44.6
click at [206, 284] on strong "Campos del Legajo Asociado (preaprobación)" at bounding box center [273, 281] width 185 height 11
drag, startPoint x: 246, startPoint y: 308, endPoint x: 0, endPoint y: 276, distance: 248.3
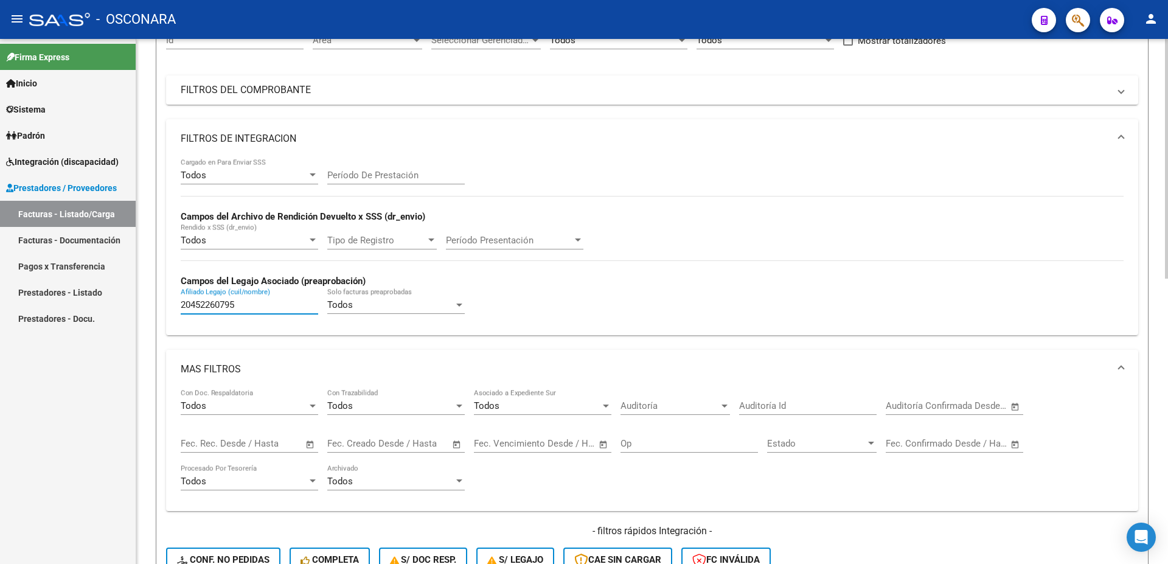
click at [181, 299] on input "20452260795" at bounding box center [249, 304] width 137 height 11
paste input "7474411783"
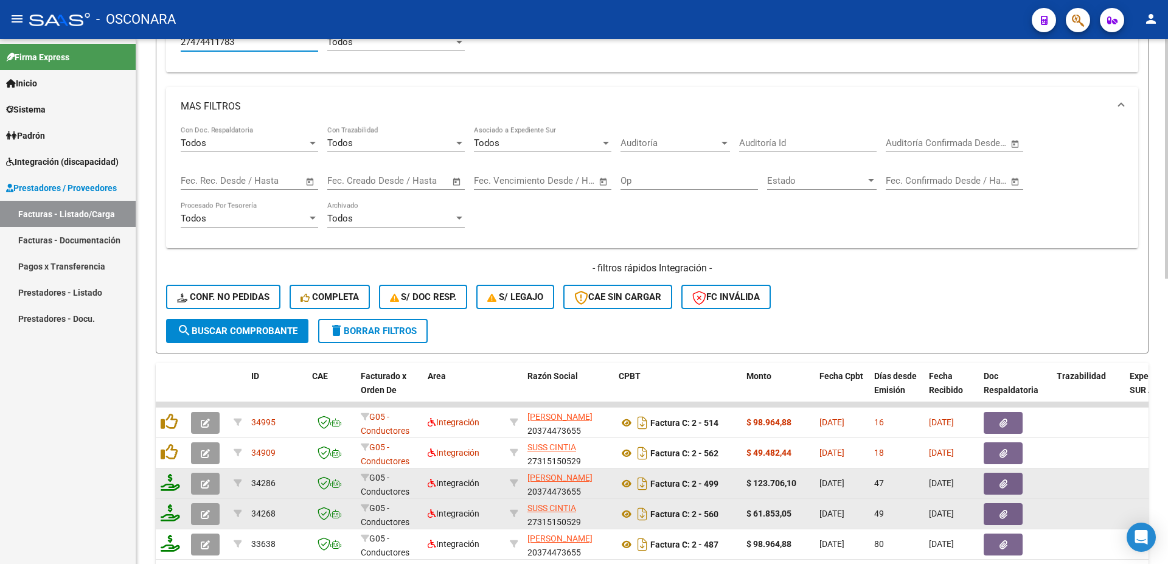
scroll to position [460, 0]
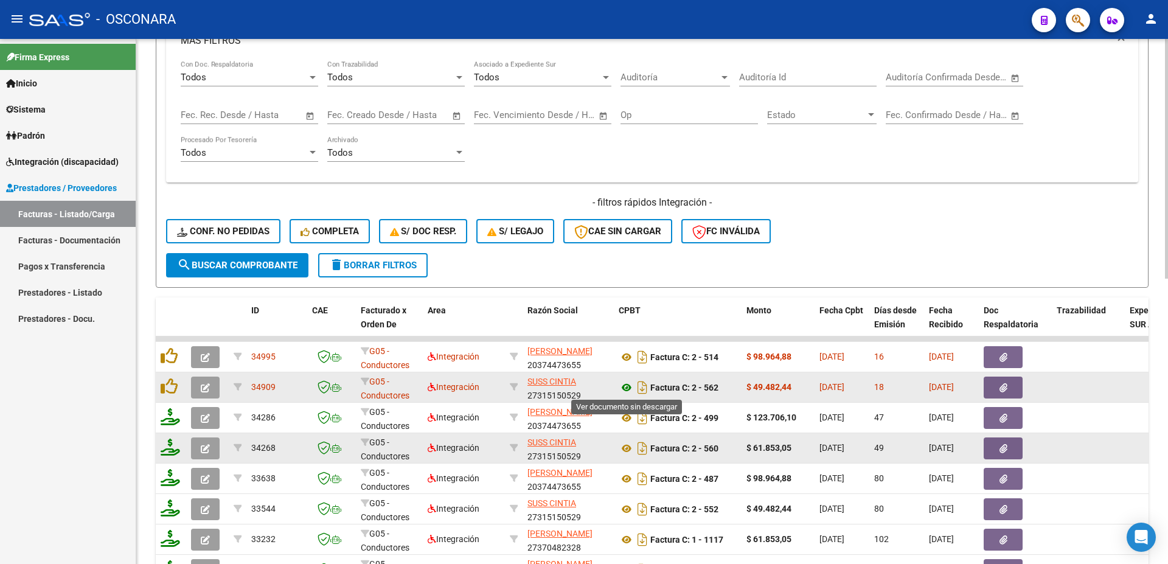
type input "27474411783"
click at [624, 383] on icon at bounding box center [627, 387] width 16 height 15
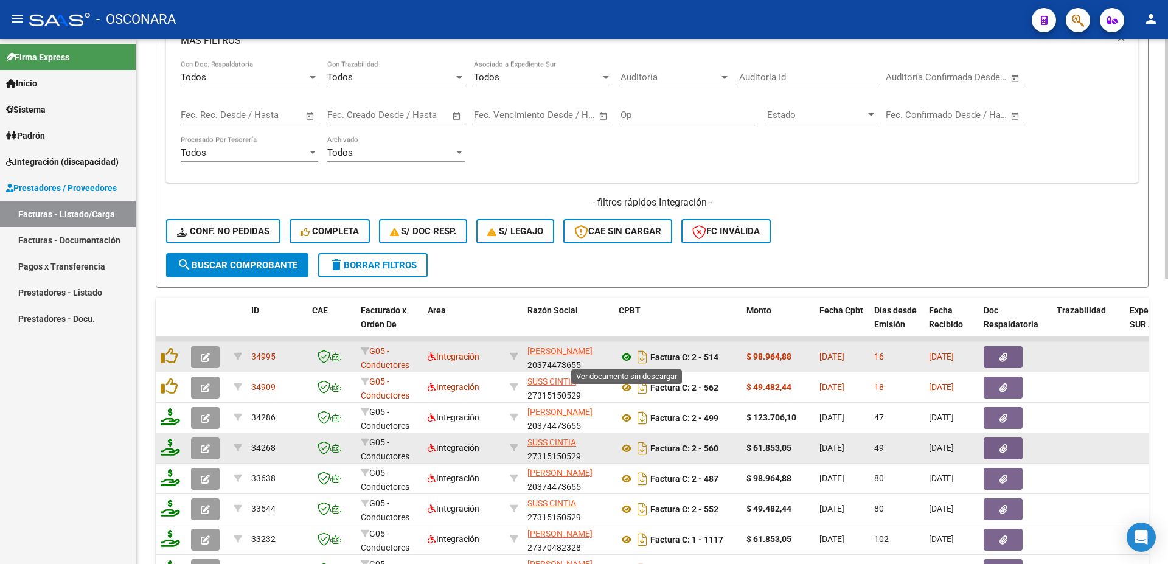
click at [626, 357] on icon at bounding box center [627, 357] width 16 height 15
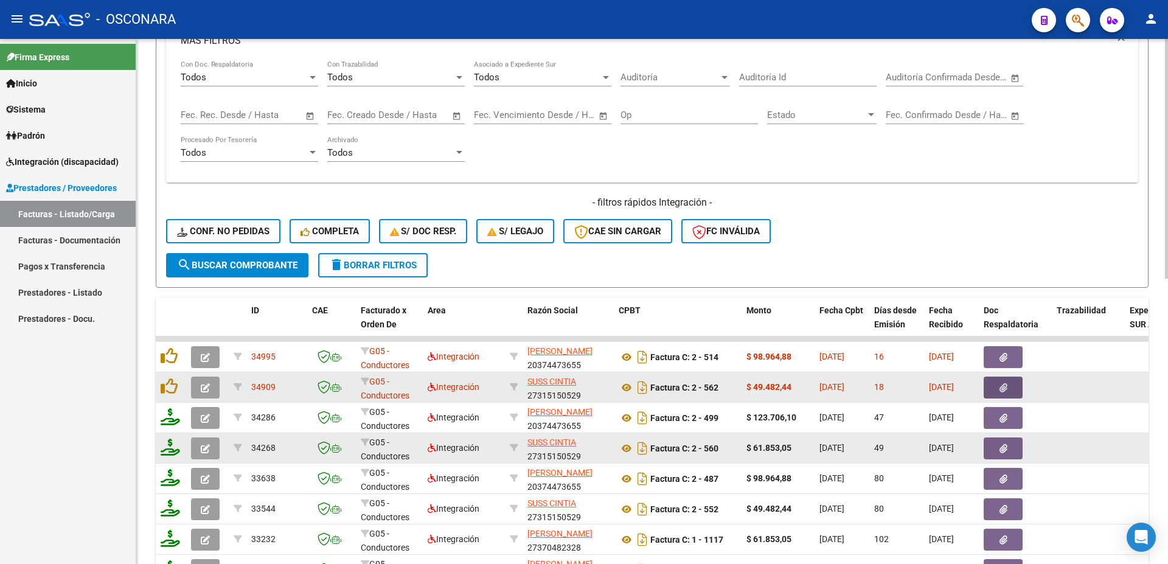
click at [1011, 389] on button "button" at bounding box center [1002, 387] width 39 height 22
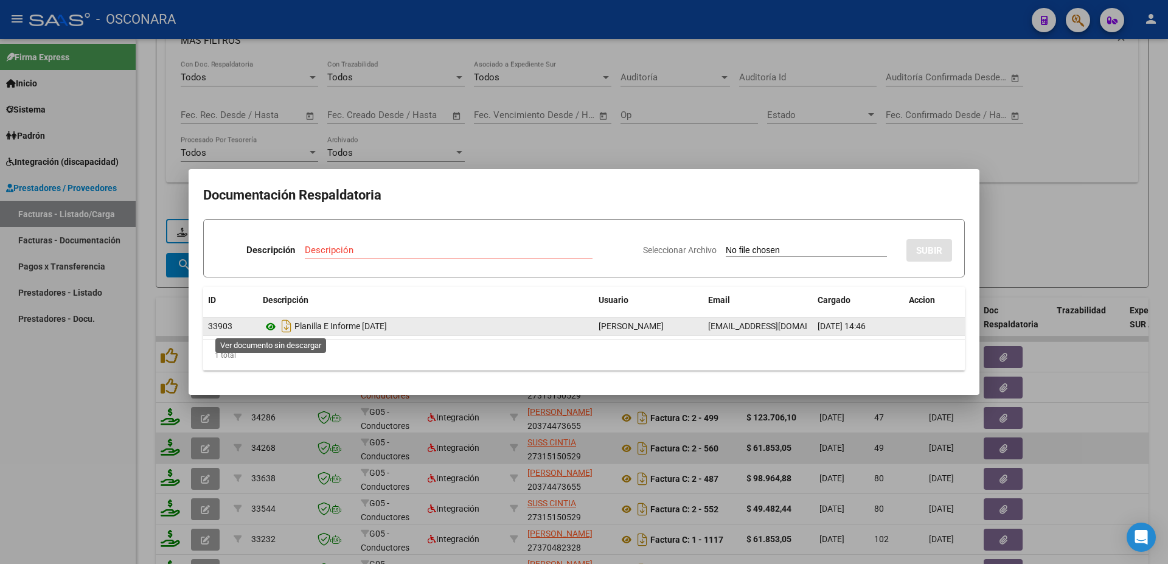
click at [272, 324] on icon at bounding box center [271, 326] width 16 height 15
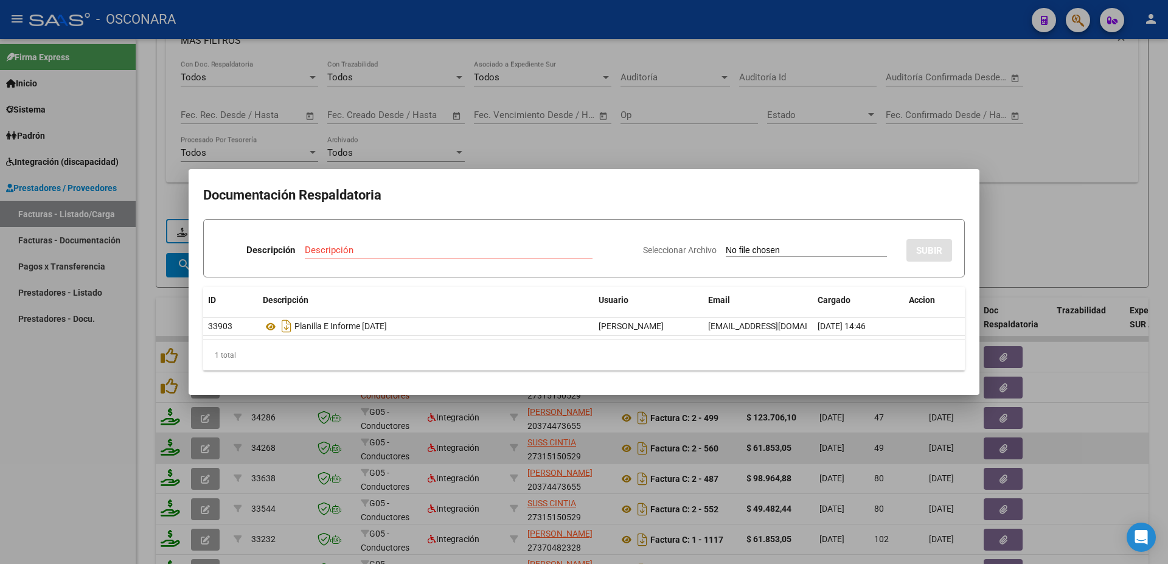
click at [1084, 381] on div at bounding box center [584, 282] width 1168 height 564
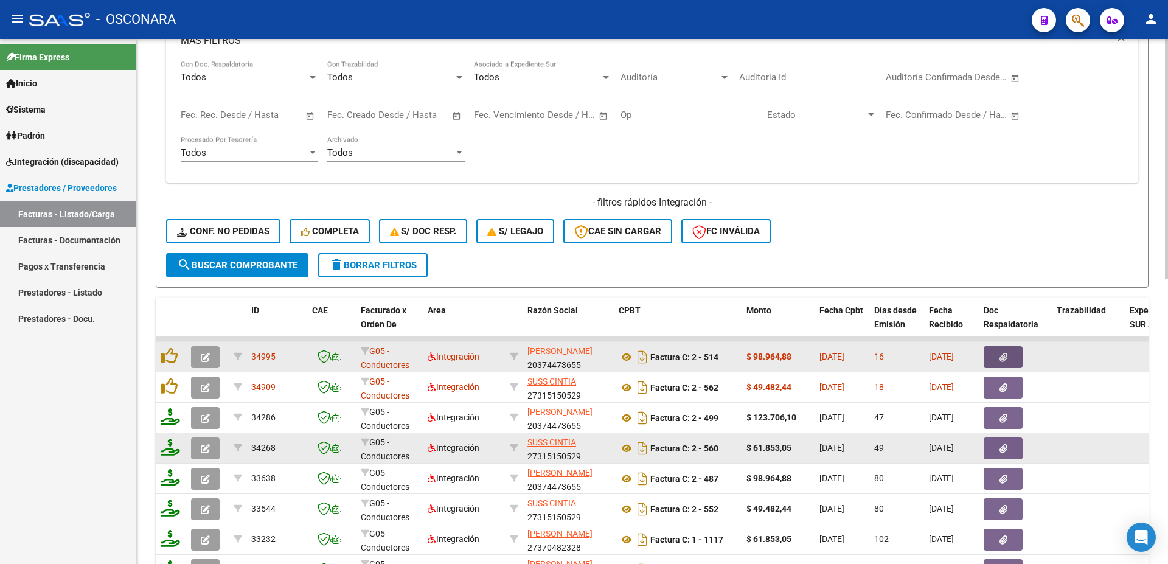
click at [1016, 361] on button "button" at bounding box center [1002, 357] width 39 height 22
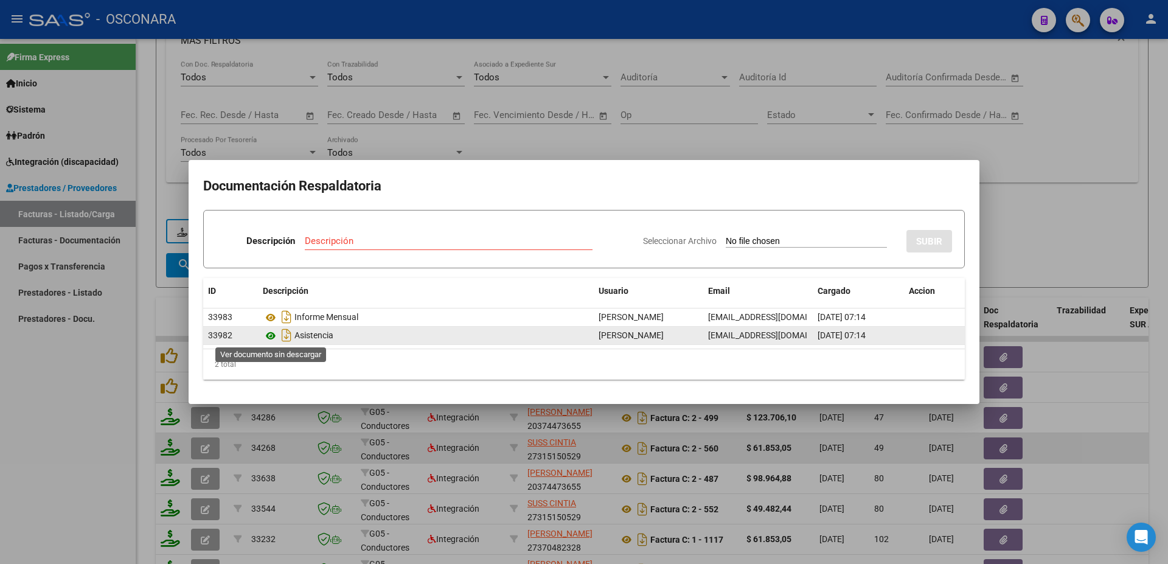
click at [271, 338] on icon at bounding box center [271, 335] width 16 height 15
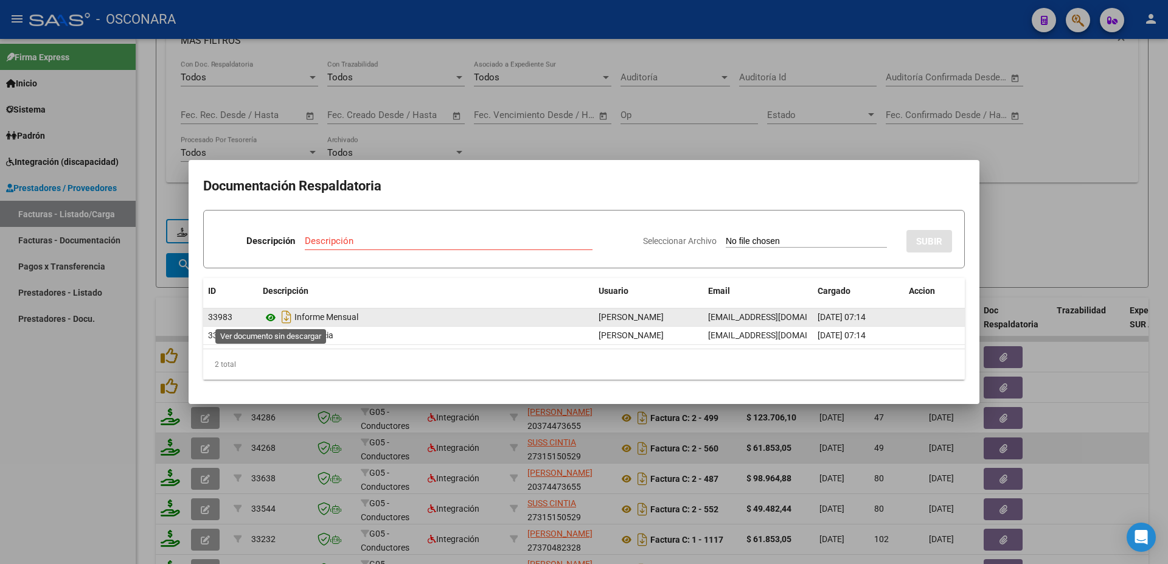
click at [270, 323] on icon at bounding box center [271, 317] width 16 height 15
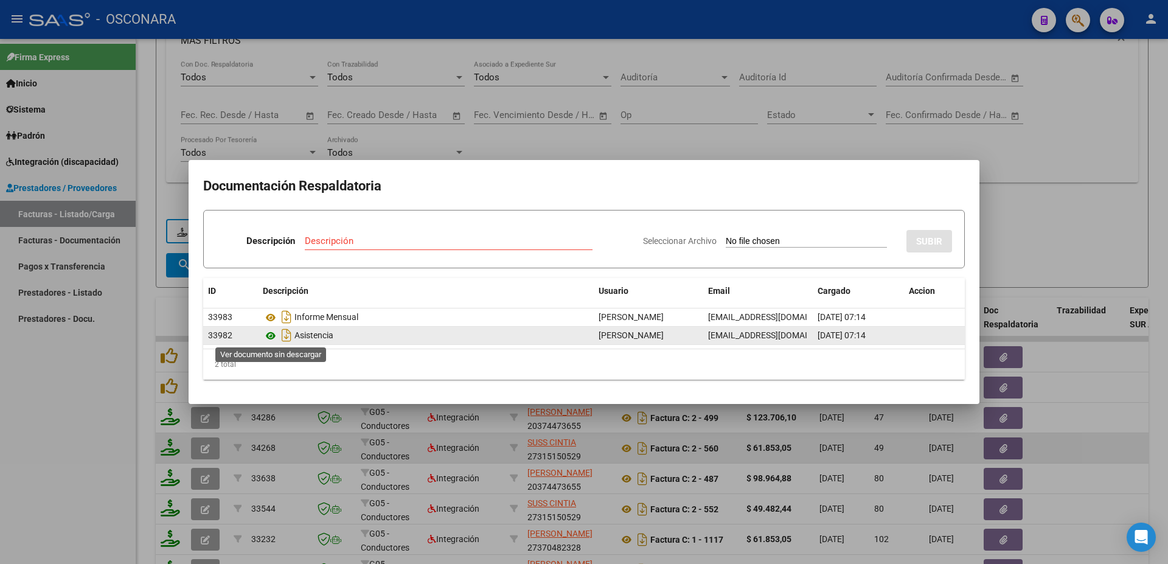
click at [269, 333] on icon at bounding box center [271, 335] width 16 height 15
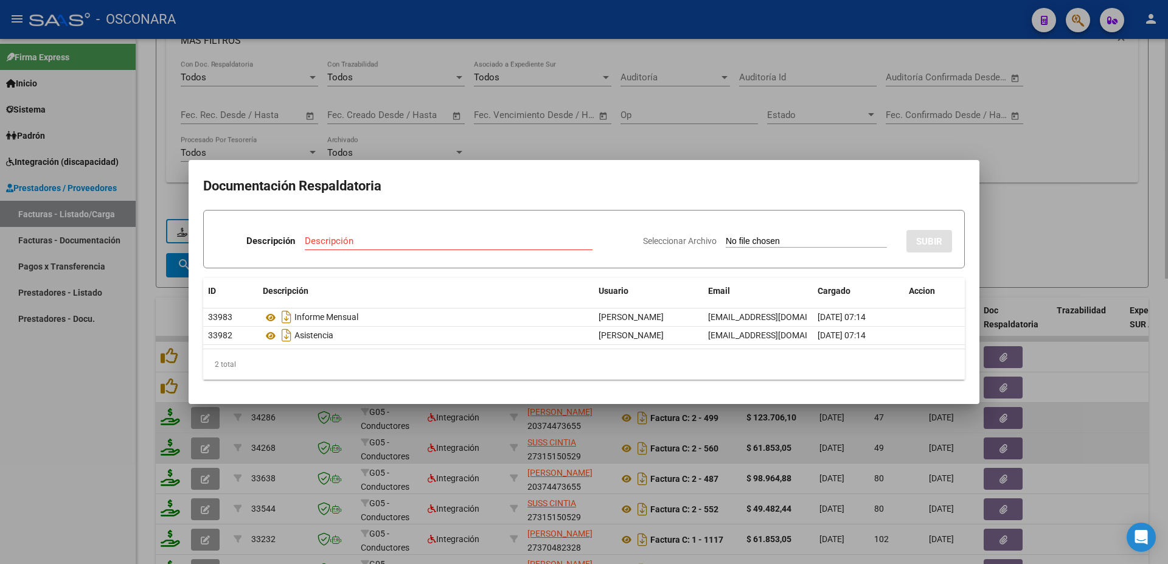
click at [1095, 410] on div at bounding box center [584, 282] width 1168 height 564
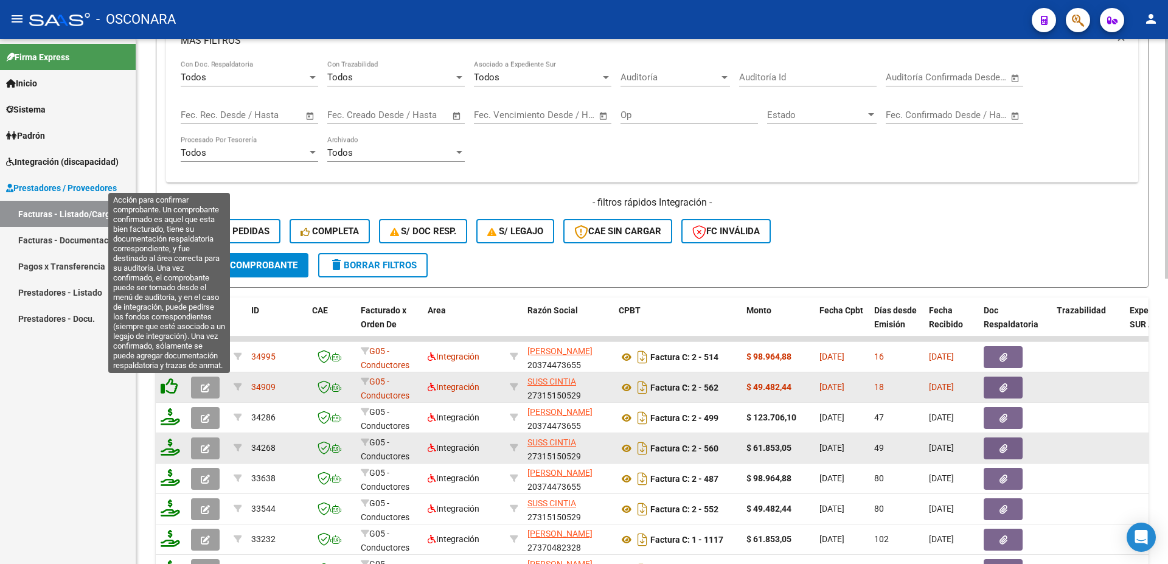
click at [170, 388] on icon at bounding box center [169, 386] width 17 height 17
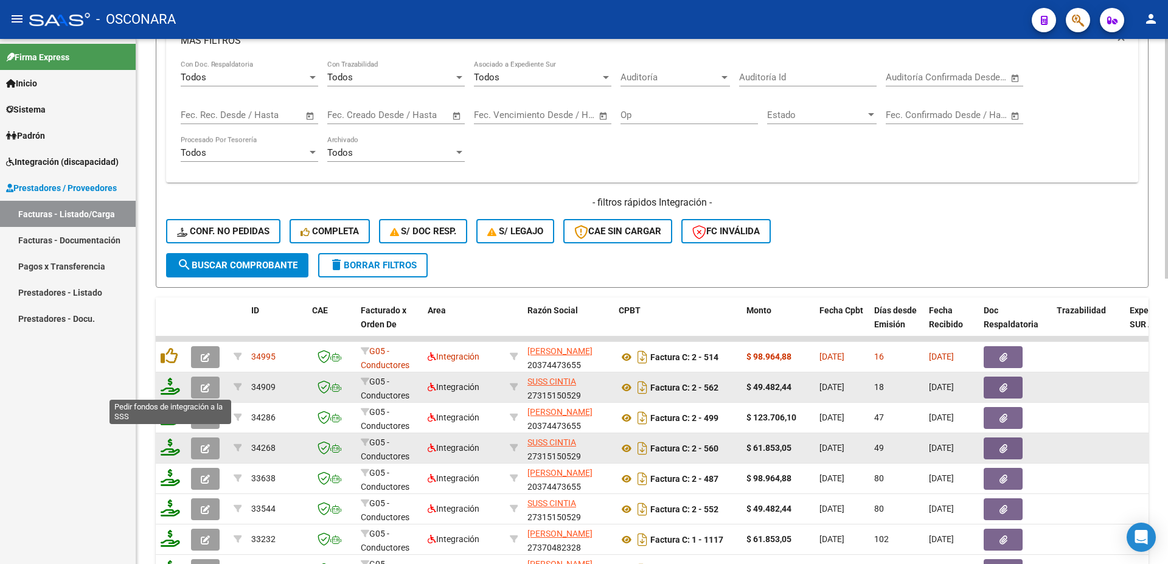
click at [171, 389] on icon at bounding box center [170, 386] width 19 height 17
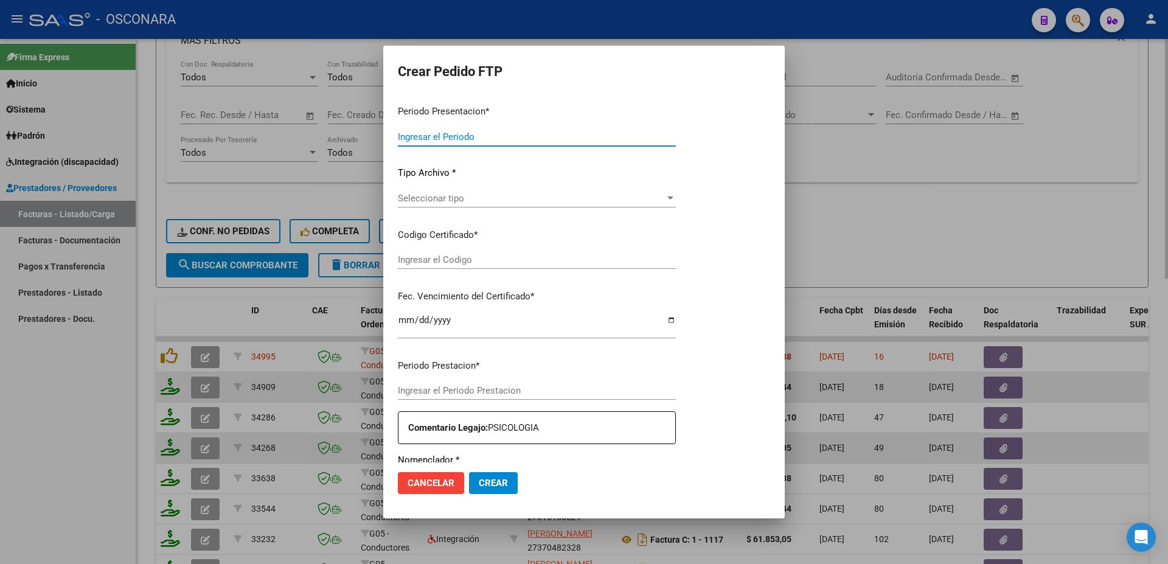
type input "202508"
type input "$ 49.482,44"
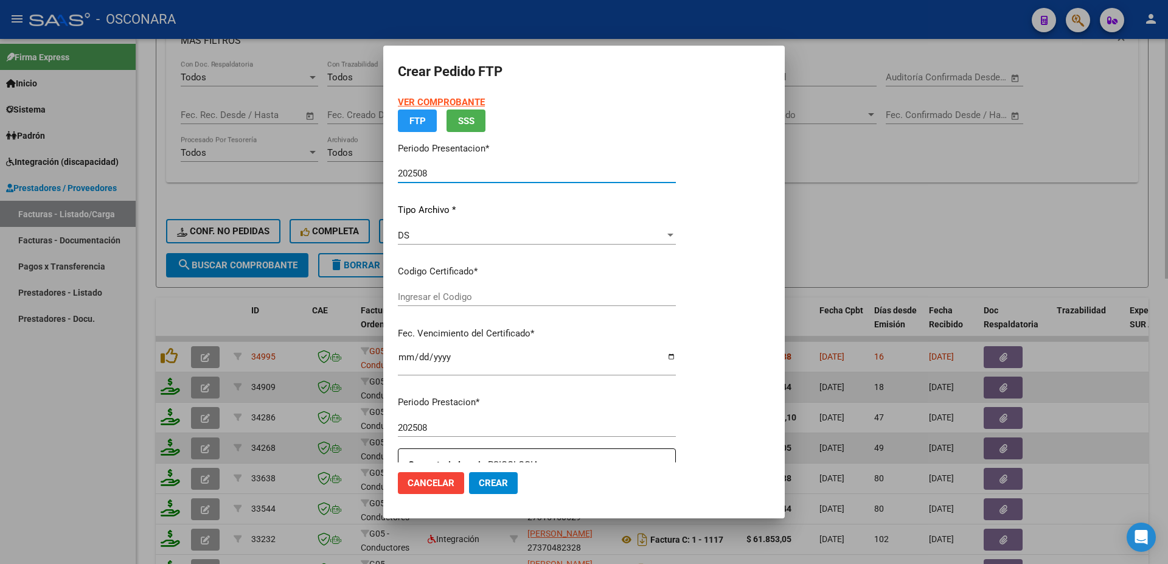
type input "ARG01000474411782023020720260207SFE168"
type input "[DATE]"
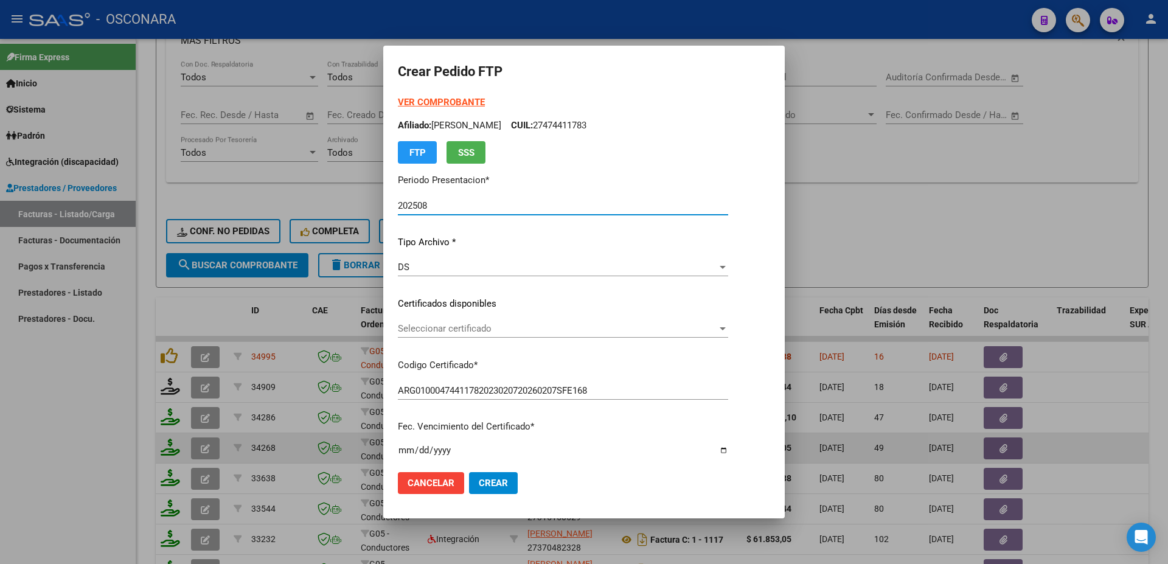
click at [569, 341] on div "Seleccionar certificado Seleccionar certificado" at bounding box center [563, 334] width 330 height 30
click at [568, 330] on span "Seleccionar certificado" at bounding box center [557, 328] width 319 height 11
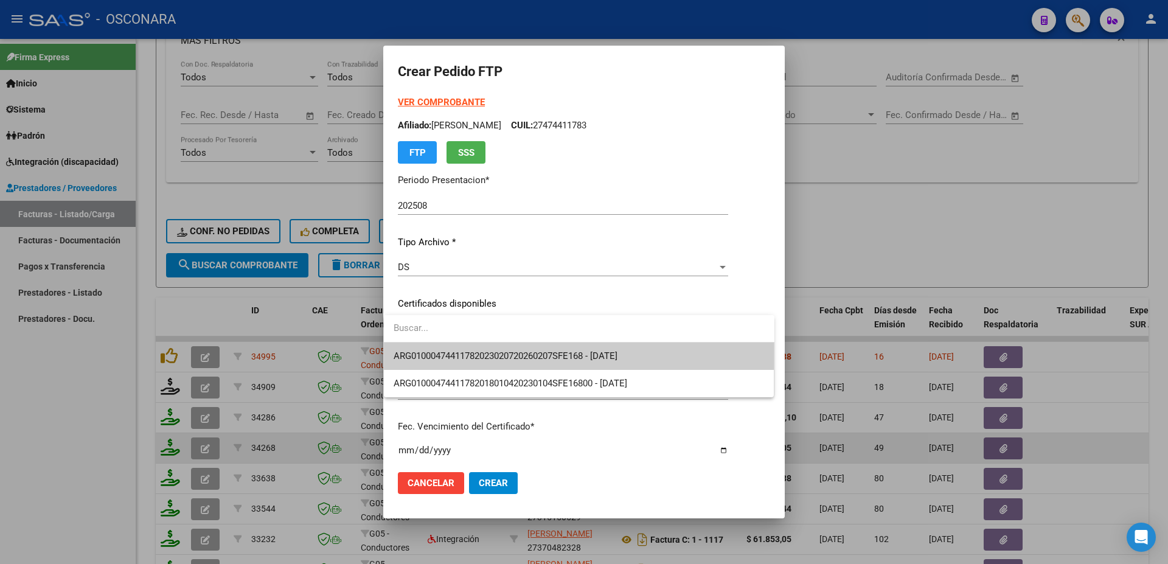
click at [552, 349] on span "ARG01000474411782023020720260207SFE168 - [DATE]" at bounding box center [579, 355] width 371 height 27
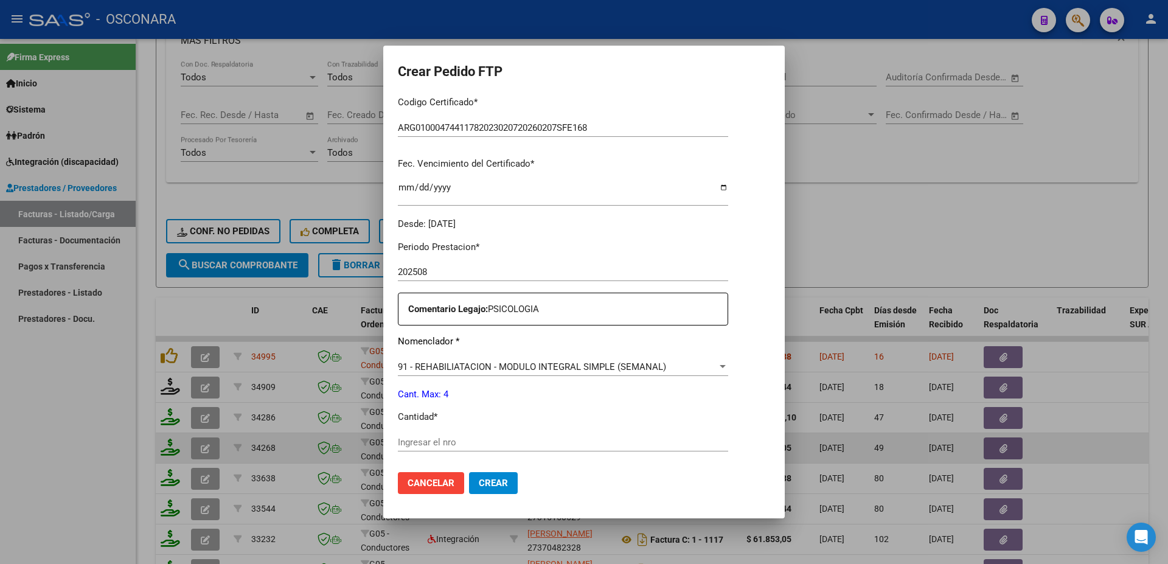
scroll to position [440, 0]
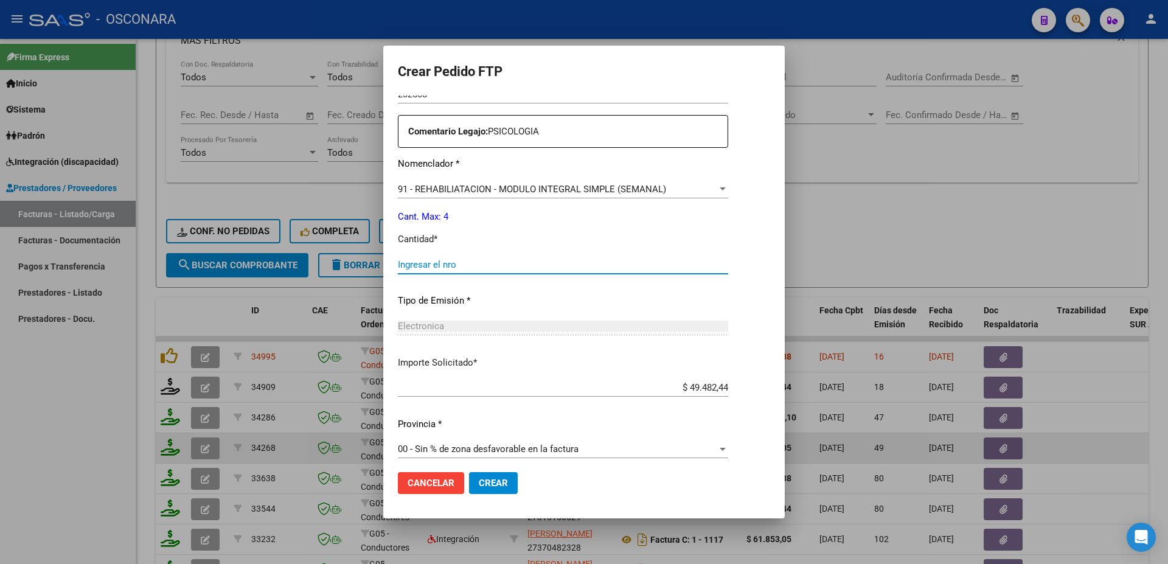
click at [415, 259] on input "Ingresar el nro" at bounding box center [563, 264] width 330 height 11
type input "4"
click at [480, 477] on button "Crear" at bounding box center [493, 483] width 49 height 22
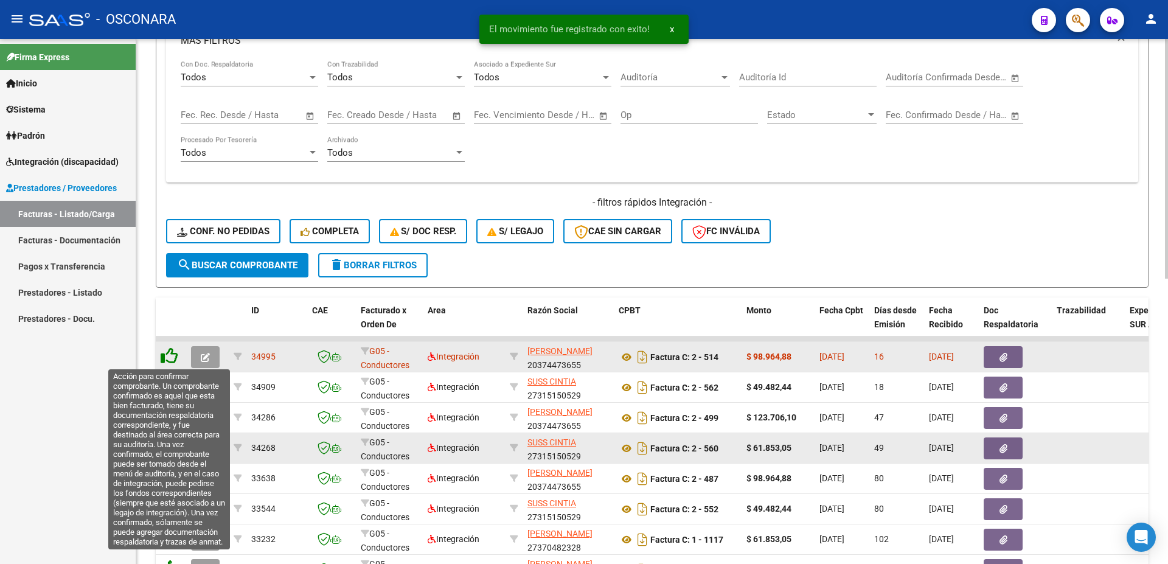
click at [170, 355] on icon at bounding box center [169, 355] width 17 height 17
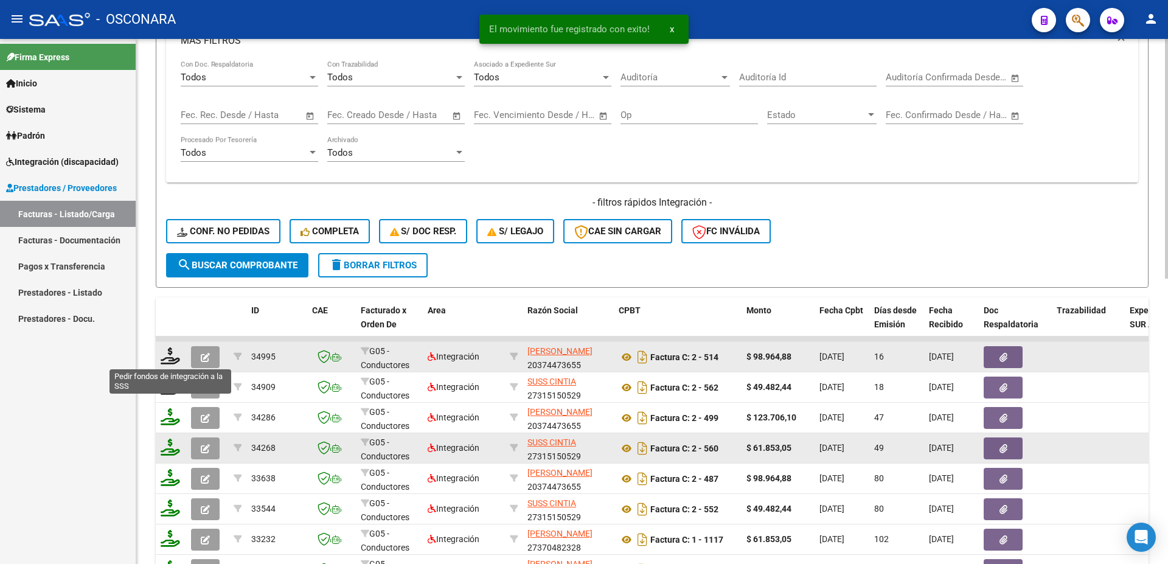
click at [170, 355] on icon at bounding box center [170, 355] width 19 height 17
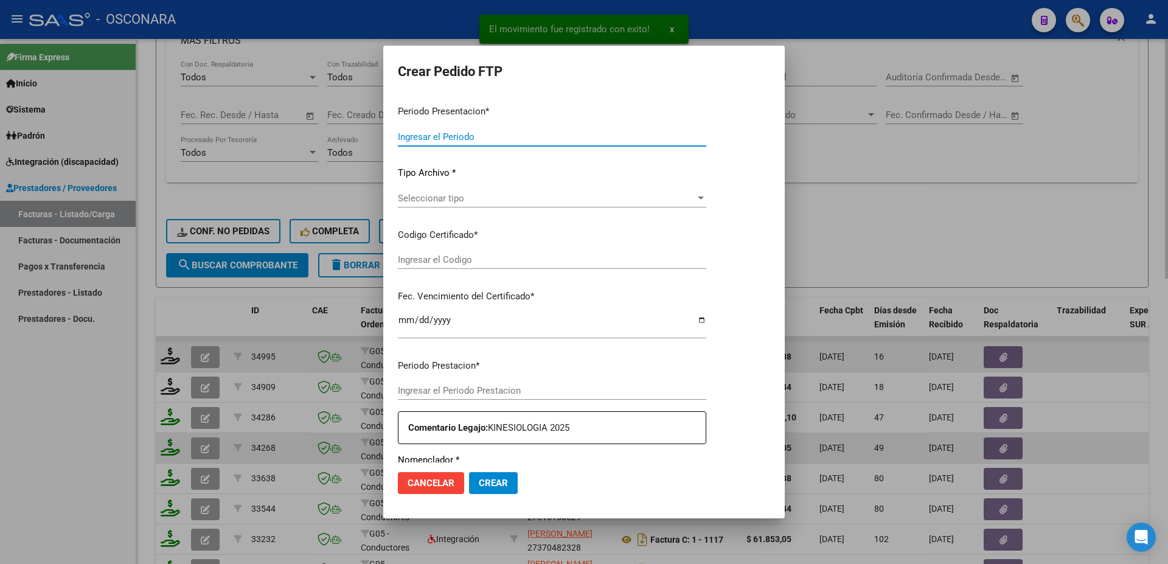
type input "202508"
type input "$ 98.964,88"
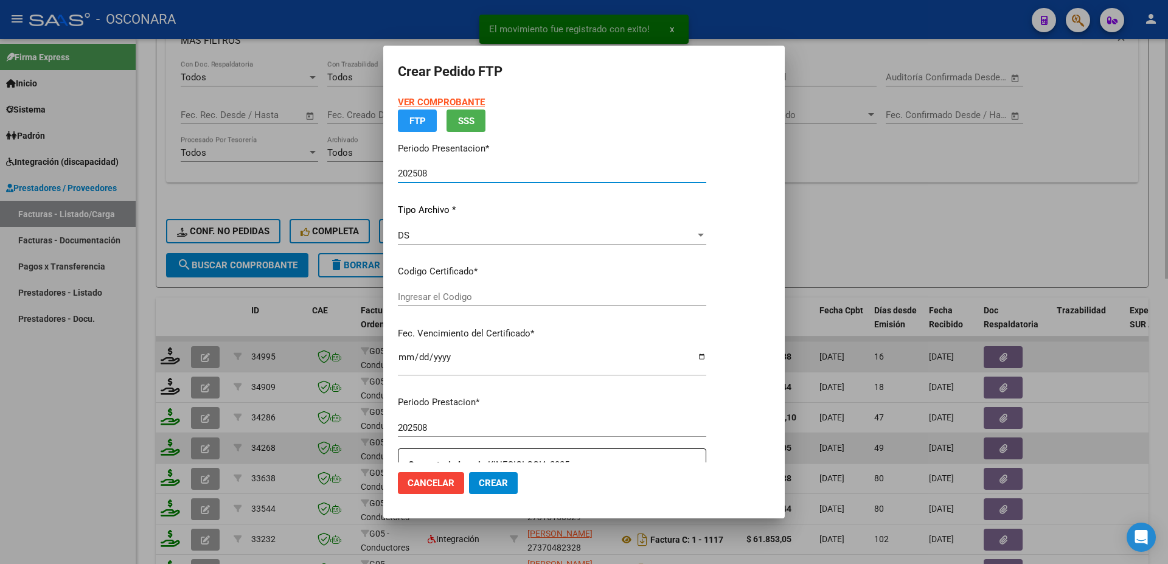
type input "ARG01000474411782023020720260207SFE168"
type input "[DATE]"
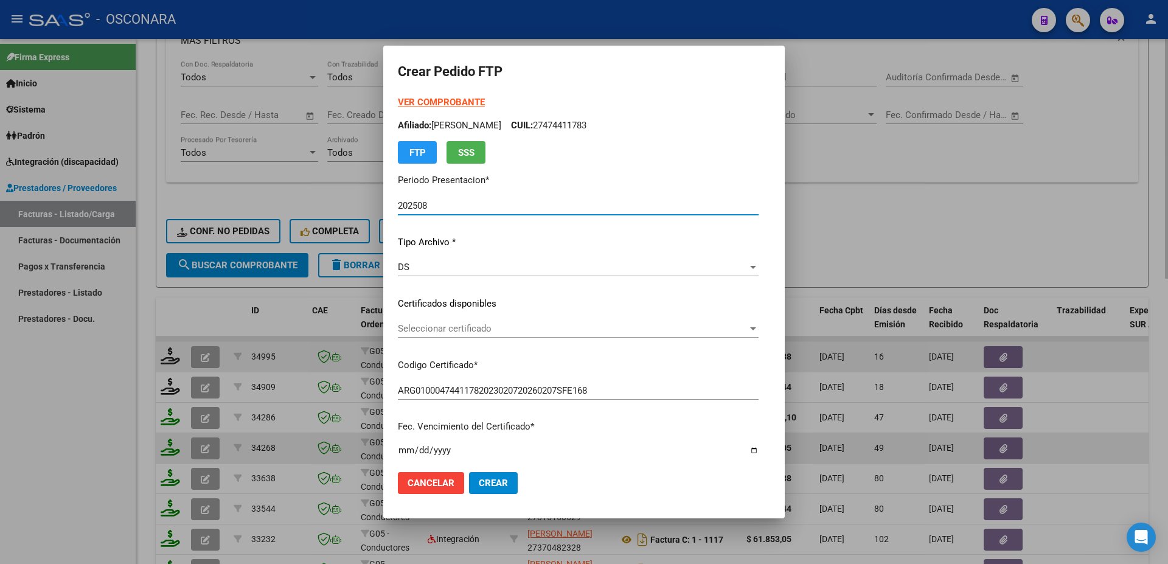
click at [483, 335] on div "Seleccionar certificado Seleccionar certificado" at bounding box center [578, 328] width 361 height 18
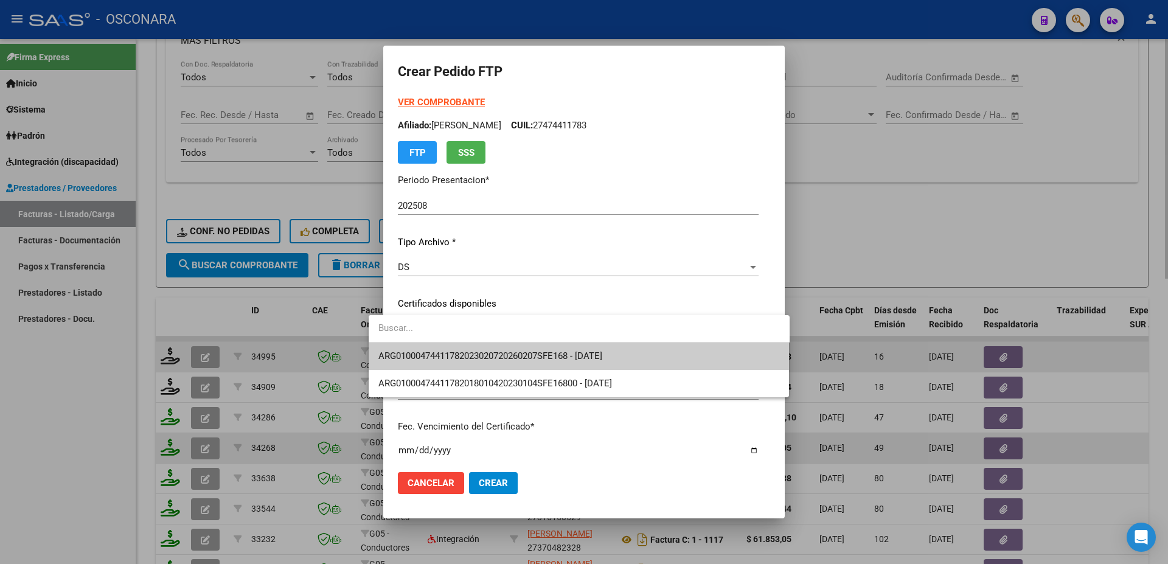
click at [502, 348] on span "ARG01000474411782023020720260207SFE168 - [DATE]" at bounding box center [578, 355] width 401 height 27
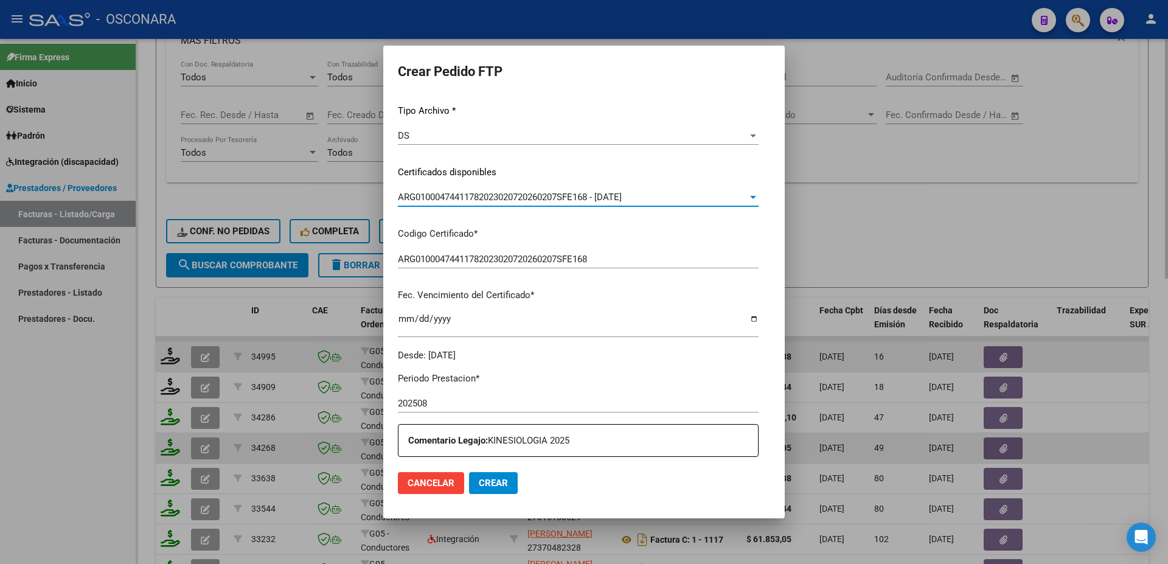
scroll to position [328, 0]
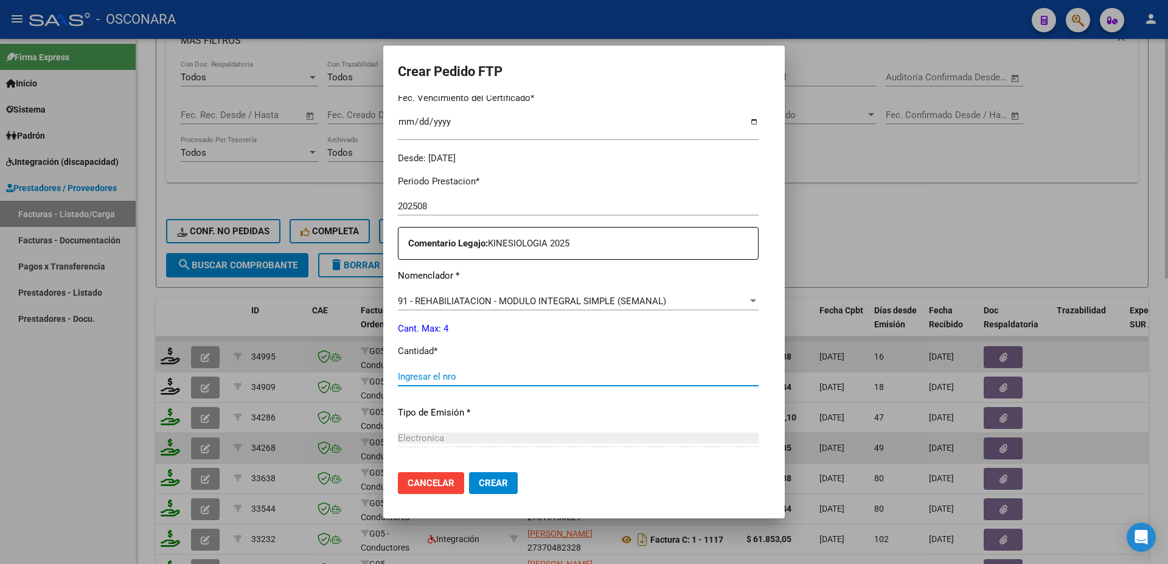
click at [399, 371] on input "Ingresar el nro" at bounding box center [578, 376] width 361 height 11
type input "4"
click at [479, 485] on span "Crear" at bounding box center [493, 482] width 29 height 11
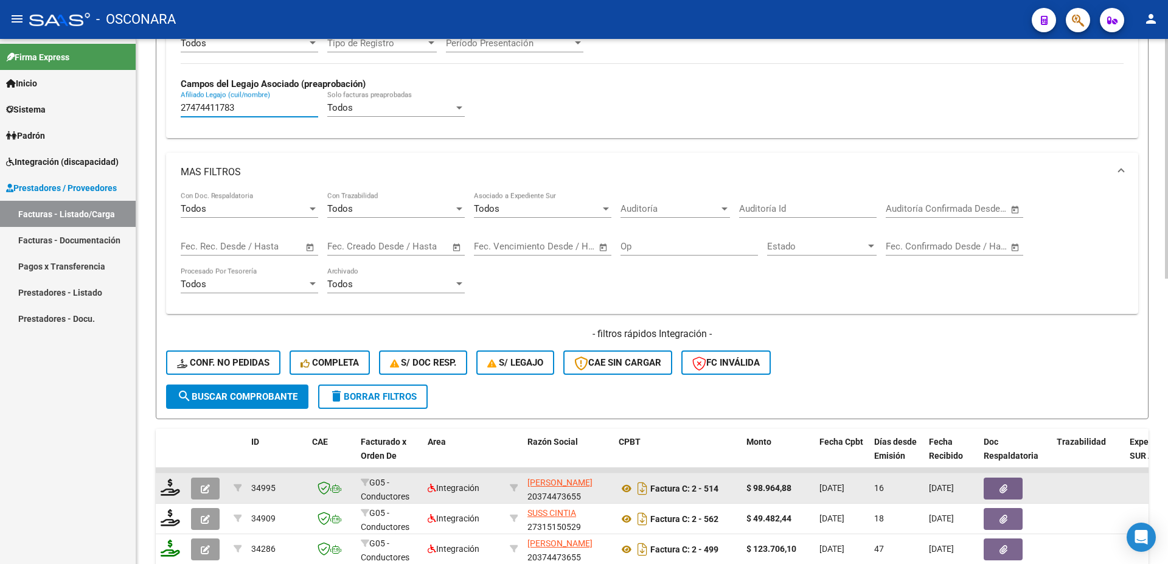
drag, startPoint x: 243, startPoint y: 109, endPoint x: 0, endPoint y: 75, distance: 245.7
click at [181, 102] on input "27474411783" at bounding box center [249, 107] width 137 height 11
paste input "571397221"
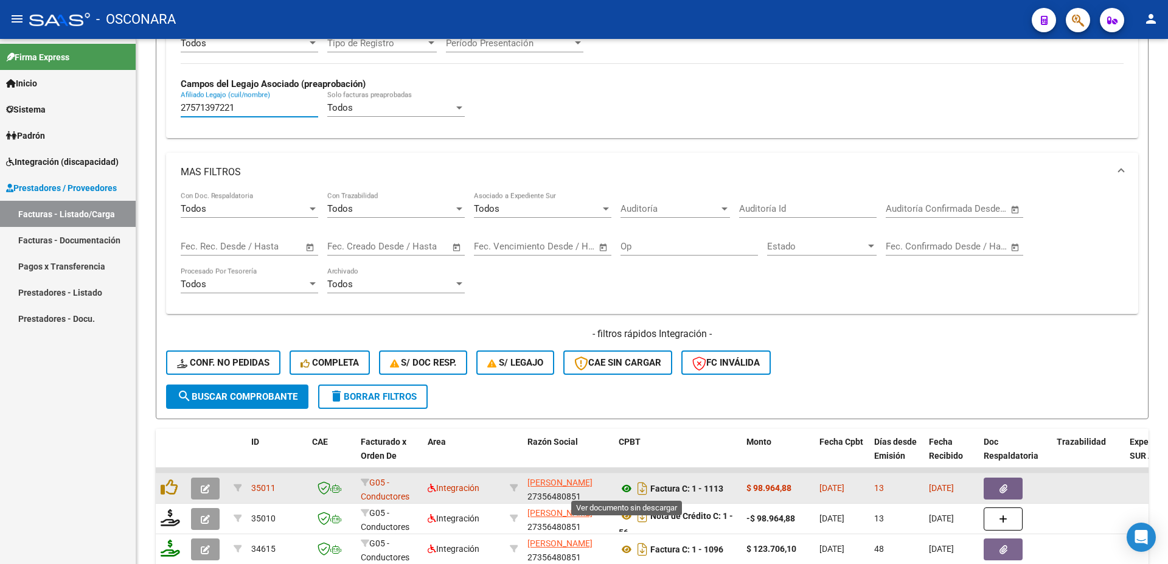
type input "27571397221"
click at [629, 488] on icon at bounding box center [627, 488] width 16 height 15
click at [999, 490] on icon "button" at bounding box center [1003, 488] width 8 height 9
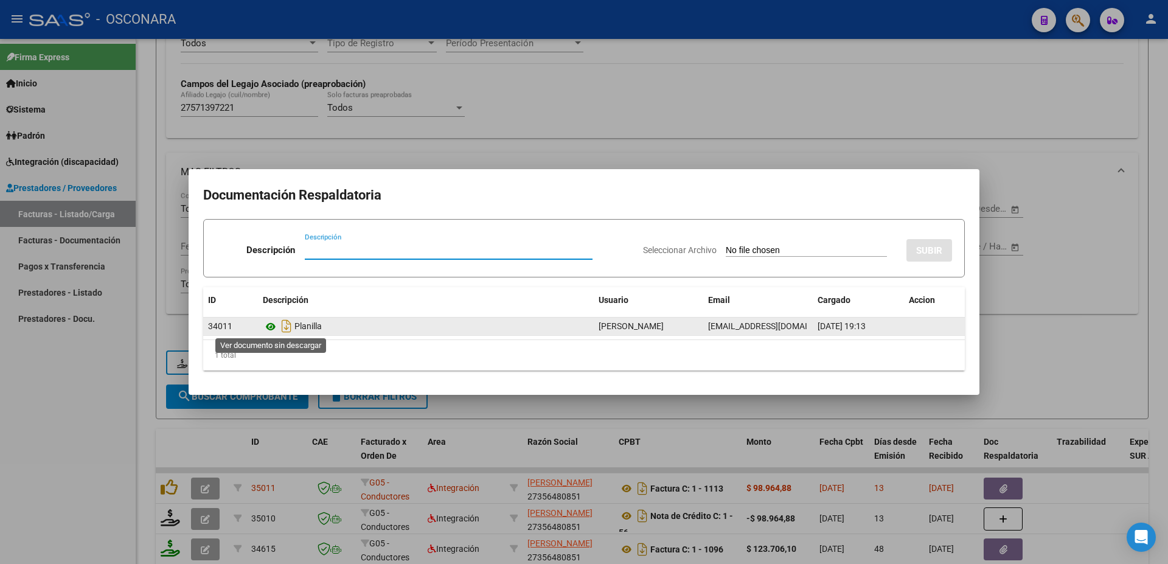
click at [272, 331] on icon at bounding box center [271, 326] width 16 height 15
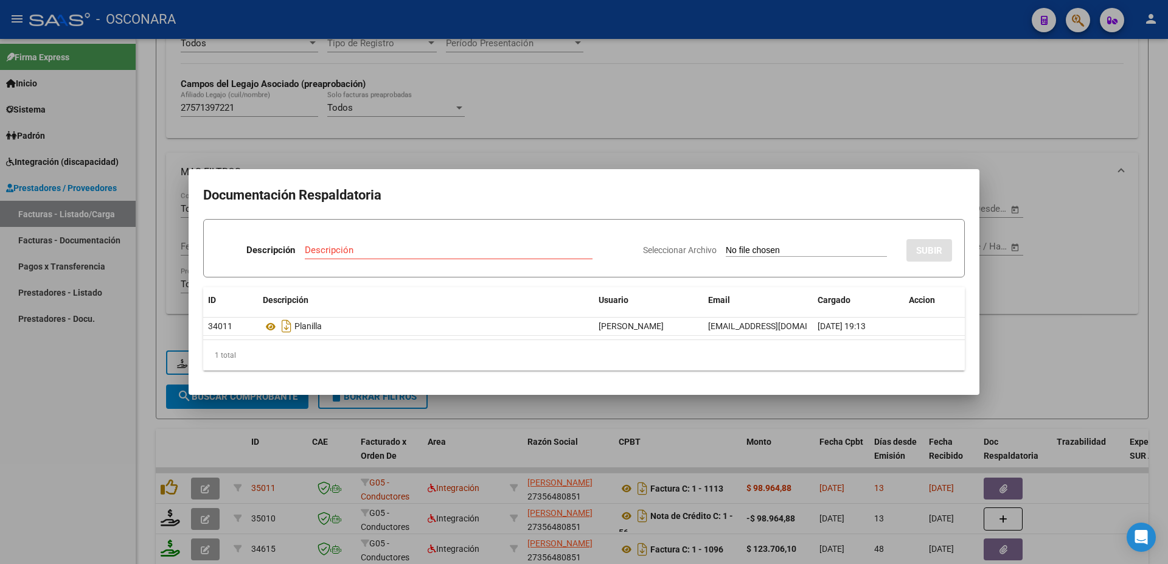
click at [1009, 251] on div at bounding box center [584, 282] width 1168 height 564
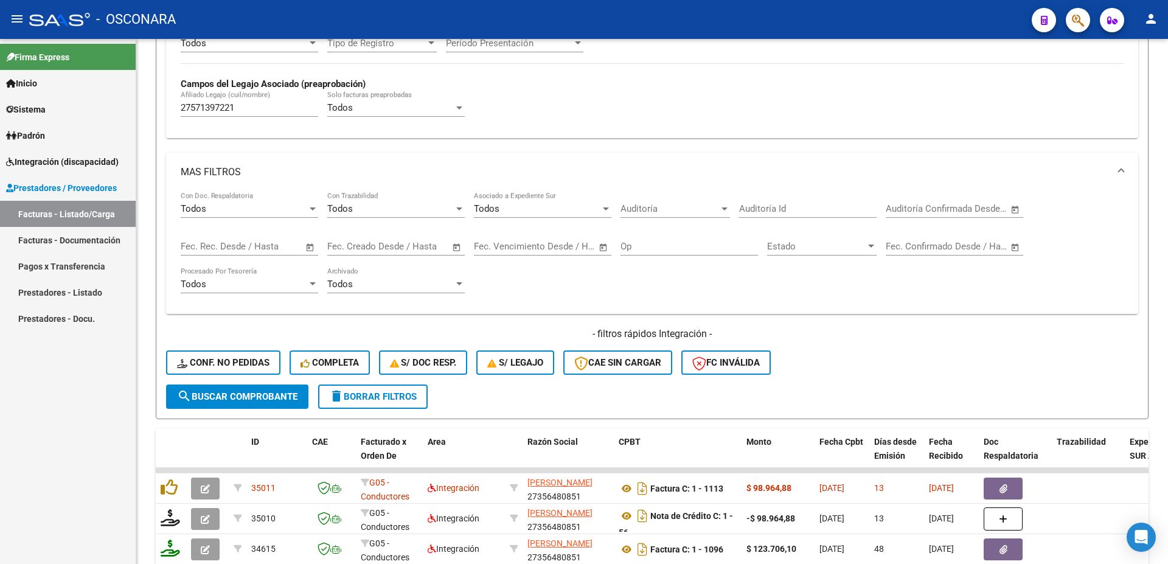
scroll to position [460, 0]
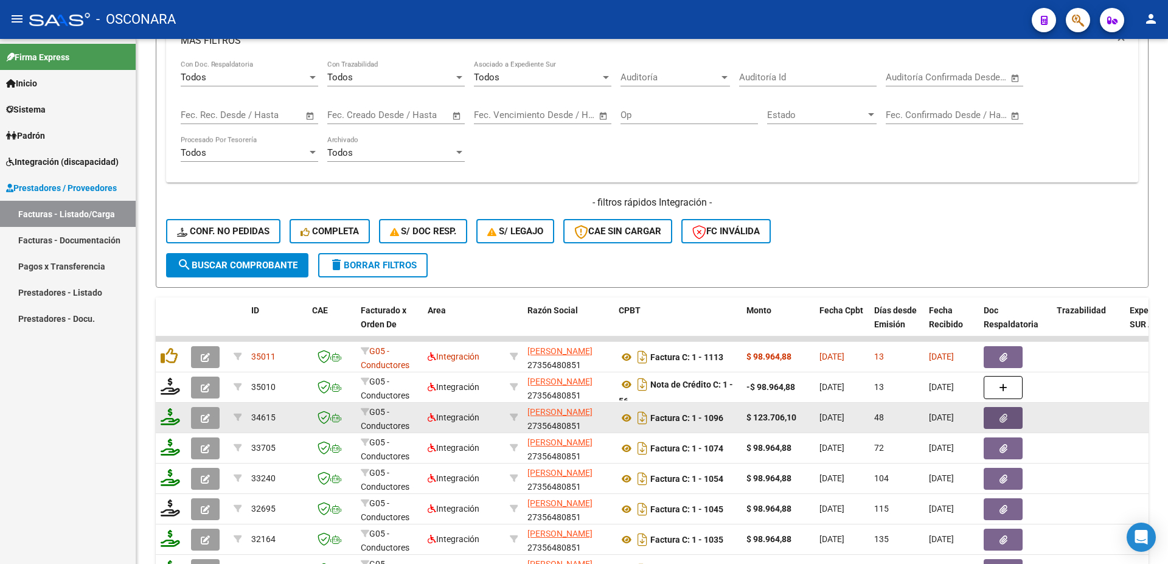
click at [1004, 418] on icon "button" at bounding box center [1003, 418] width 8 height 9
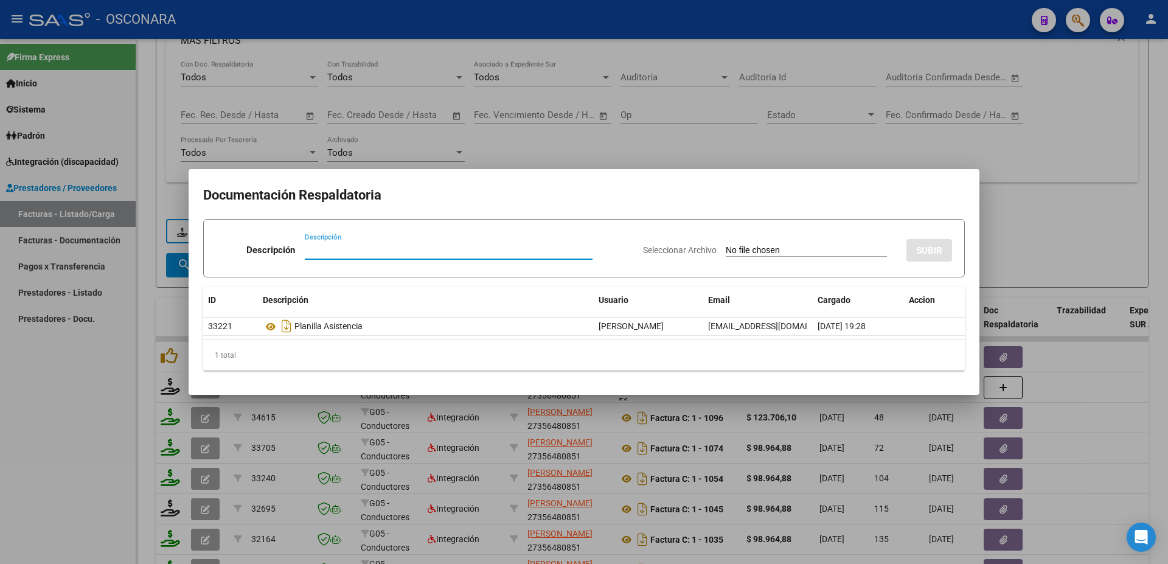
click at [1112, 445] on div at bounding box center [584, 282] width 1168 height 564
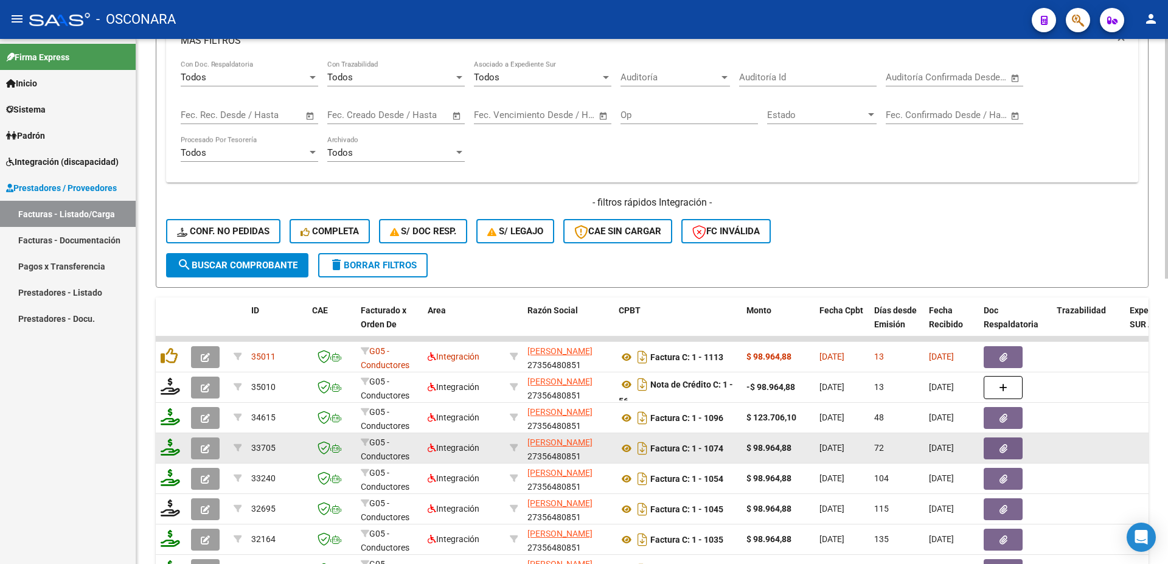
click at [1000, 455] on button "button" at bounding box center [1002, 448] width 39 height 22
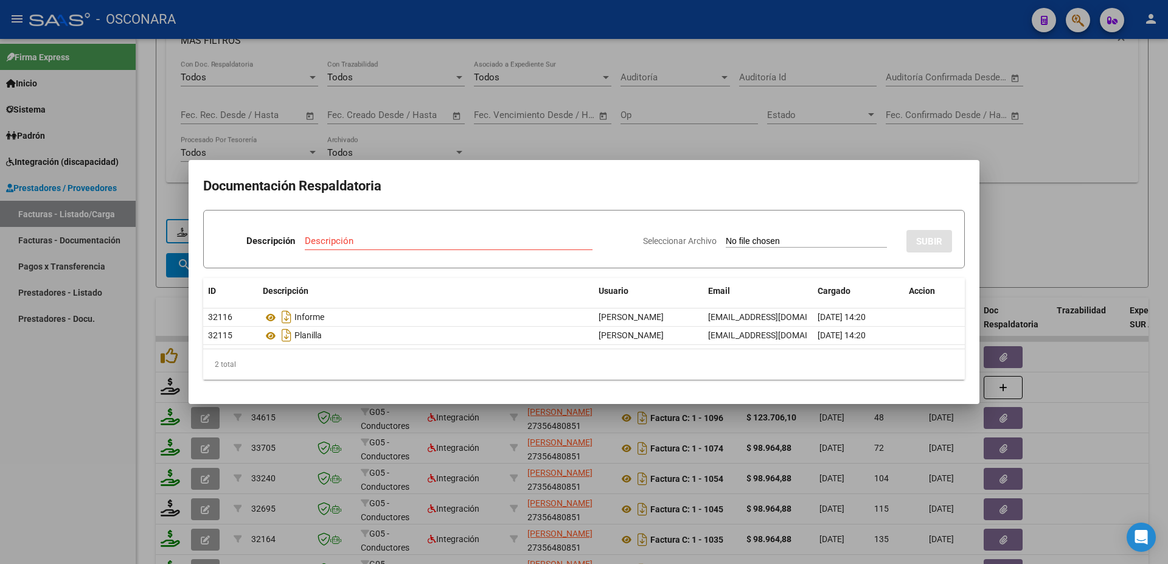
click at [1159, 491] on div at bounding box center [584, 282] width 1168 height 564
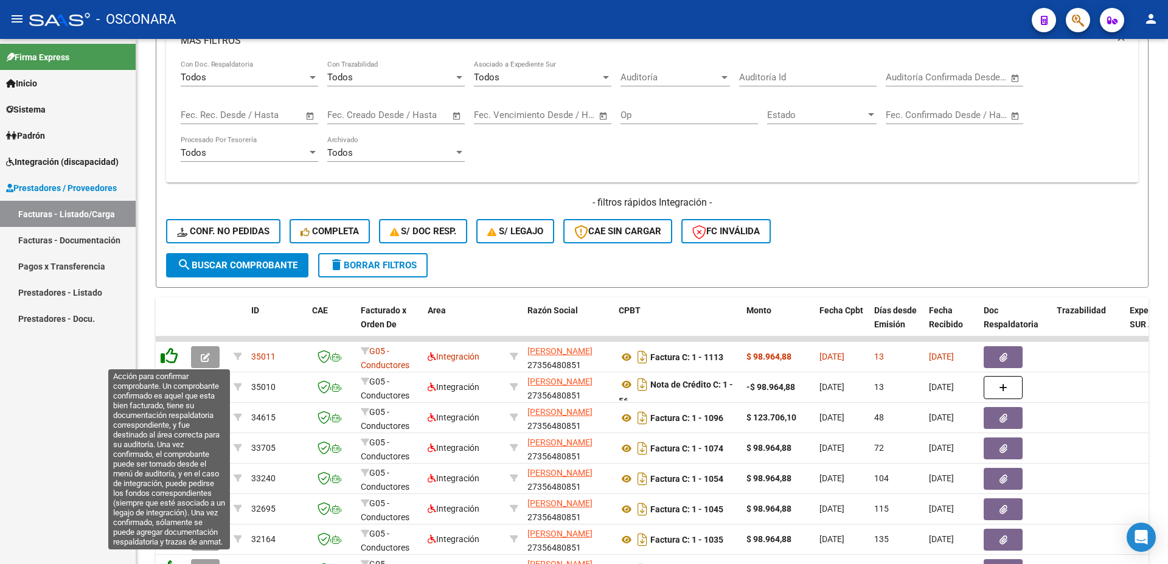
click at [172, 358] on icon at bounding box center [169, 355] width 17 height 17
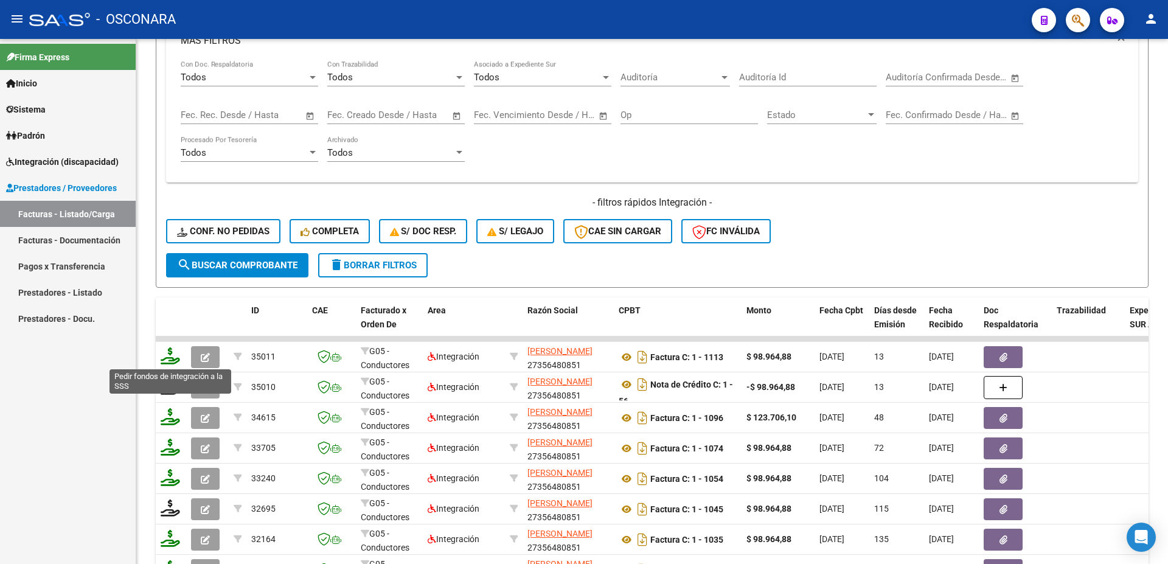
click at [168, 359] on icon at bounding box center [170, 355] width 19 height 17
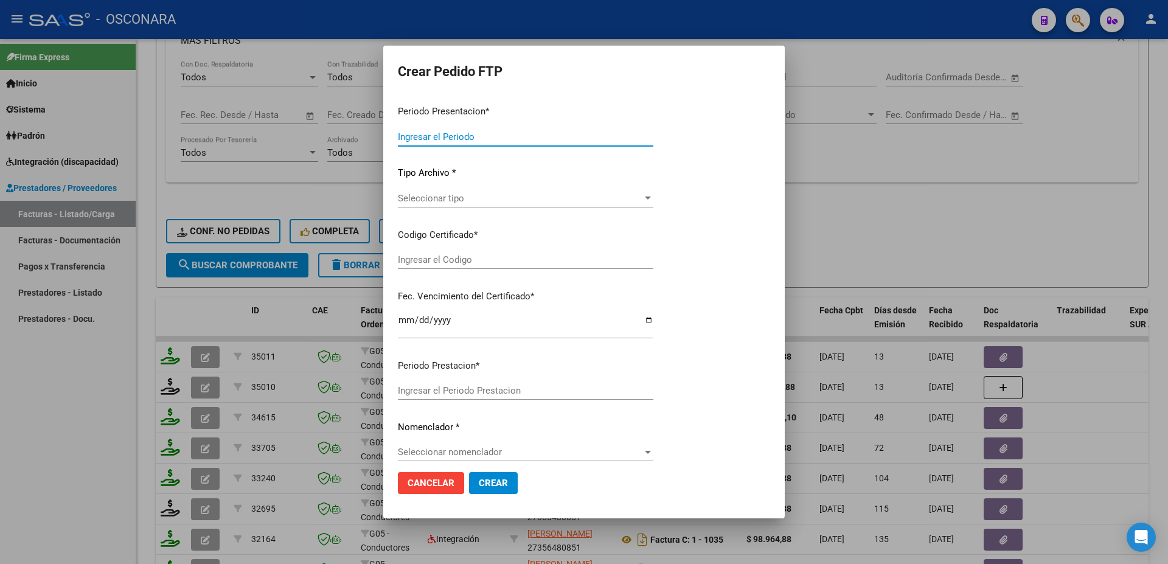
type input "202508"
type input "$ 98.964,88"
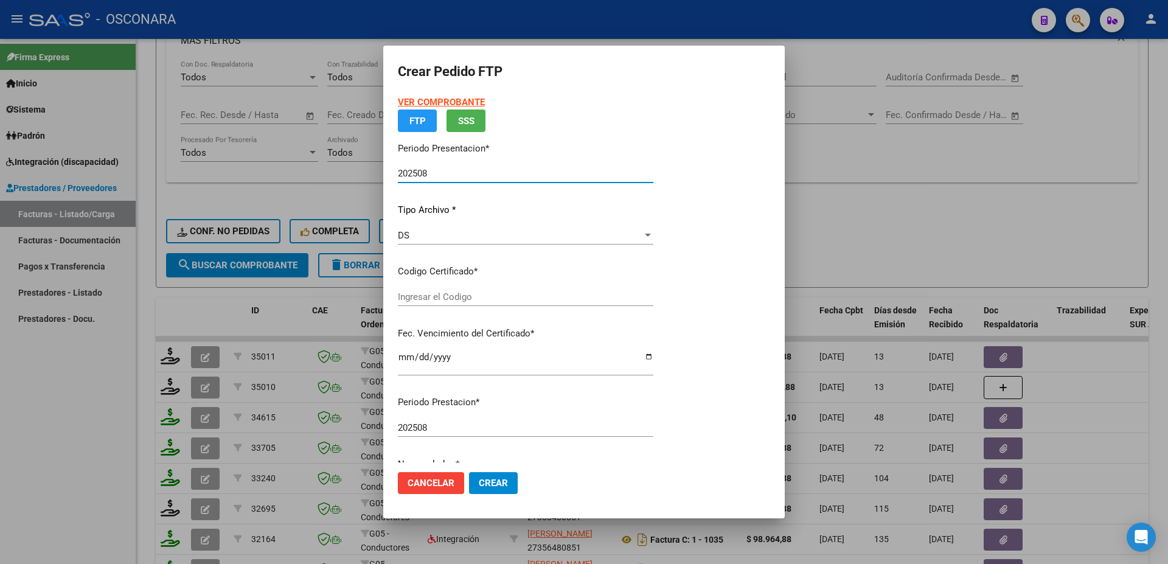
type input "arg01000571397222022121620241216sfe168"
type input "[DATE]"
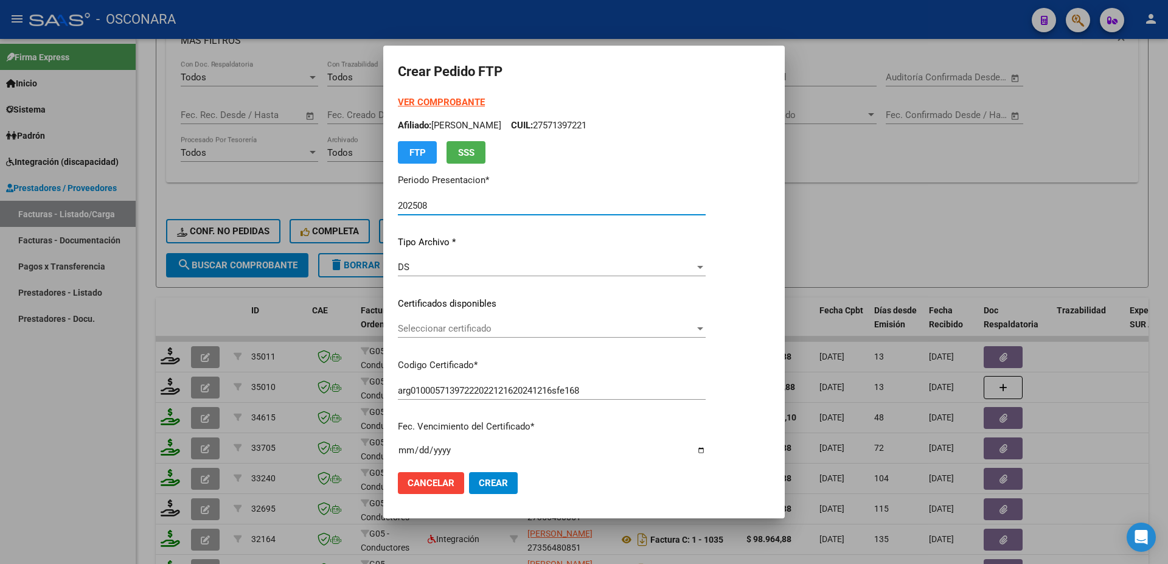
click at [488, 335] on div "Seleccionar certificado Seleccionar certificado" at bounding box center [552, 328] width 308 height 18
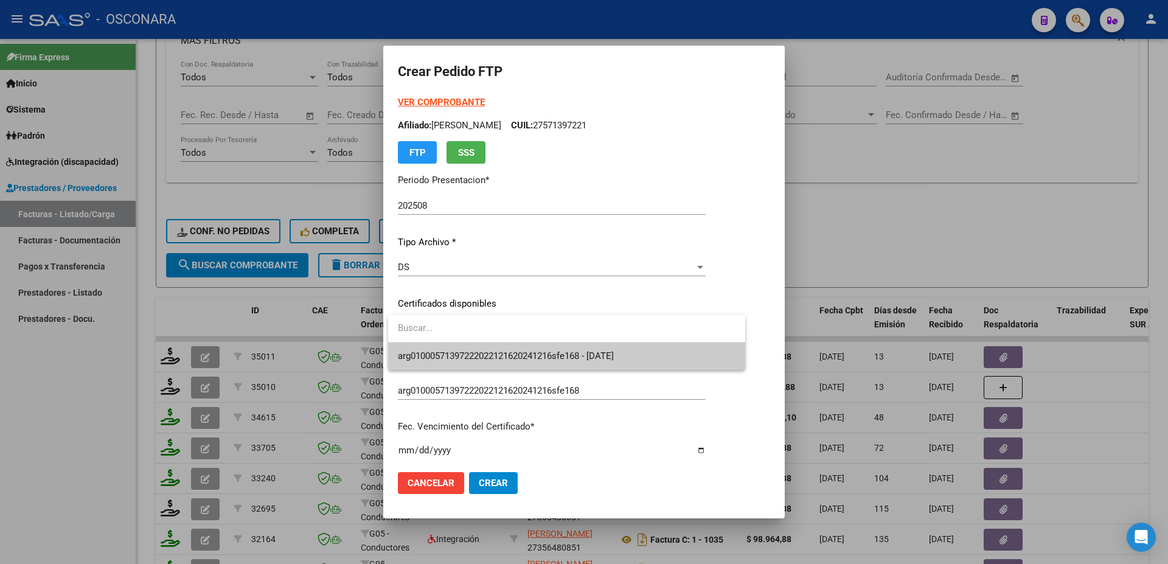
click at [494, 350] on span "arg01000571397222022121620241216sfe168 - [DATE]" at bounding box center [567, 355] width 338 height 27
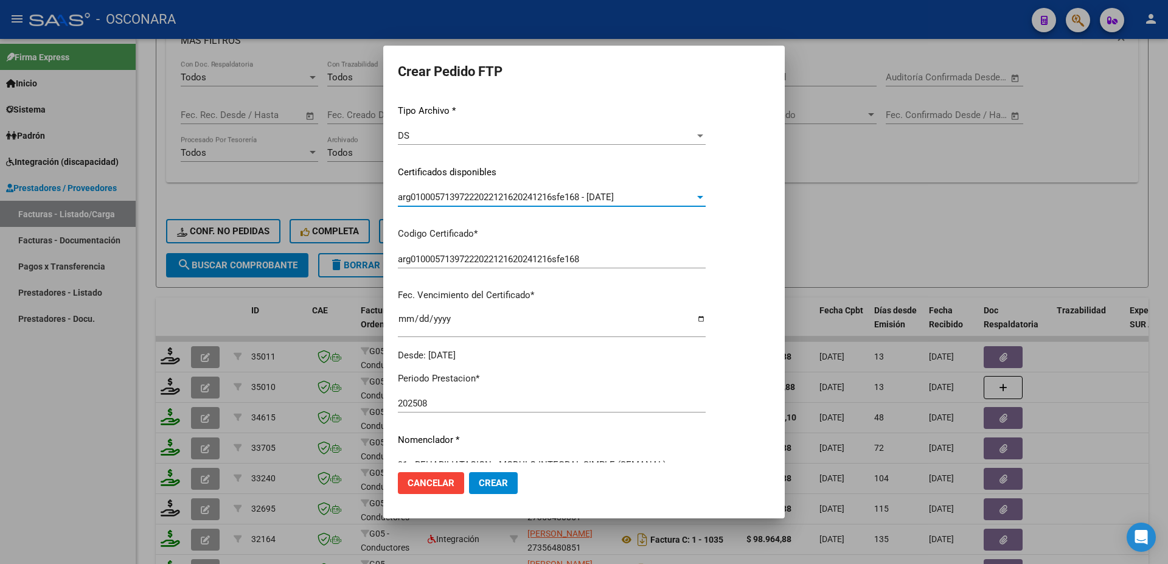
scroll to position [263, 0]
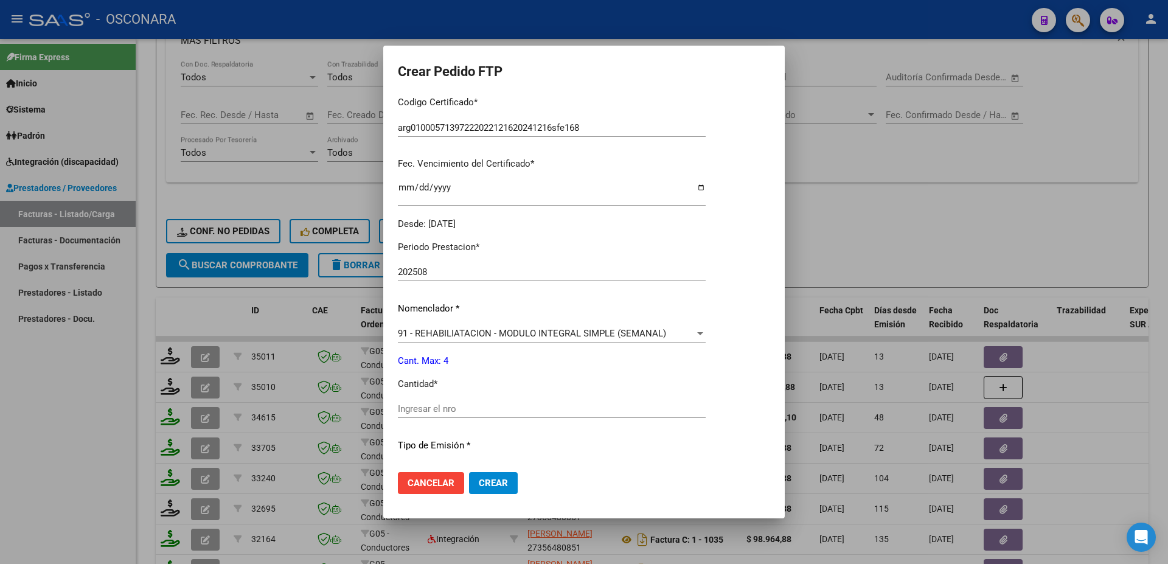
click at [431, 404] on input "Ingresar el nro" at bounding box center [552, 408] width 308 height 11
type input "4"
click at [486, 477] on button "Crear" at bounding box center [493, 483] width 49 height 22
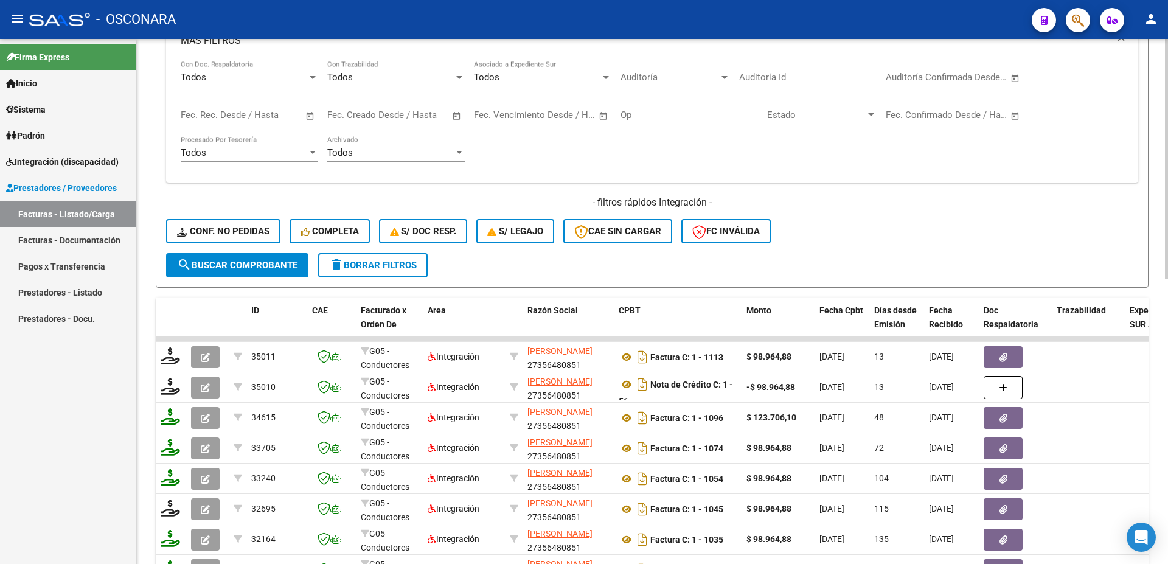
scroll to position [328, 0]
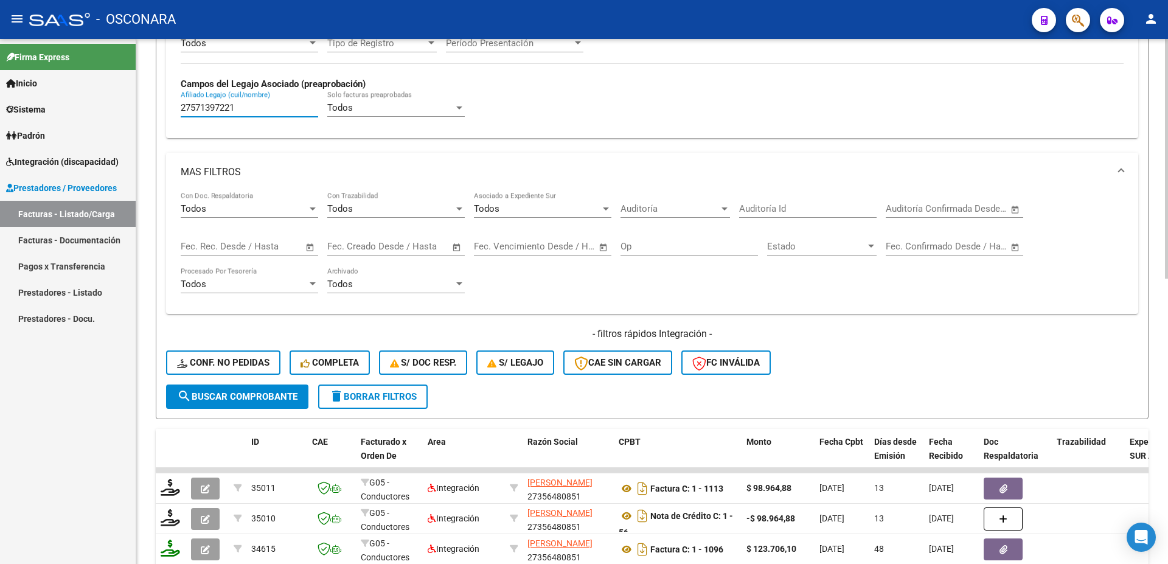
drag, startPoint x: 247, startPoint y: 109, endPoint x: 0, endPoint y: 84, distance: 248.2
click at [181, 102] on input "27571397221" at bounding box center [249, 107] width 137 height 11
paste input "169810074"
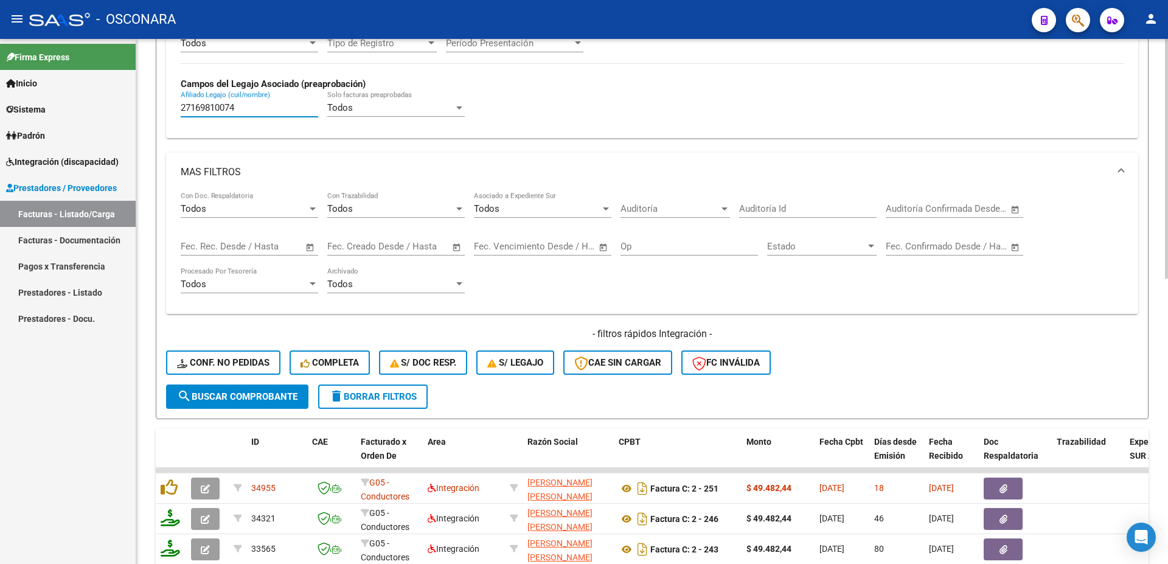
type input "27169810074"
click at [225, 398] on span "search Buscar Comprobante" at bounding box center [237, 396] width 120 height 11
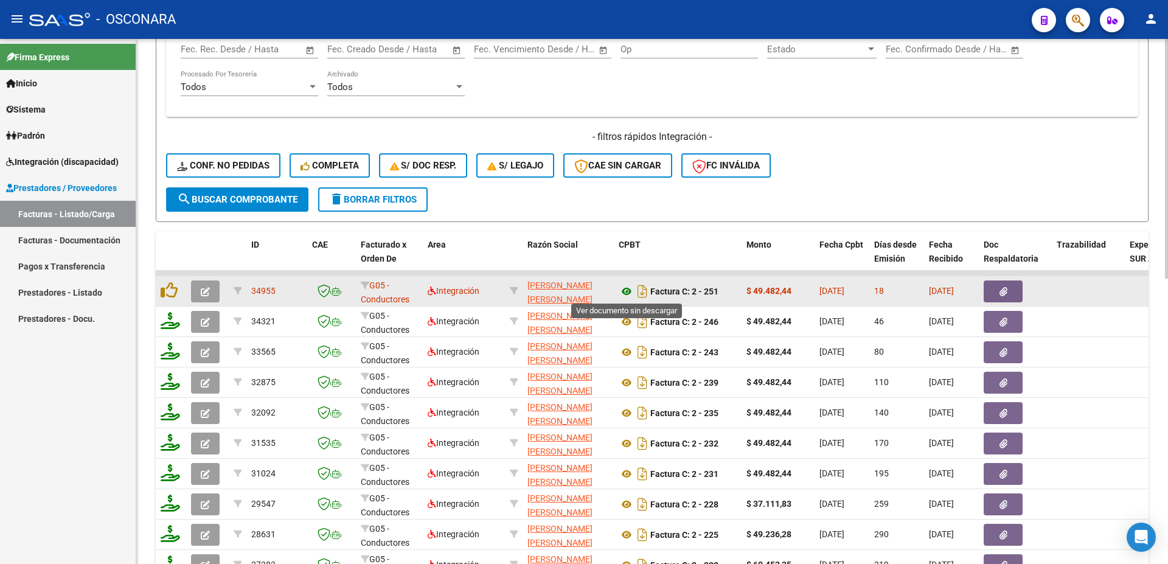
click at [626, 291] on icon at bounding box center [627, 291] width 16 height 15
click at [994, 288] on button "button" at bounding box center [1002, 291] width 39 height 22
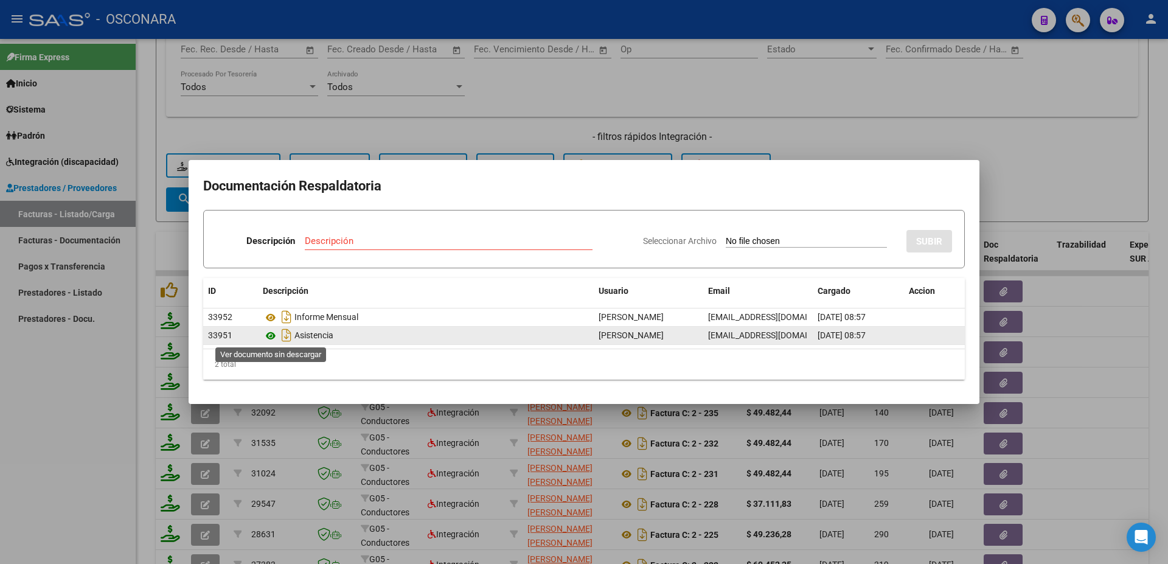
click at [269, 336] on icon at bounding box center [271, 335] width 16 height 15
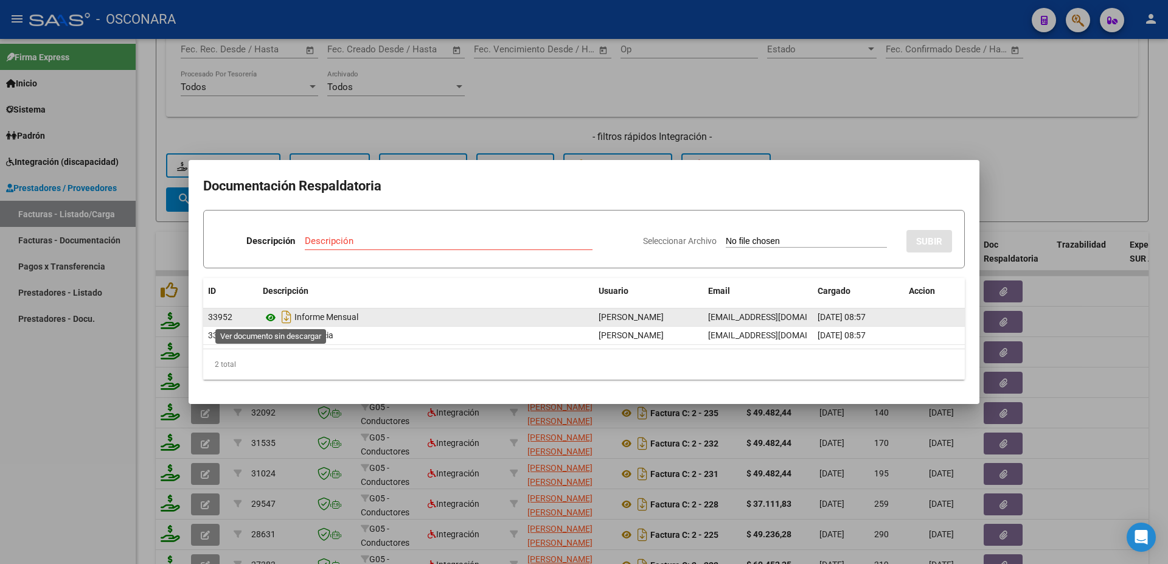
click at [268, 317] on icon at bounding box center [271, 317] width 16 height 15
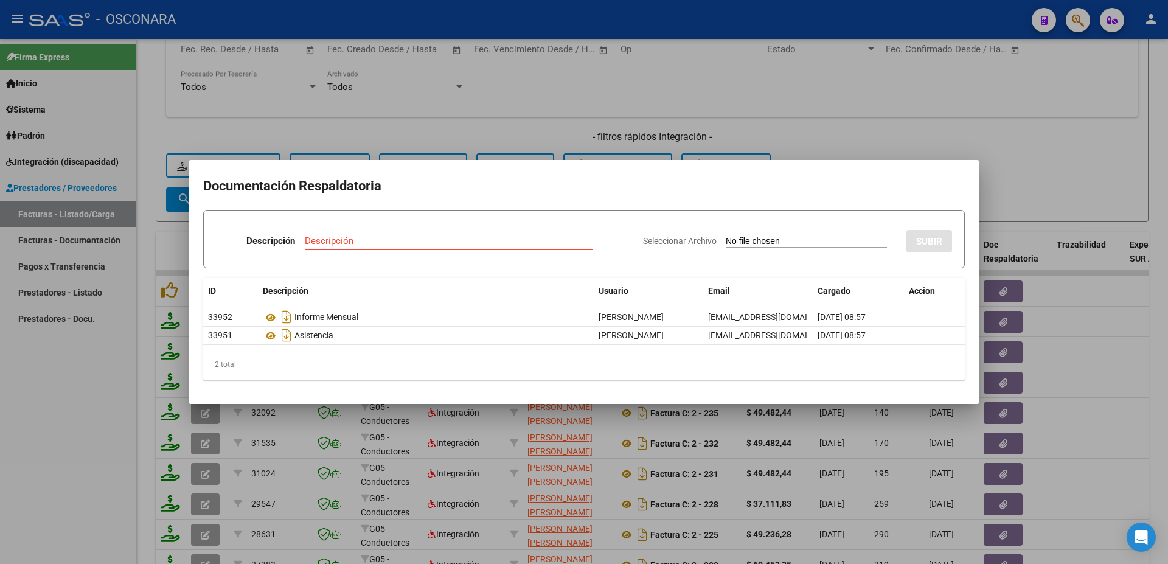
click at [1090, 290] on div at bounding box center [584, 282] width 1168 height 564
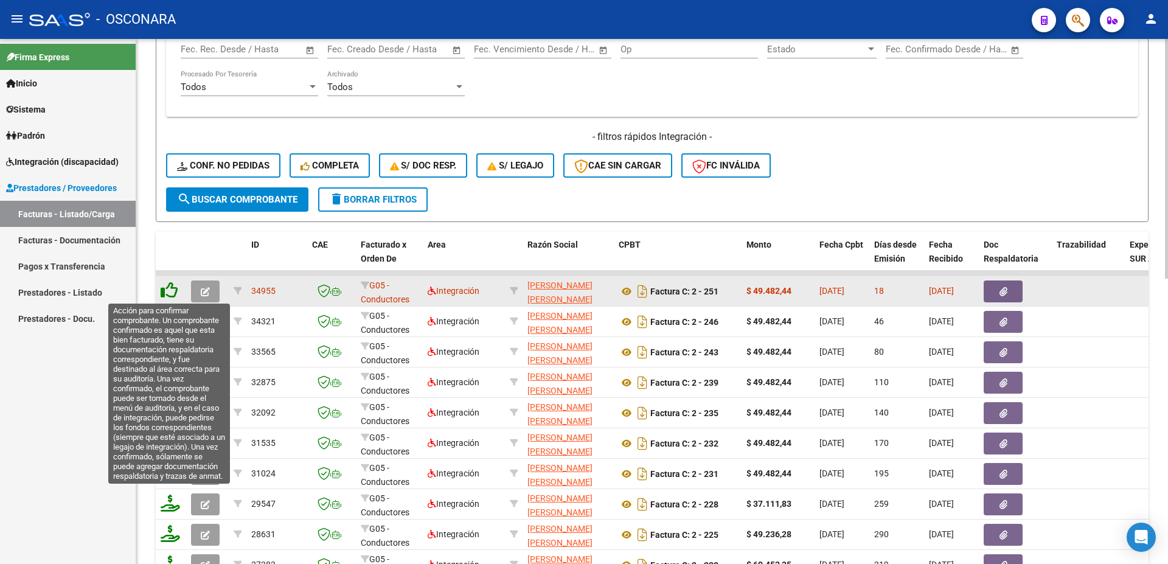
click at [170, 286] on icon at bounding box center [169, 290] width 17 height 17
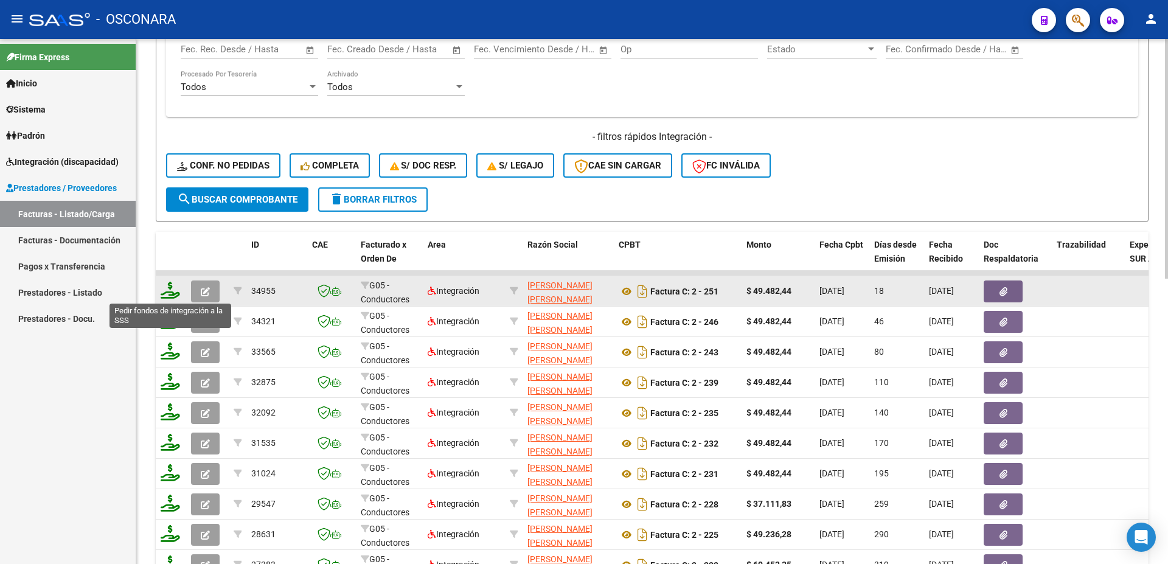
click at [173, 296] on icon at bounding box center [170, 290] width 19 height 17
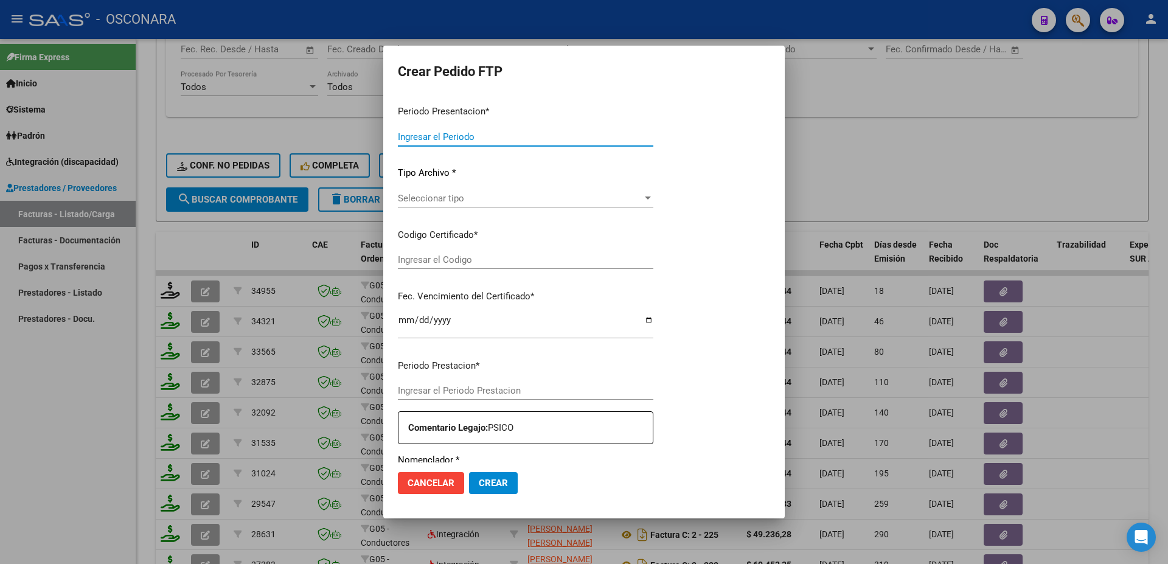
type input "202508"
type input "$ 49.482,44"
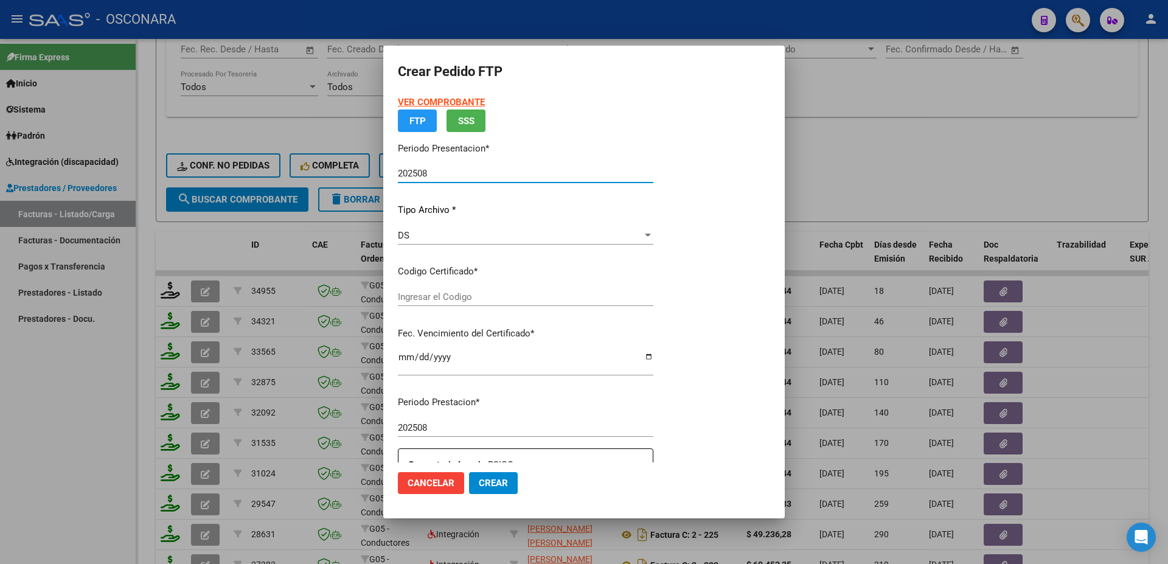
type input "ARG01000109810072022071120320711"
type input "[DATE]"
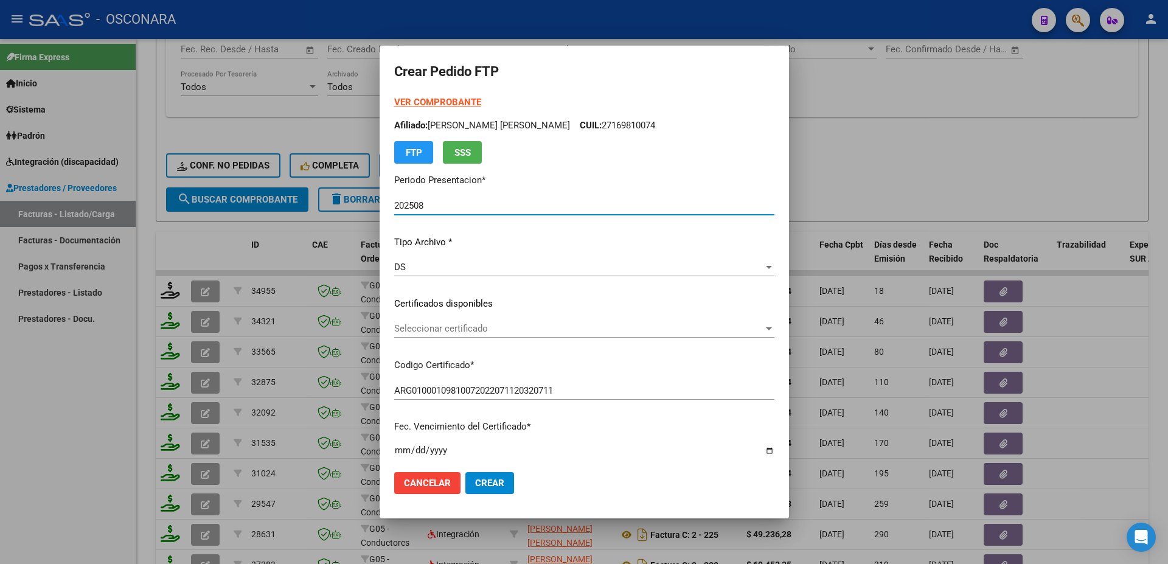
click at [511, 335] on div "Seleccionar certificado Seleccionar certificado" at bounding box center [584, 328] width 380 height 18
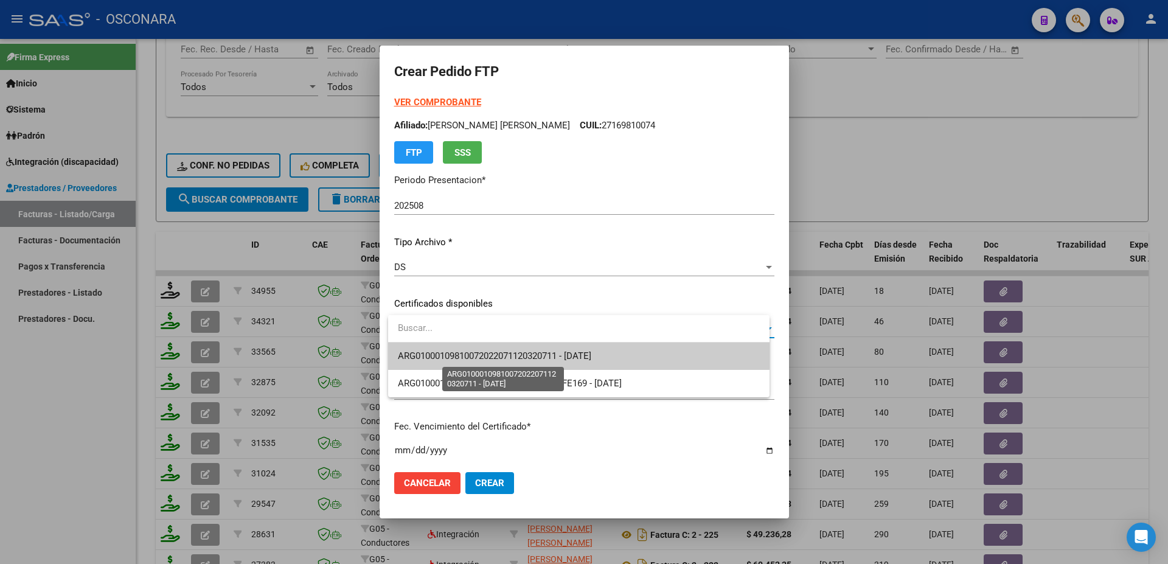
click at [525, 356] on span "ARG01000109810072022071120320711 - [DATE]" at bounding box center [494, 355] width 193 height 11
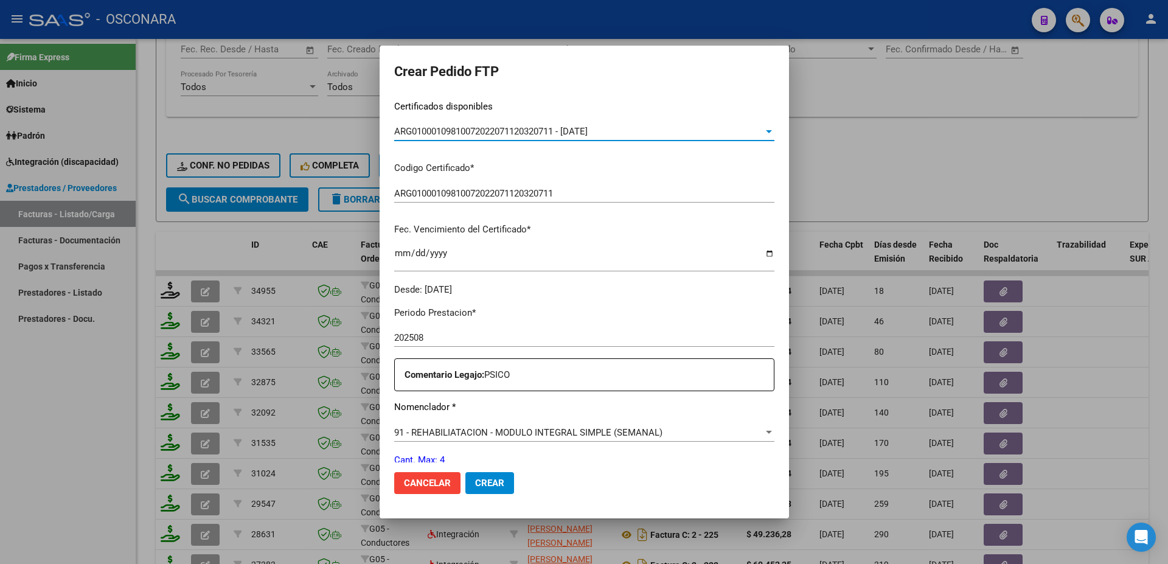
scroll to position [328, 0]
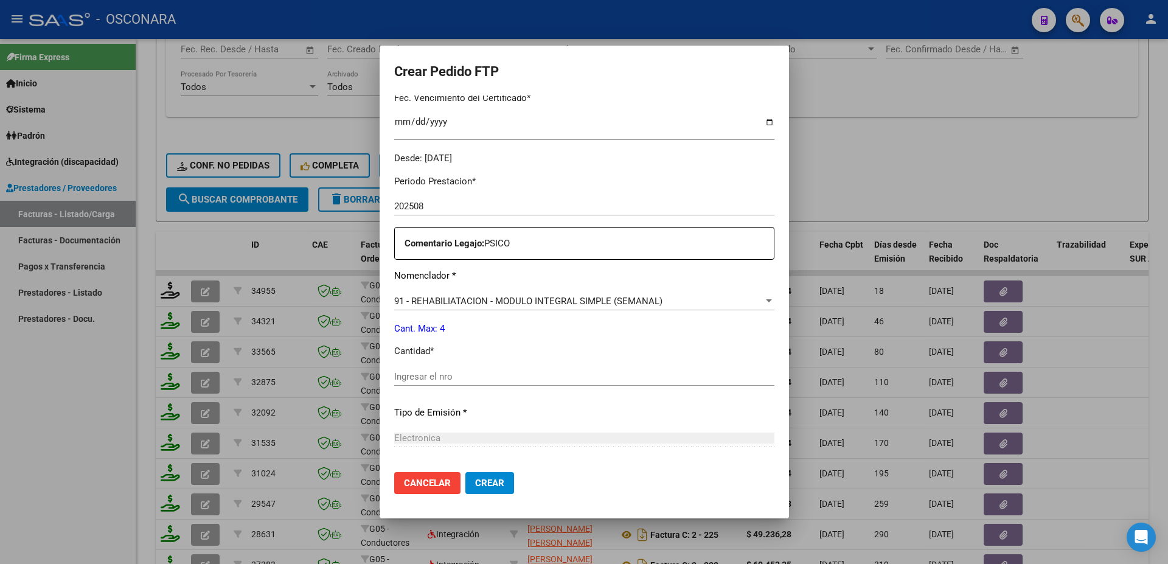
click at [412, 371] on input "Ingresar el nro" at bounding box center [584, 376] width 380 height 11
type input "4"
click at [495, 475] on button "Crear" at bounding box center [489, 483] width 49 height 22
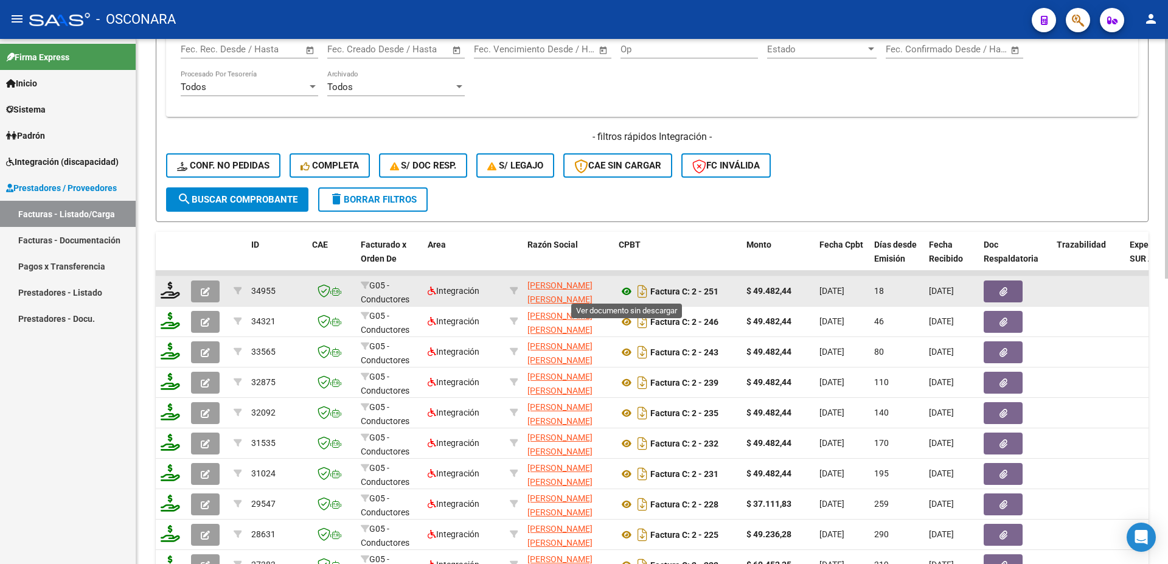
click at [626, 291] on icon at bounding box center [627, 291] width 16 height 15
